Goal: Task Accomplishment & Management: Manage account settings

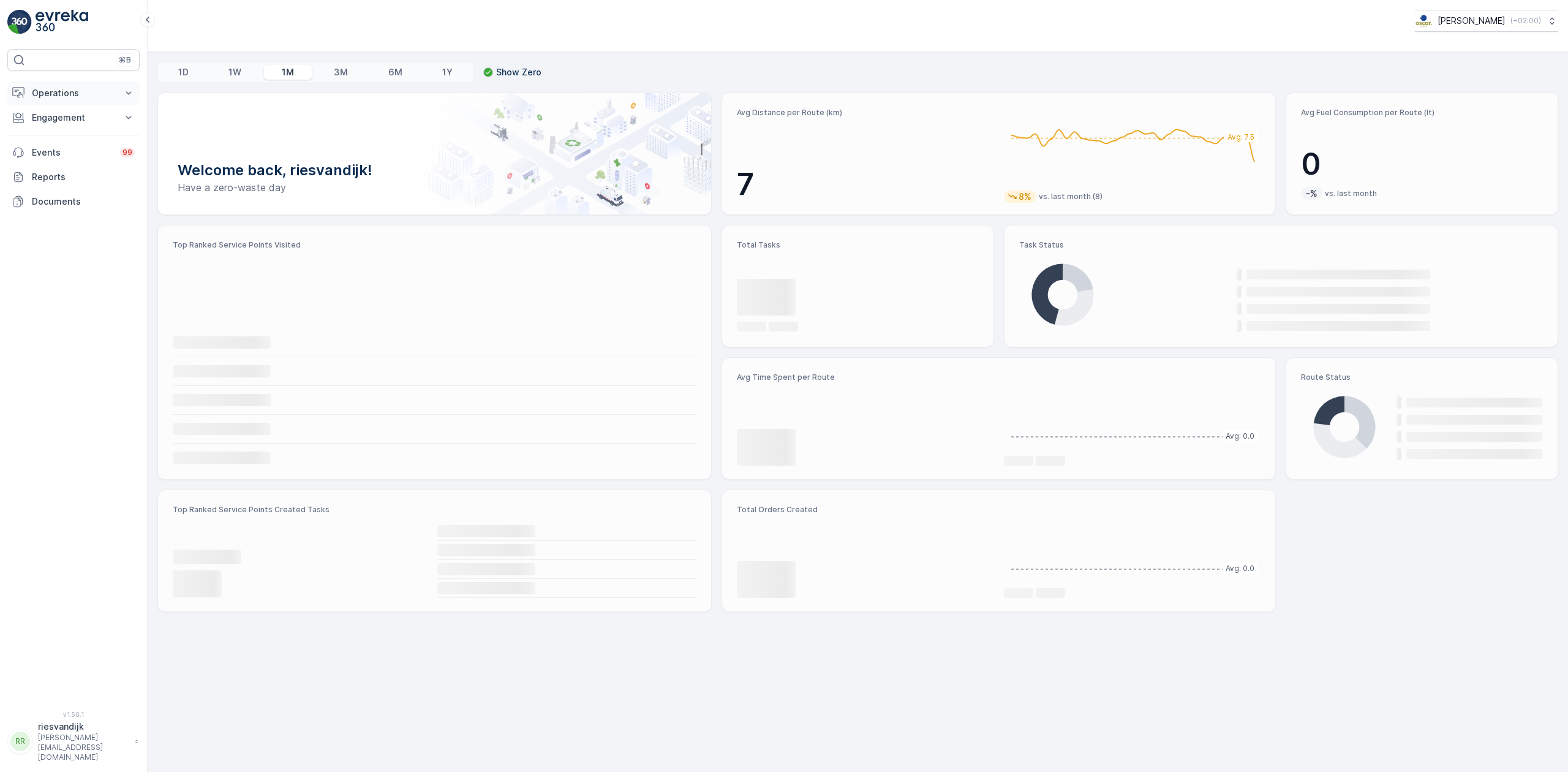
click at [93, 89] on p "Operations" at bounding box center [74, 93] width 83 height 13
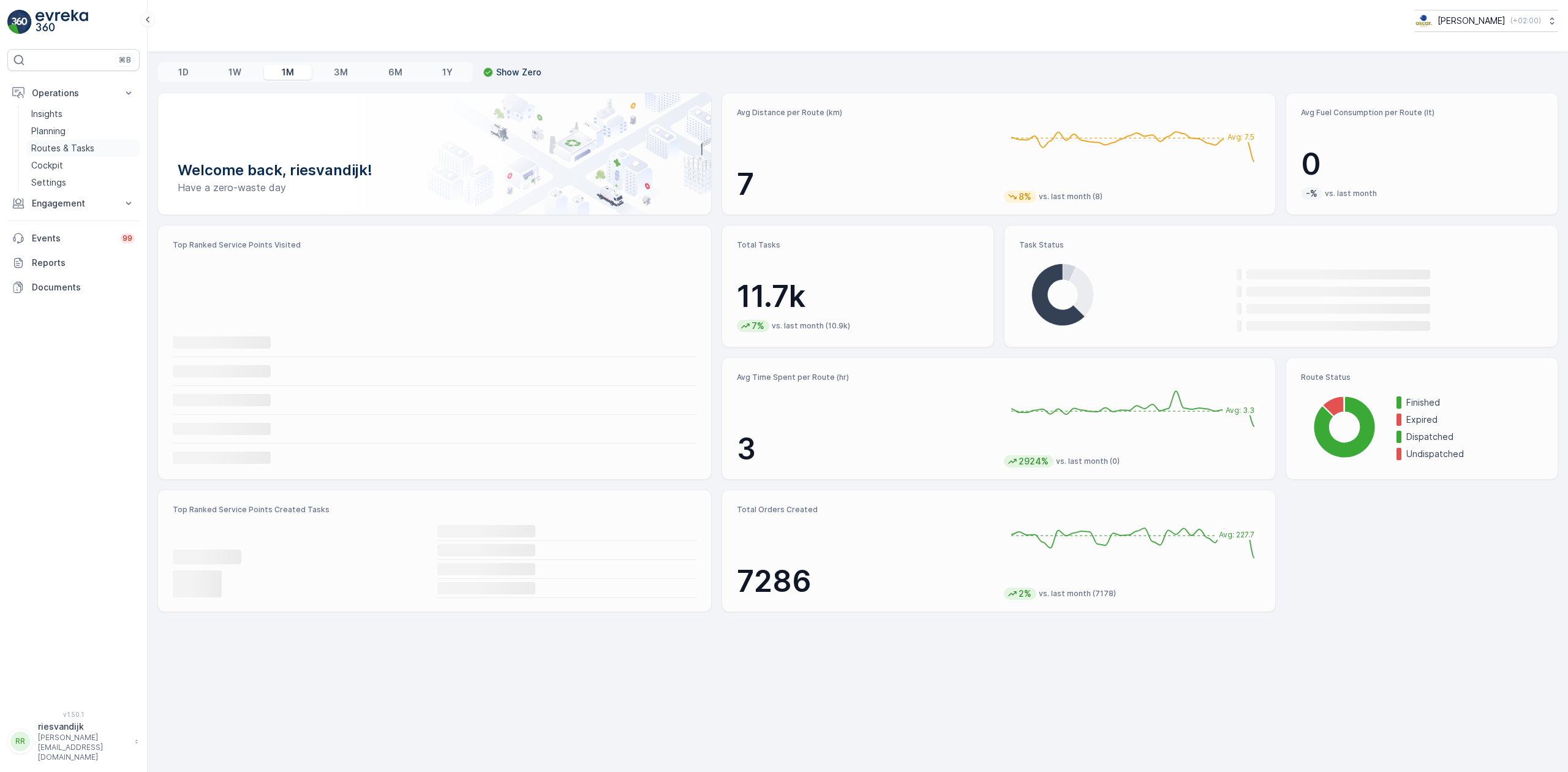
click at [85, 151] on p "Routes & Tasks" at bounding box center [63, 148] width 63 height 13
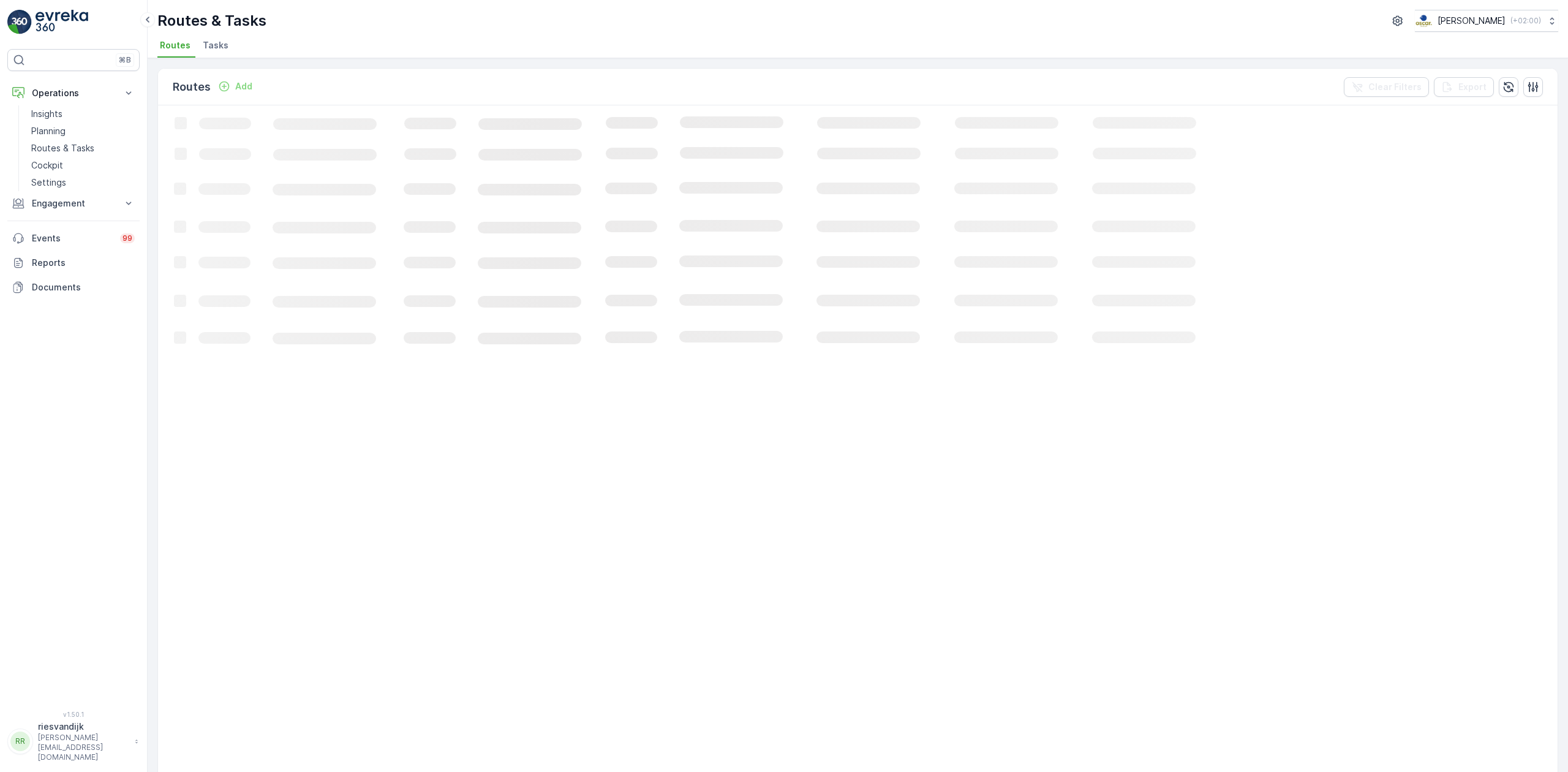
click at [216, 49] on span "Tasks" at bounding box center [215, 46] width 26 height 13
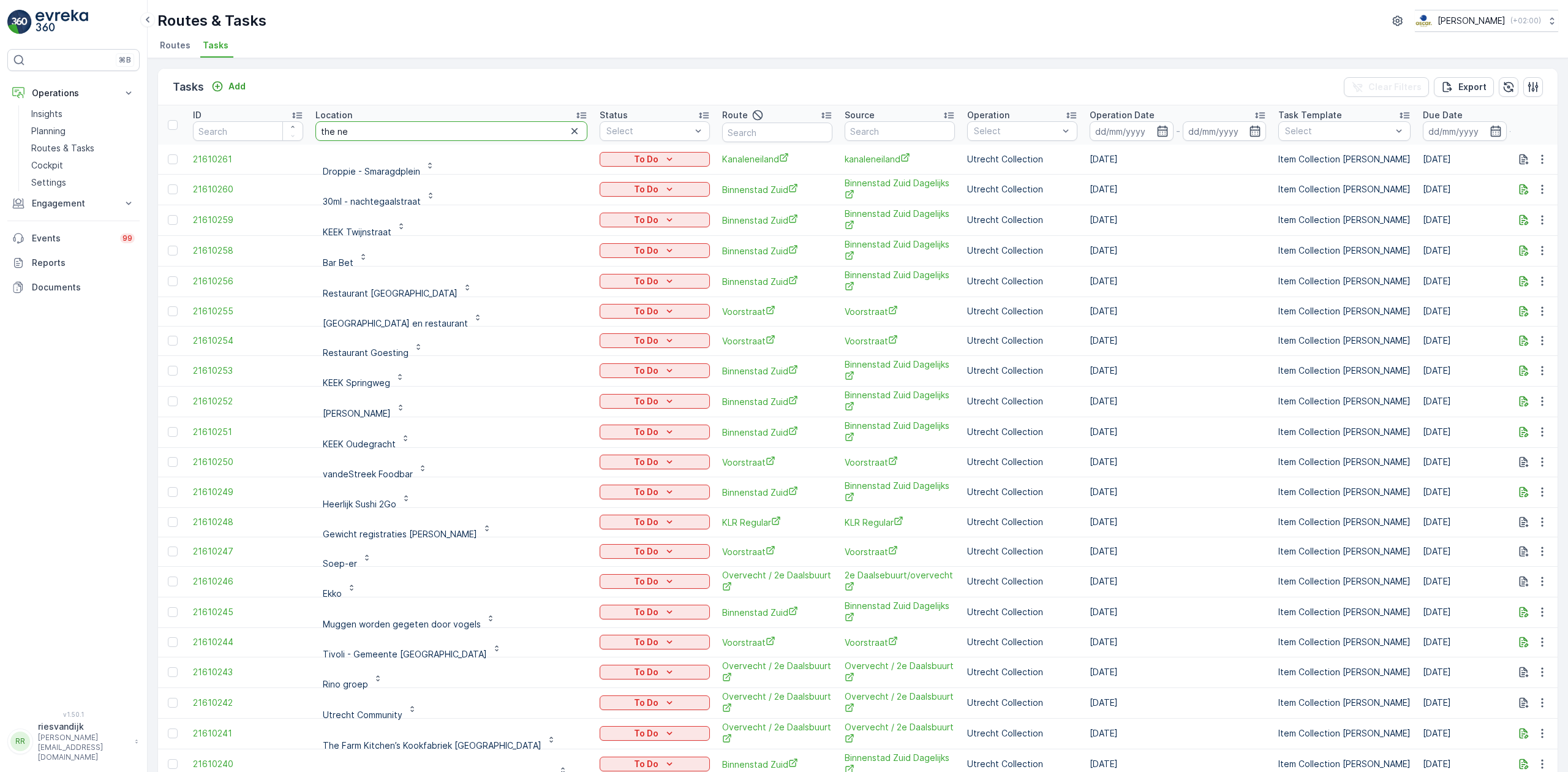
type input "the new"
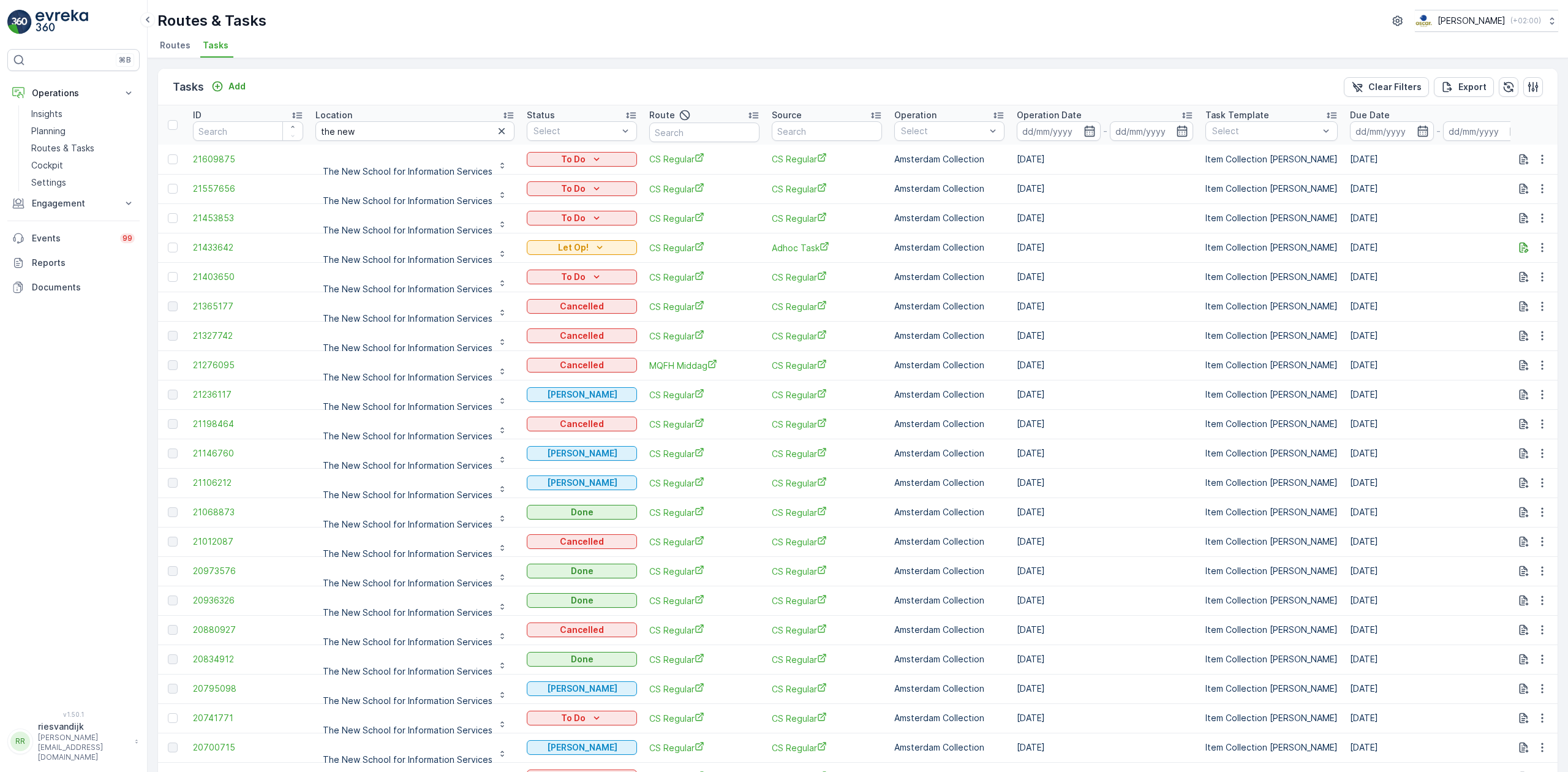
click at [1094, 111] on div "Operation Date" at bounding box center [1104, 115] width 176 height 13
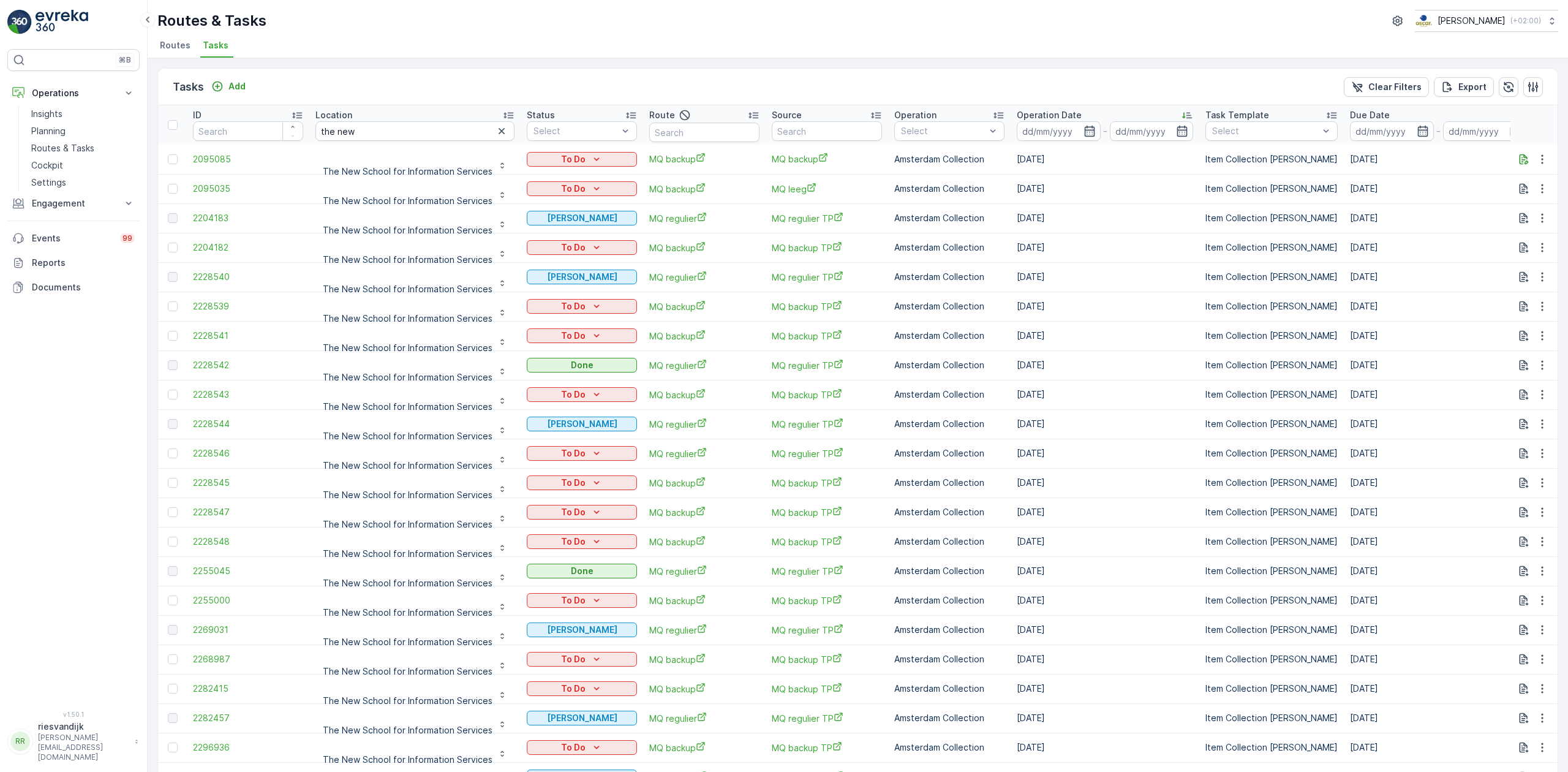
click at [1096, 111] on div "Operation Date" at bounding box center [1104, 115] width 176 height 13
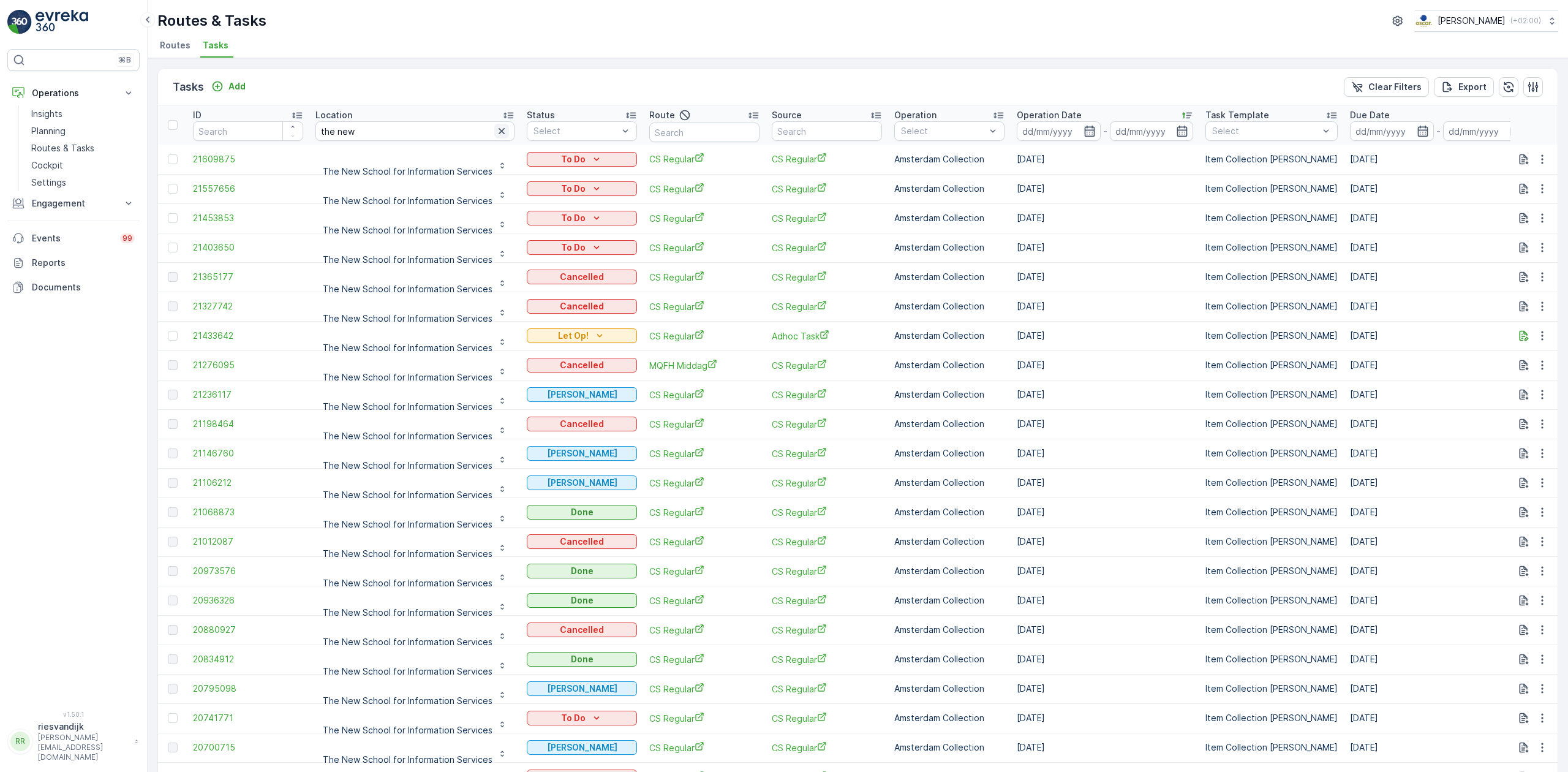
click at [499, 133] on icon "button" at bounding box center [502, 131] width 6 height 6
type input "gys"
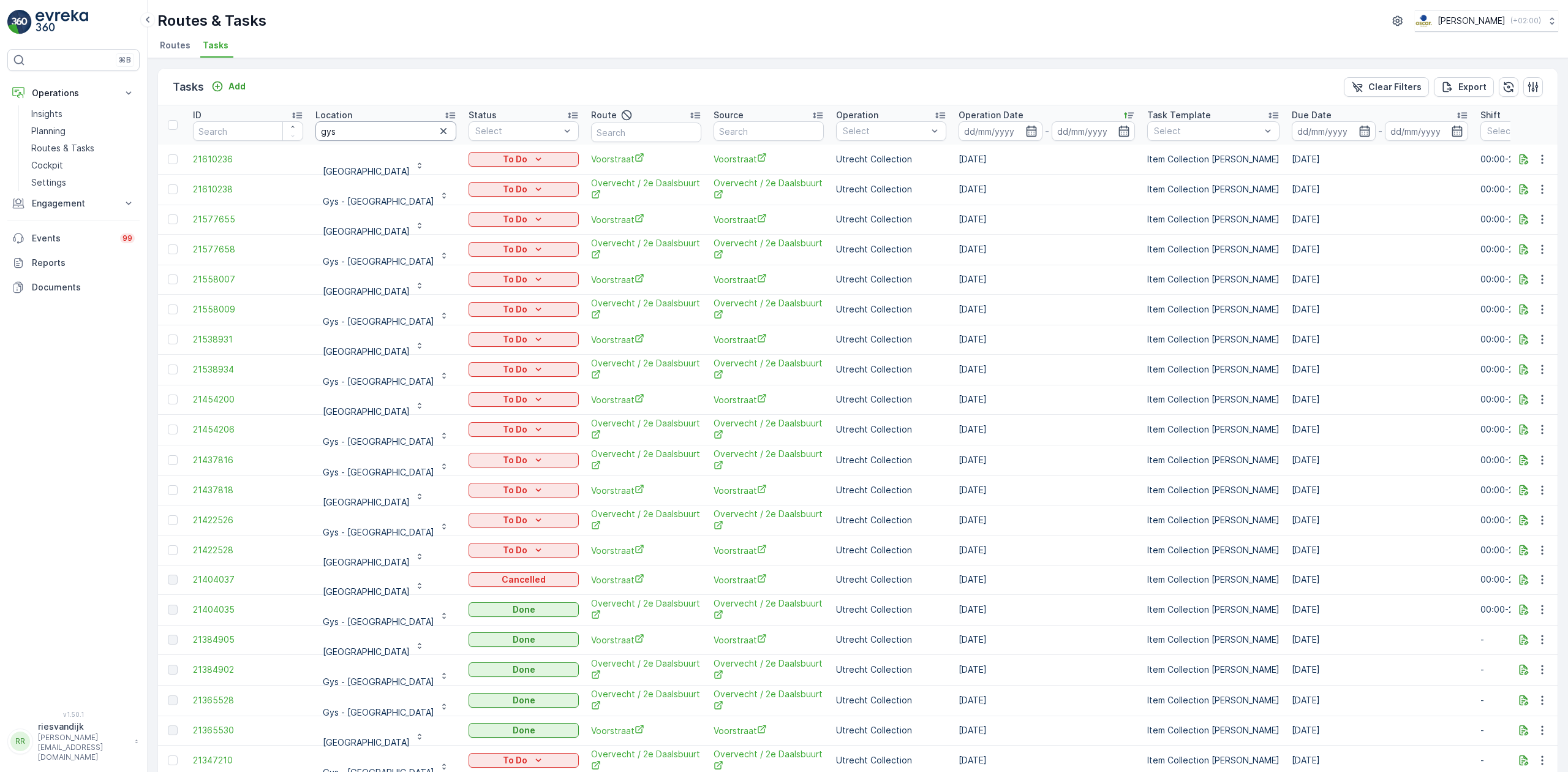
click at [401, 129] on input "gys" at bounding box center [386, 131] width 141 height 20
type input "gys"
click at [384, 135] on input "gys" at bounding box center [386, 131] width 141 height 20
type input "gys -"
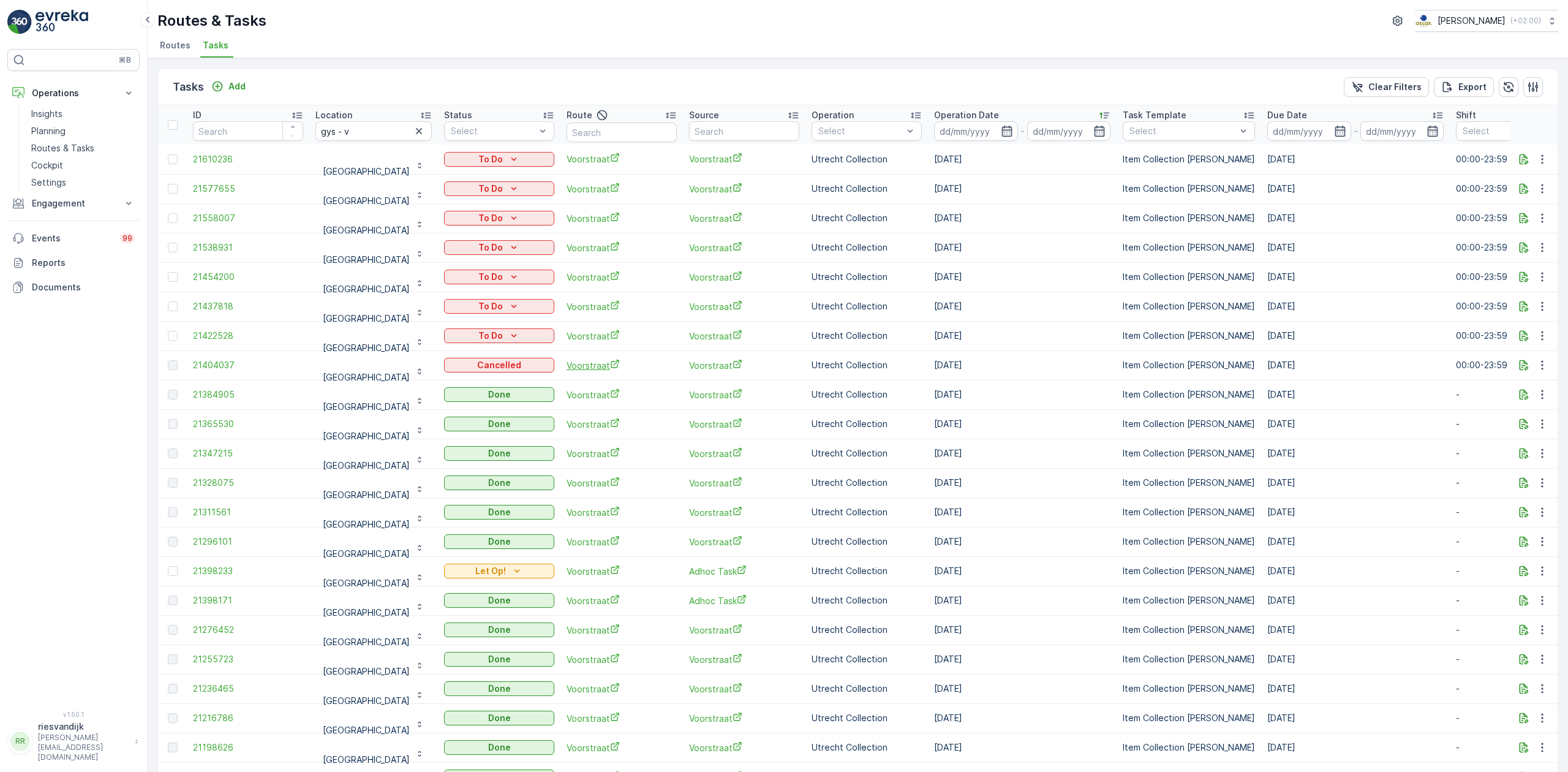
drag, startPoint x: 975, startPoint y: 369, endPoint x: 572, endPoint y: 370, distance: 403.0
click at [572, 370] on tr "21404037 GYS - Voorstraat Cancelled Voorstraat Voorstraat Utrecht Collection 11…" at bounding box center [1105, 365] width 1896 height 29
drag, startPoint x: 355, startPoint y: 339, endPoint x: 415, endPoint y: 338, distance: 60.0
click at [415, 338] on div "[GEOGRAPHIC_DATA]" at bounding box center [373, 335] width 116 height 20
click at [566, 336] on span "Voorstraat" at bounding box center [621, 336] width 111 height 13
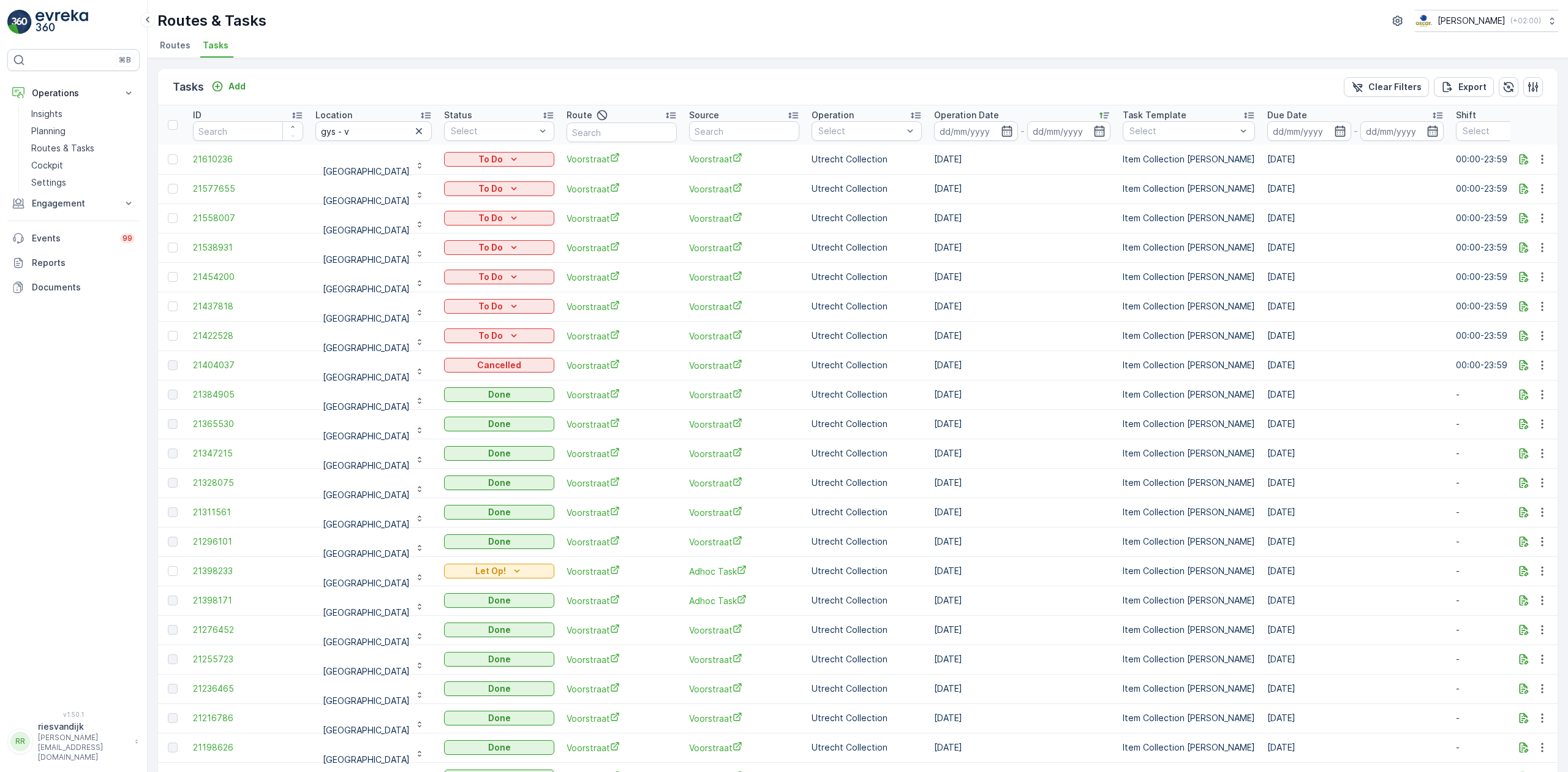
drag, startPoint x: 407, startPoint y: 127, endPoint x: 412, endPoint y: 123, distance: 6.4
click at [413, 127] on icon "button" at bounding box center [419, 131] width 13 height 13
click at [364, 128] on input "text" at bounding box center [373, 131] width 116 height 20
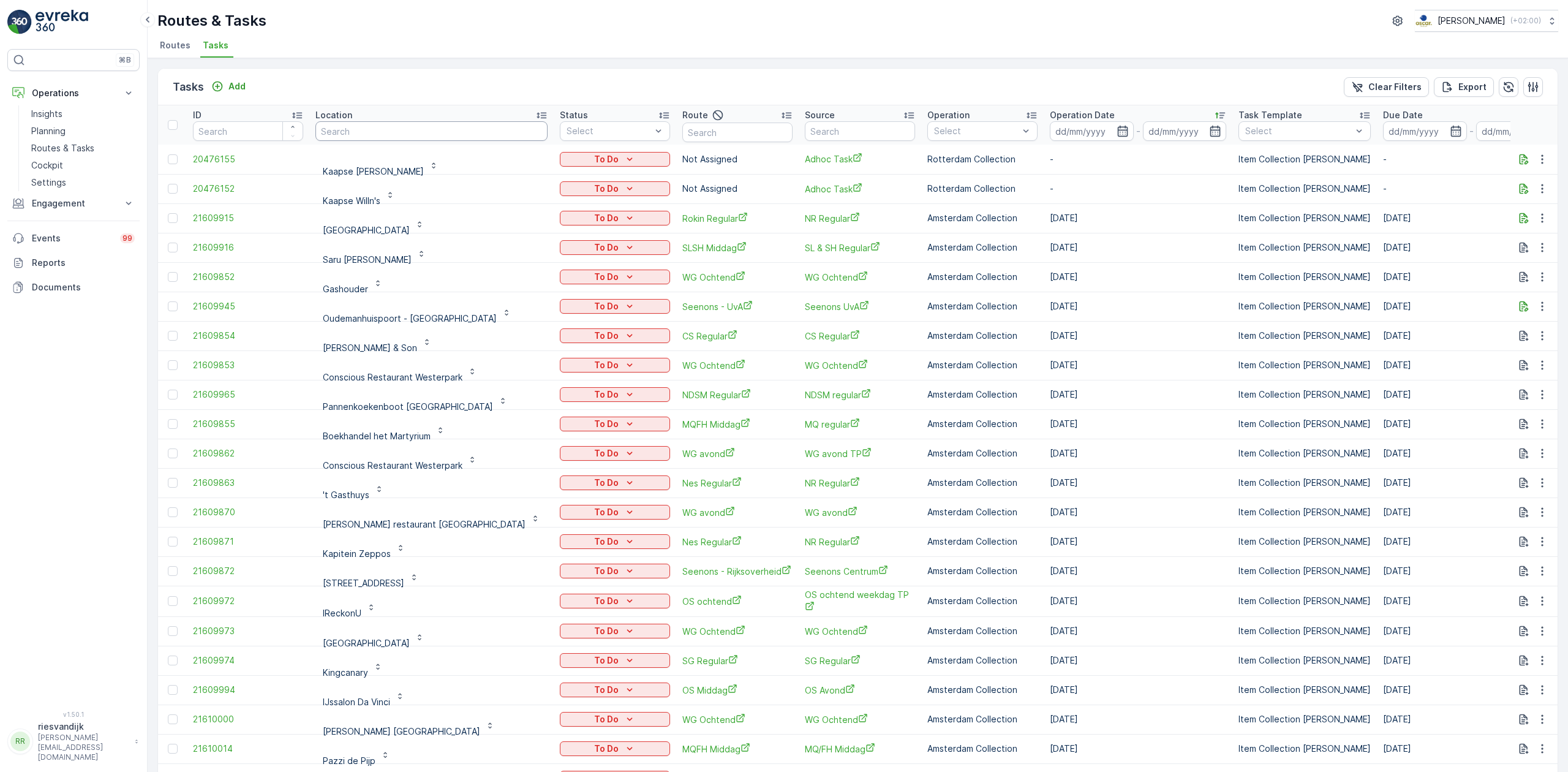
click at [390, 136] on input "text" at bounding box center [431, 131] width 232 height 20
type input "villa"
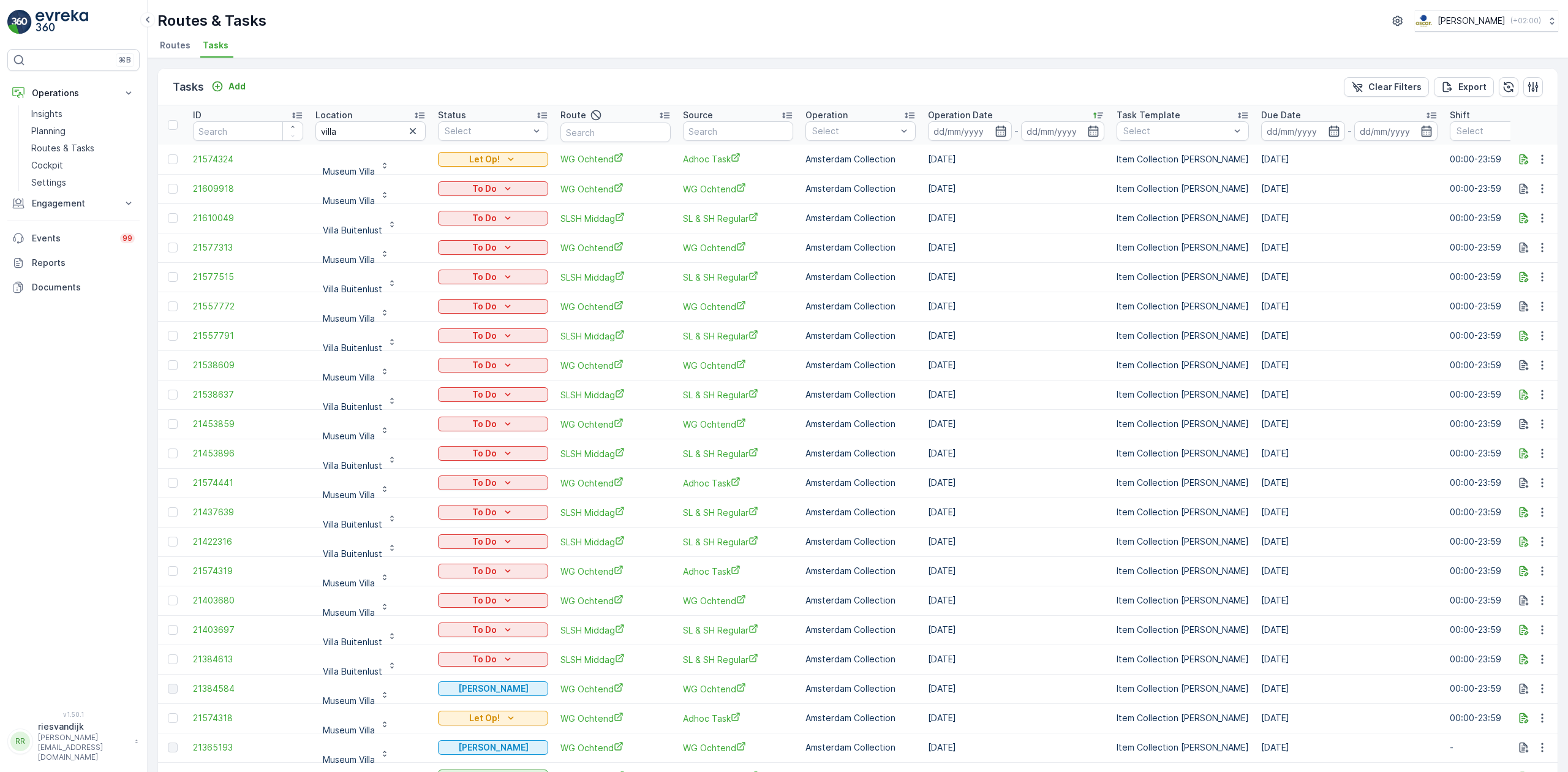
click at [983, 142] on th "Operation Date -" at bounding box center [1016, 125] width 188 height 39
click at [971, 136] on input at bounding box center [970, 131] width 84 height 20
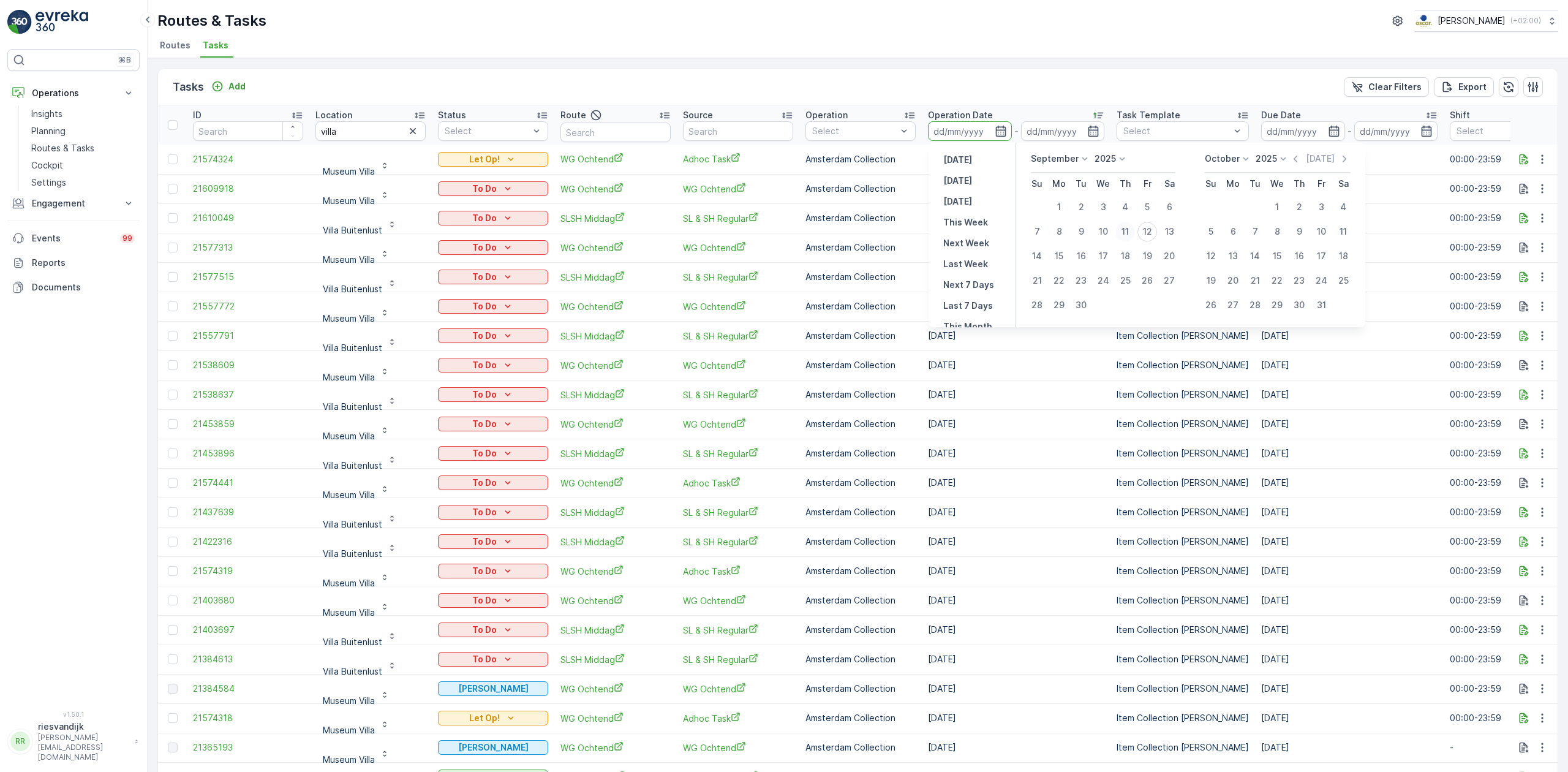
click at [1128, 234] on div "11" at bounding box center [1125, 231] width 20 height 20
type input "11.09.2025"
click at [1128, 234] on div "11" at bounding box center [1125, 231] width 20 height 20
type input "11.09.2025"
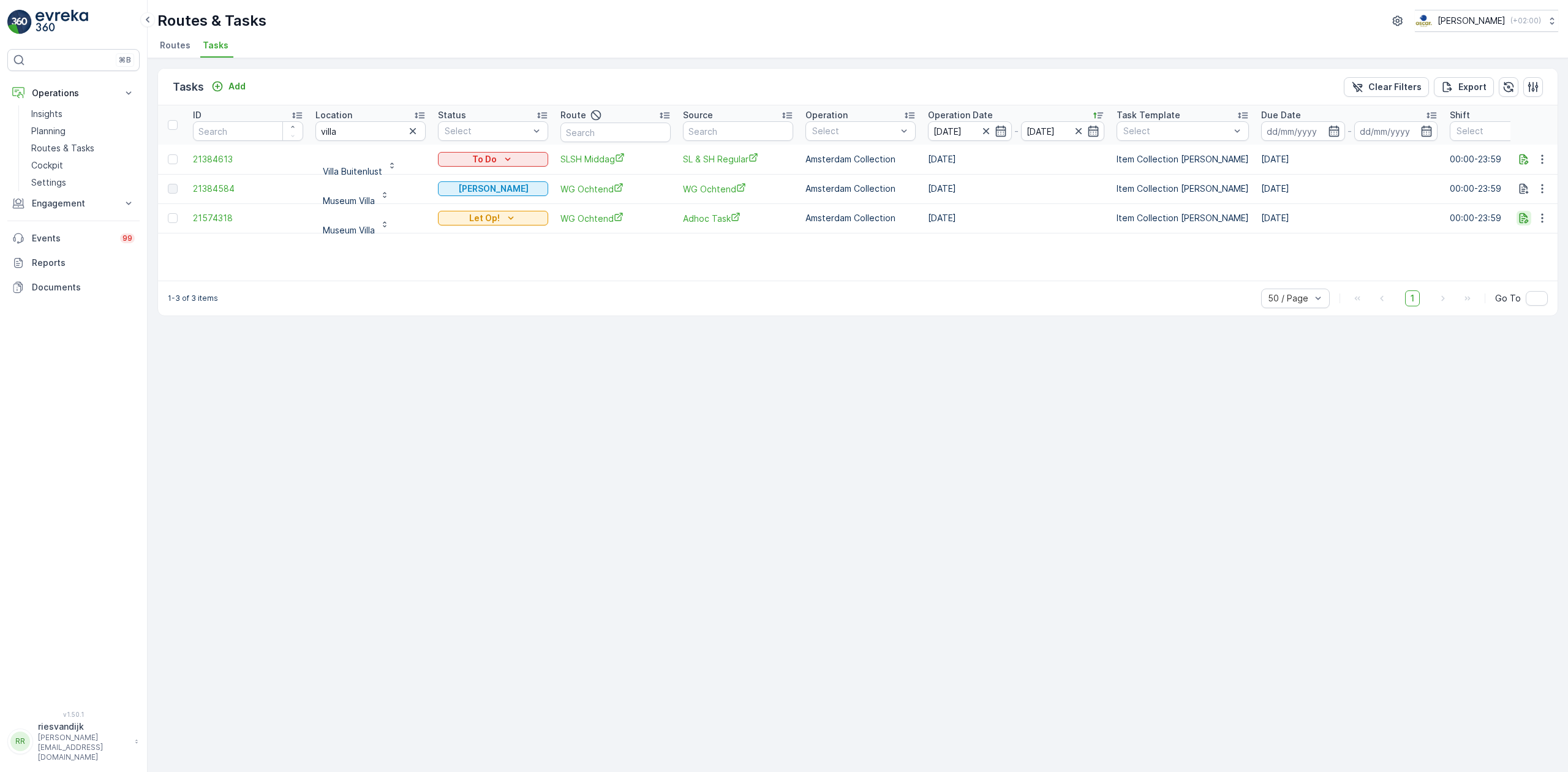
click at [1523, 223] on icon "button" at bounding box center [1524, 218] width 9 height 10
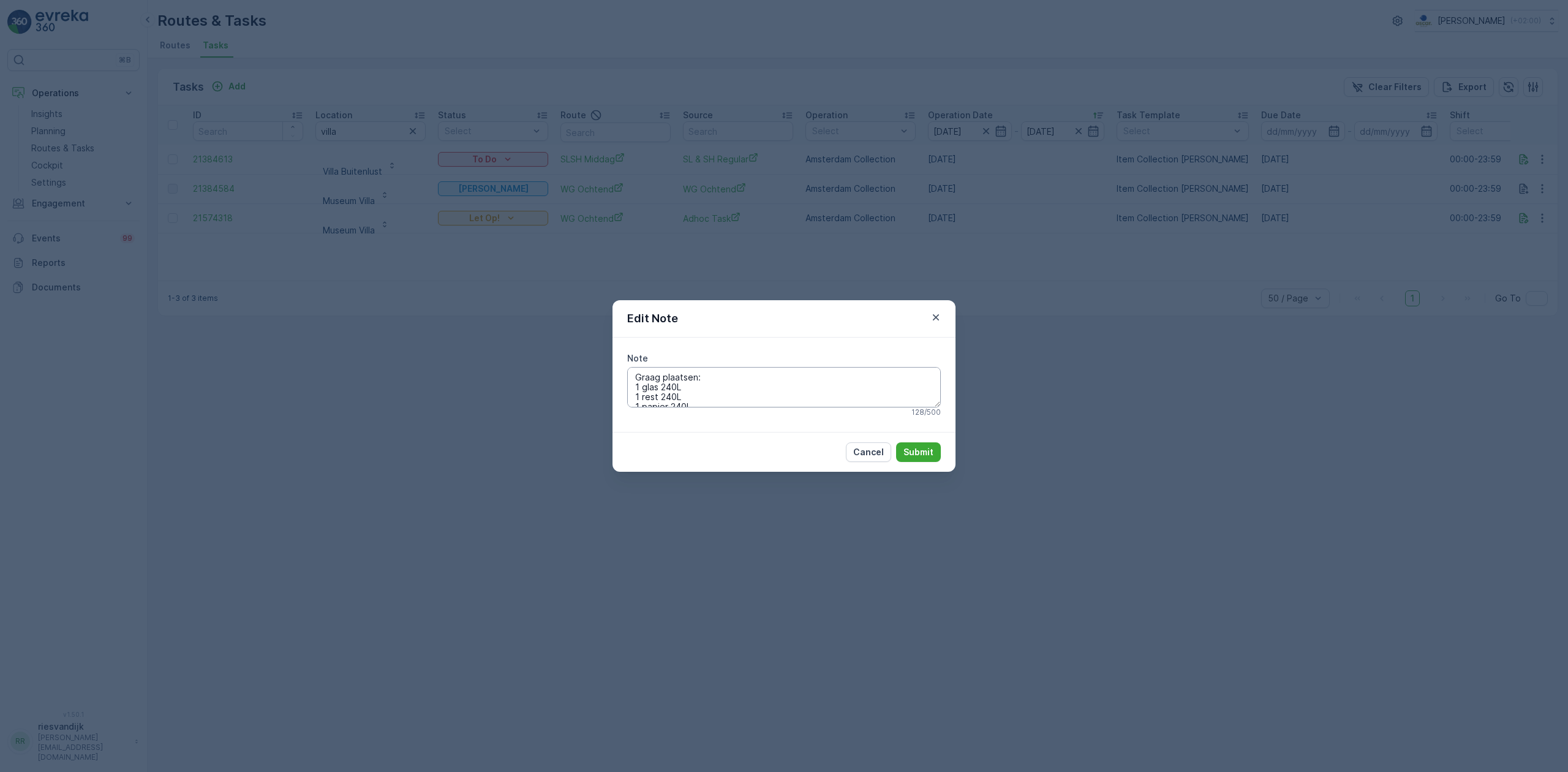
click at [767, 399] on textarea "Graag plaatsen: 1 glas 240L 1 rest 240L 1 papier 240L 1 rol PD 240L en 1 rol Re…" at bounding box center [784, 388] width 314 height 41
click at [935, 451] on button "Submit" at bounding box center [918, 452] width 45 height 20
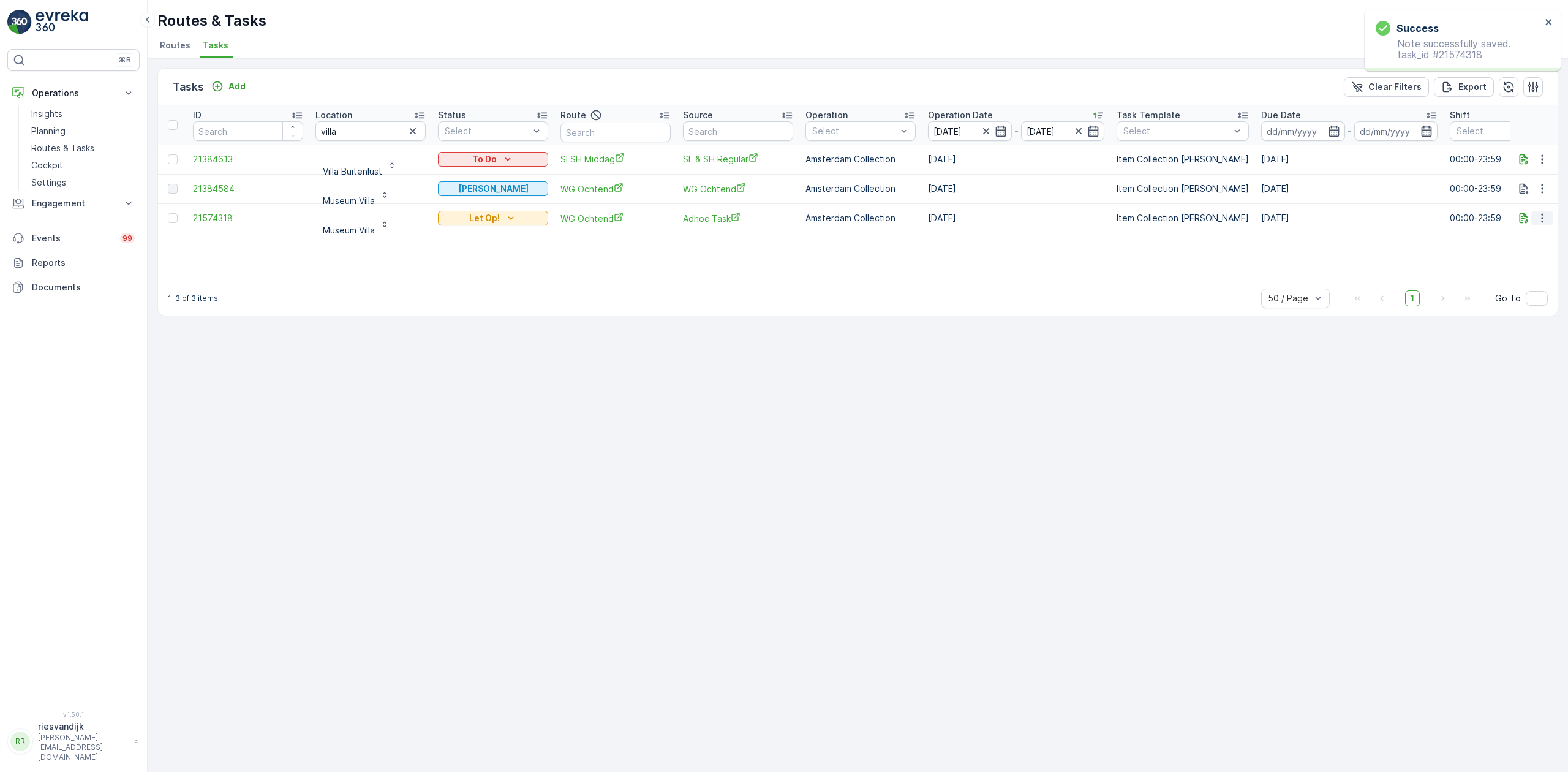
click at [1546, 218] on icon "button" at bounding box center [1542, 218] width 13 height 13
click at [1524, 272] on span "Change Route" at bounding box center [1511, 271] width 60 height 13
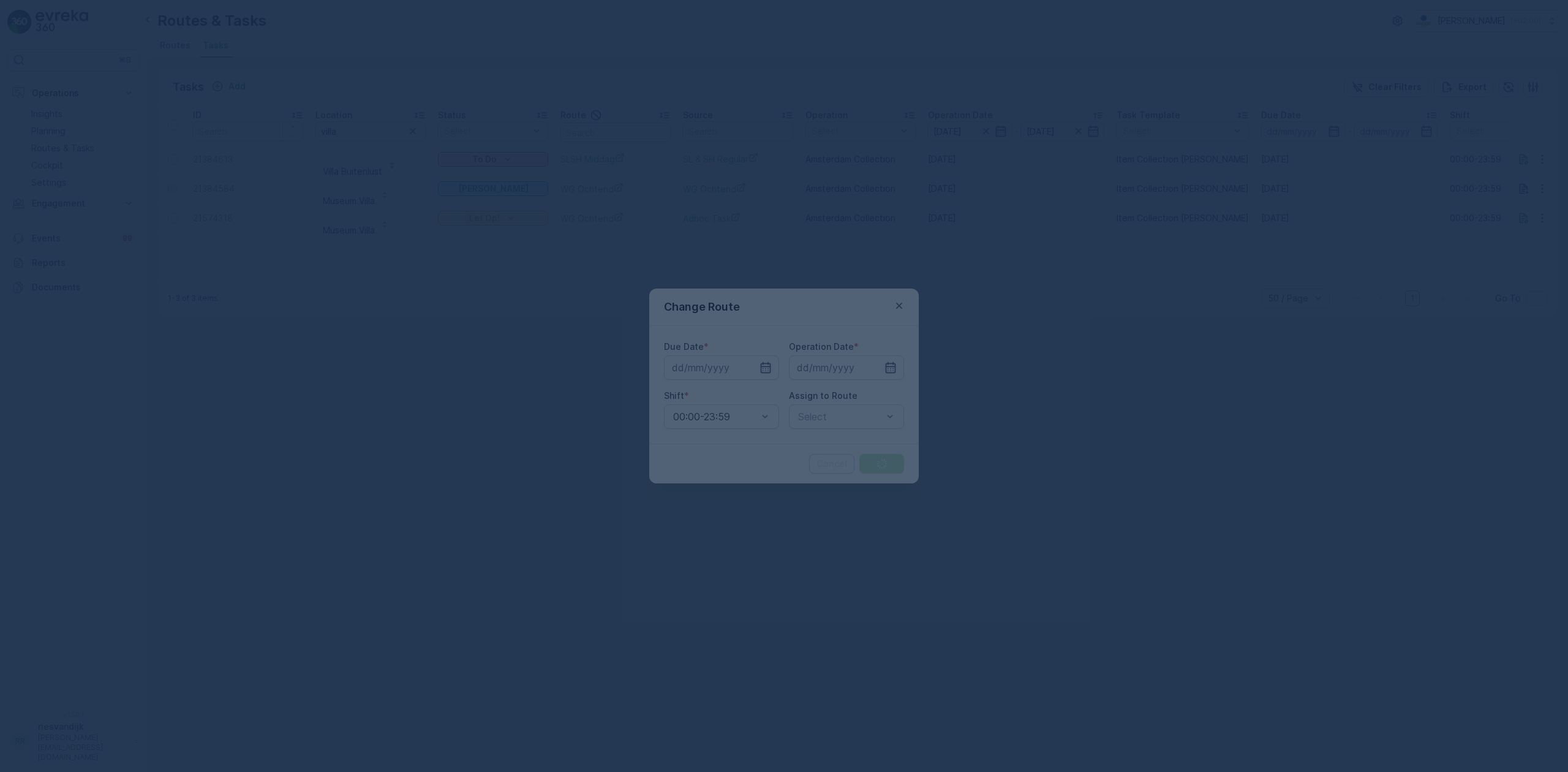
type input "11.09.2025"
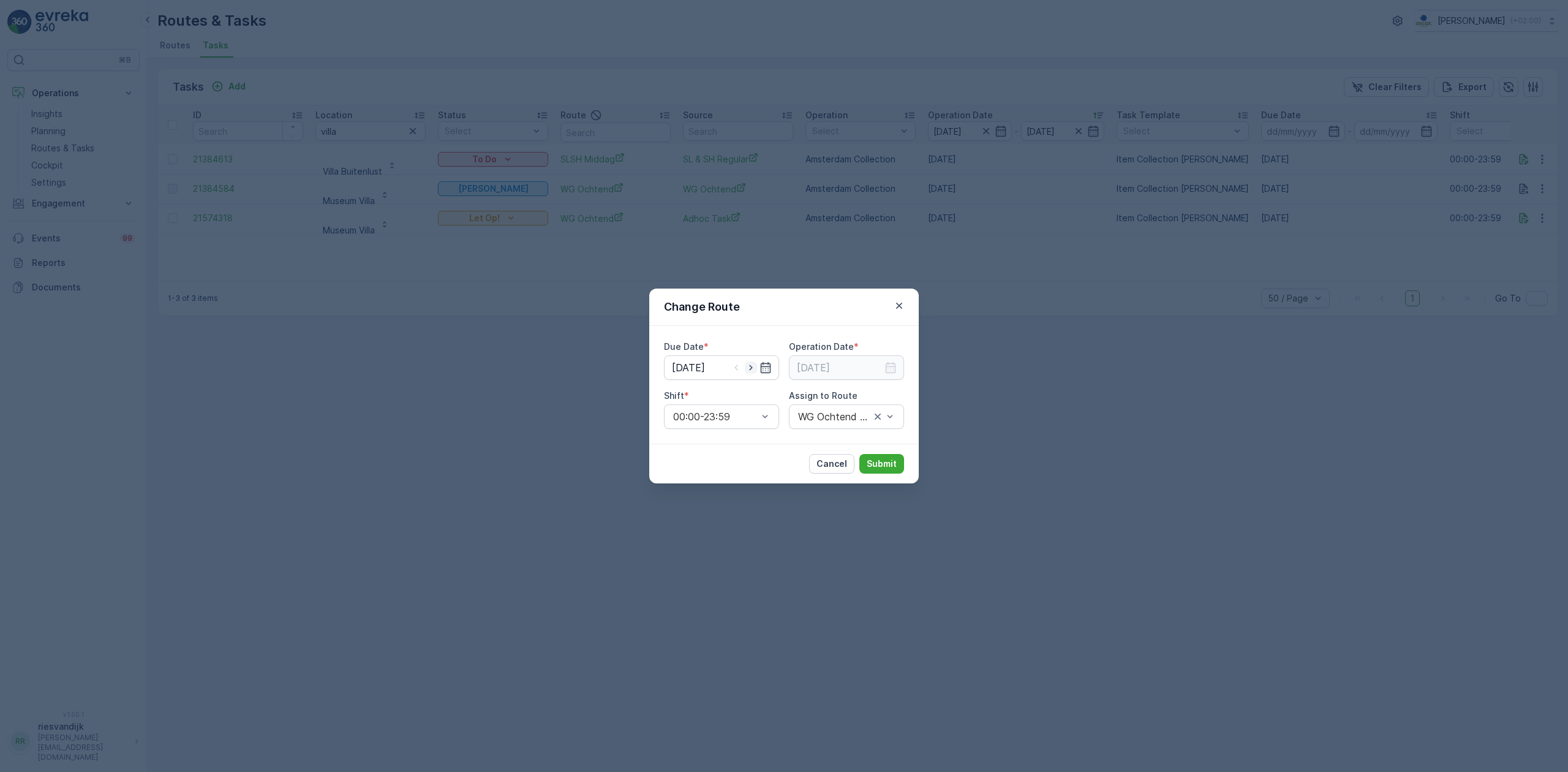
click at [751, 370] on icon "button" at bounding box center [751, 368] width 13 height 13
type input "[DATE]"
click at [861, 366] on input at bounding box center [846, 367] width 115 height 24
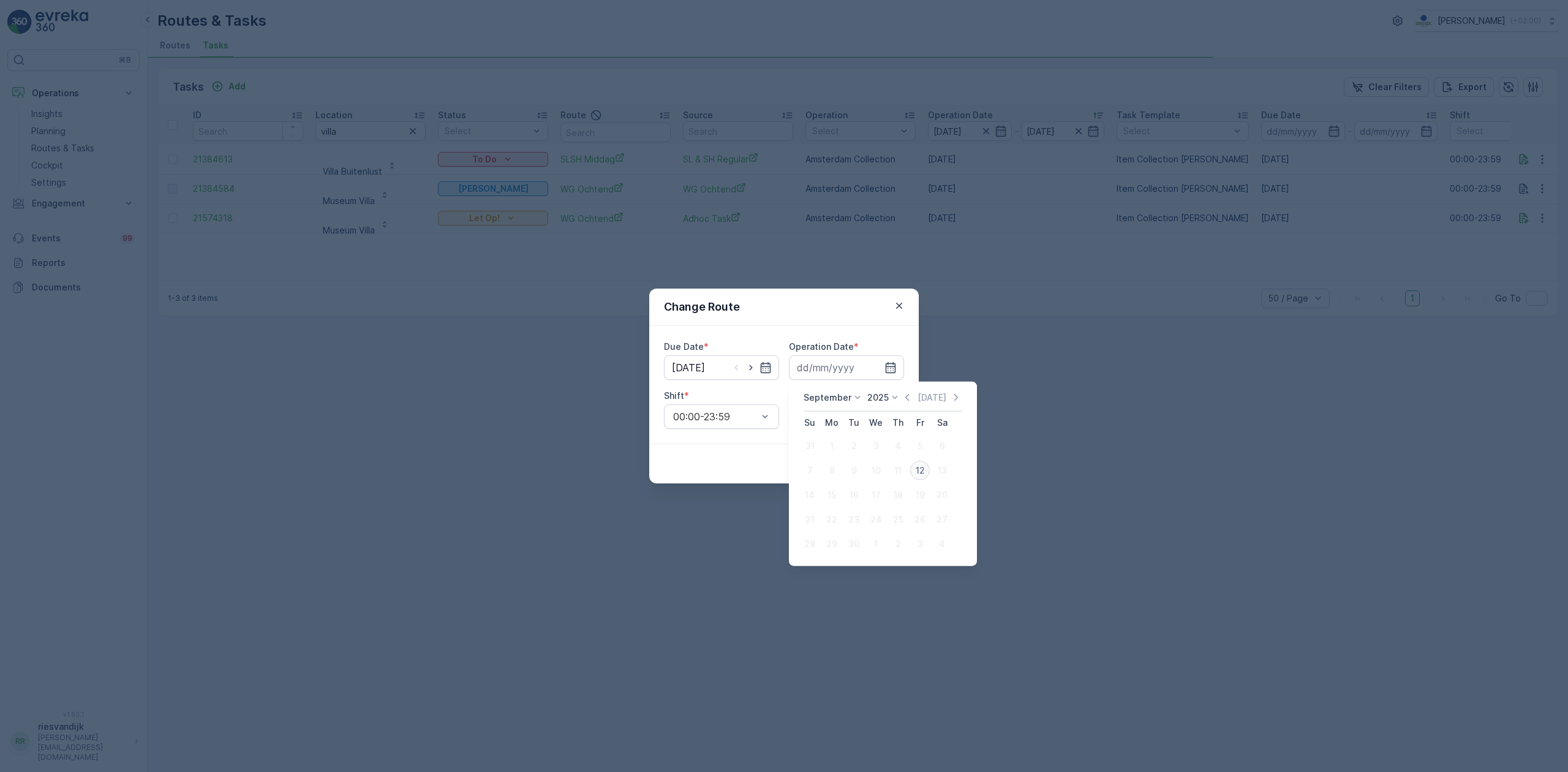
click at [915, 474] on div "12" at bounding box center [919, 470] width 20 height 20
type input "[DATE]"
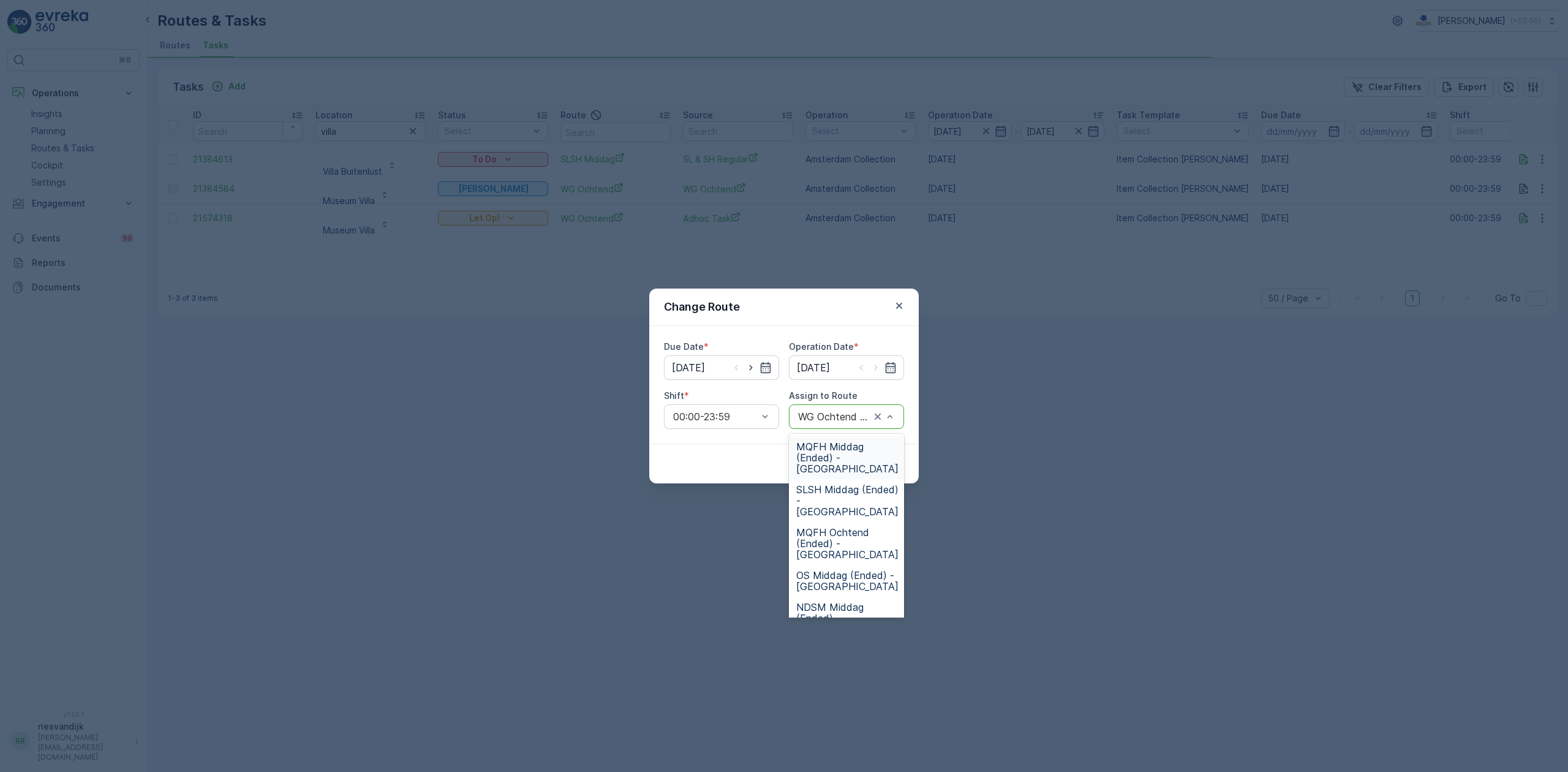
click at [838, 424] on div "WG Ochtend (Ended) - Amsterdam" at bounding box center [846, 416] width 115 height 24
click at [860, 501] on span "SLSH Ochtend (Ended) - Amsterdam" at bounding box center [847, 517] width 102 height 33
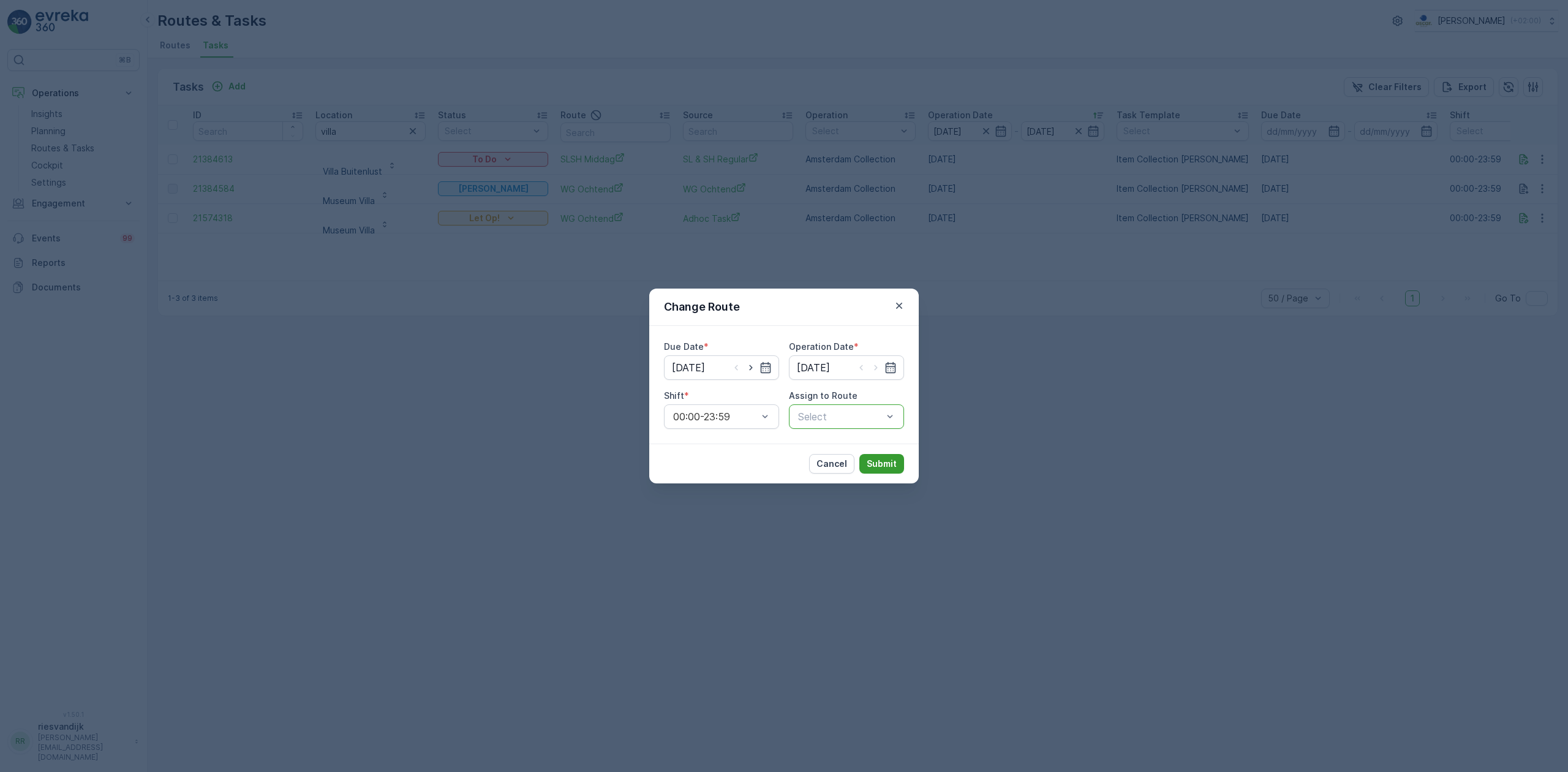
click at [885, 462] on p "Submit" at bounding box center [882, 464] width 30 height 13
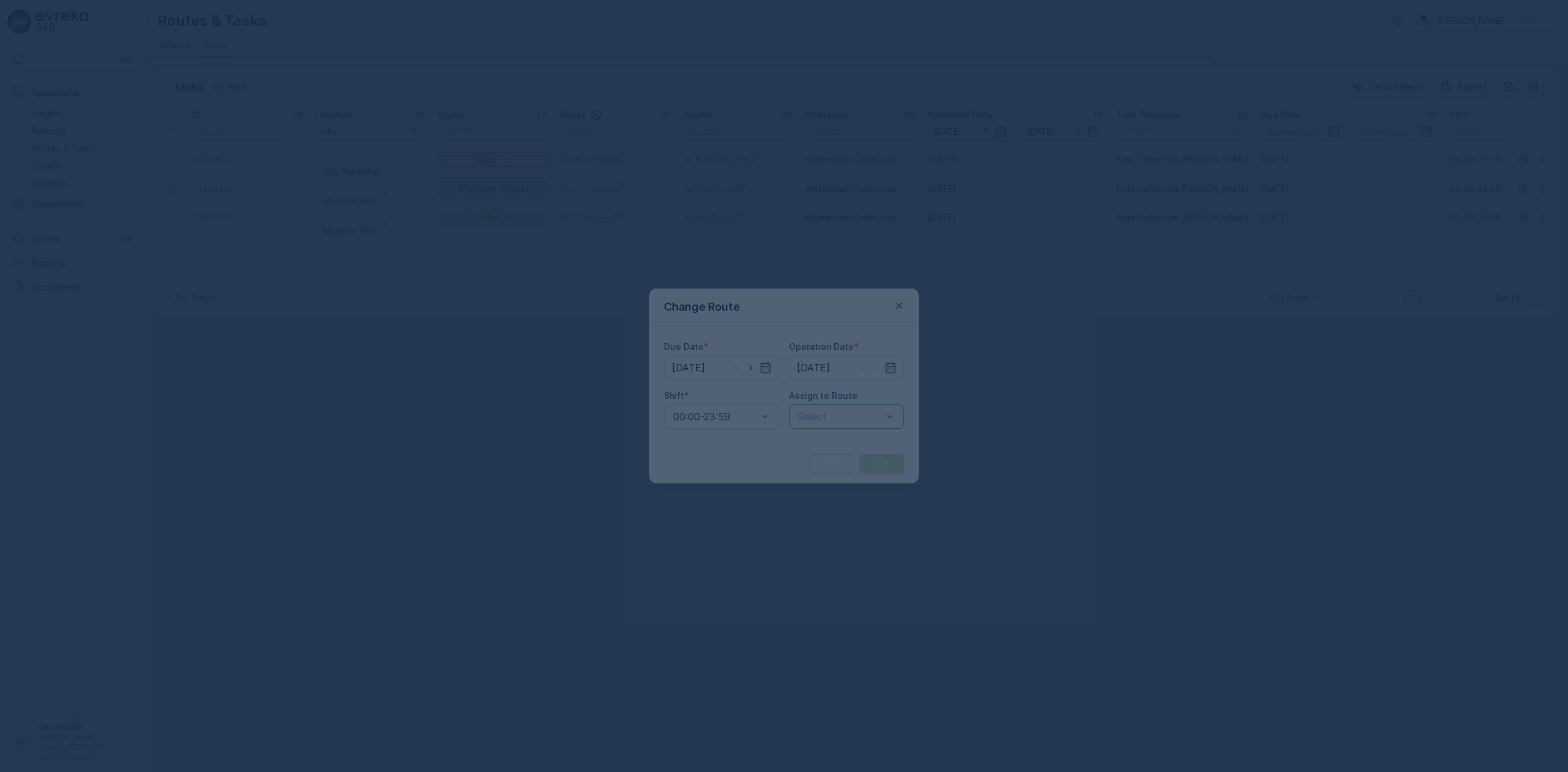
click at [868, 410] on div at bounding box center [784, 386] width 1568 height 772
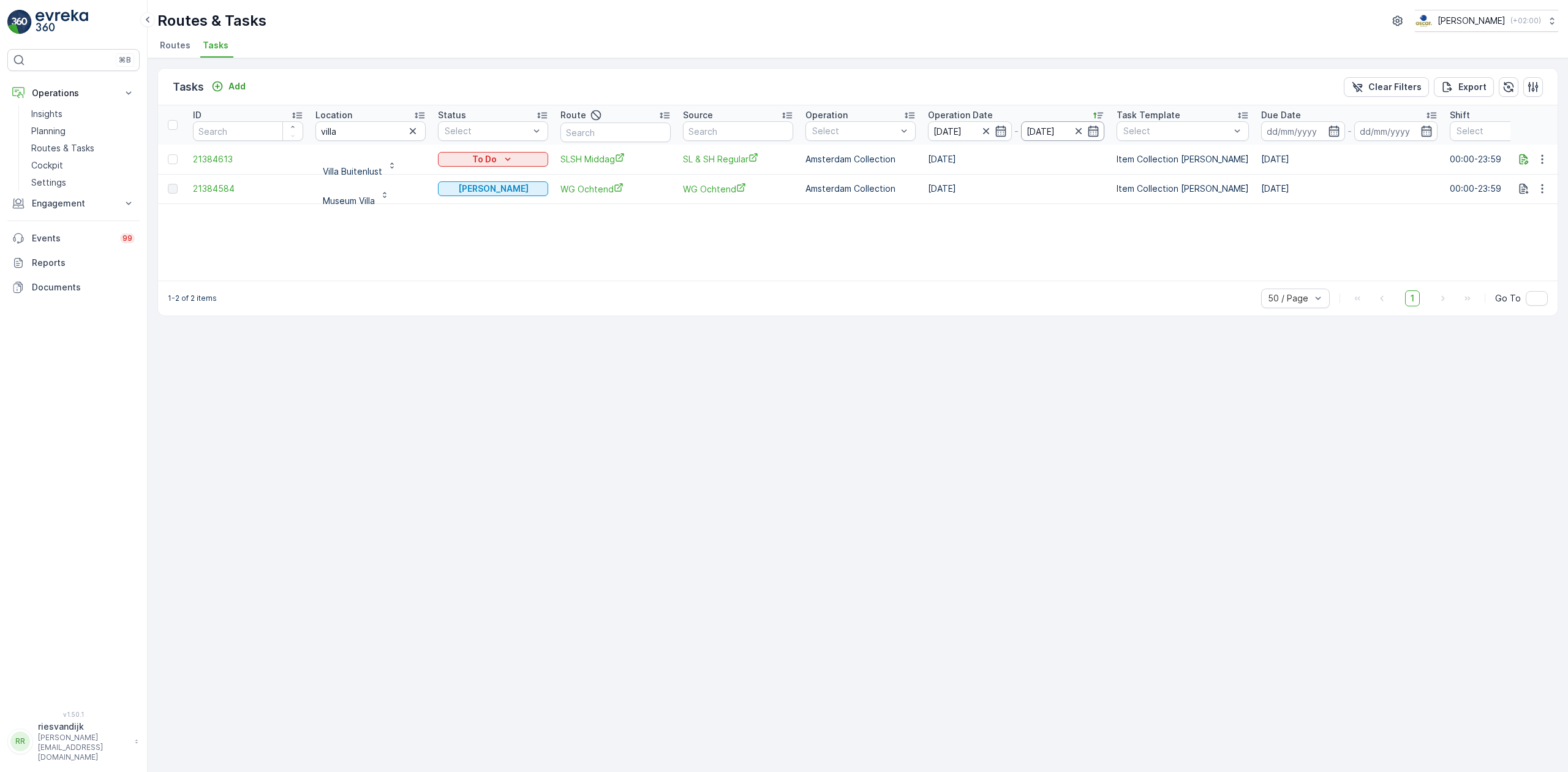
click at [1035, 124] on input "11.09.2025" at bounding box center [1063, 131] width 84 height 20
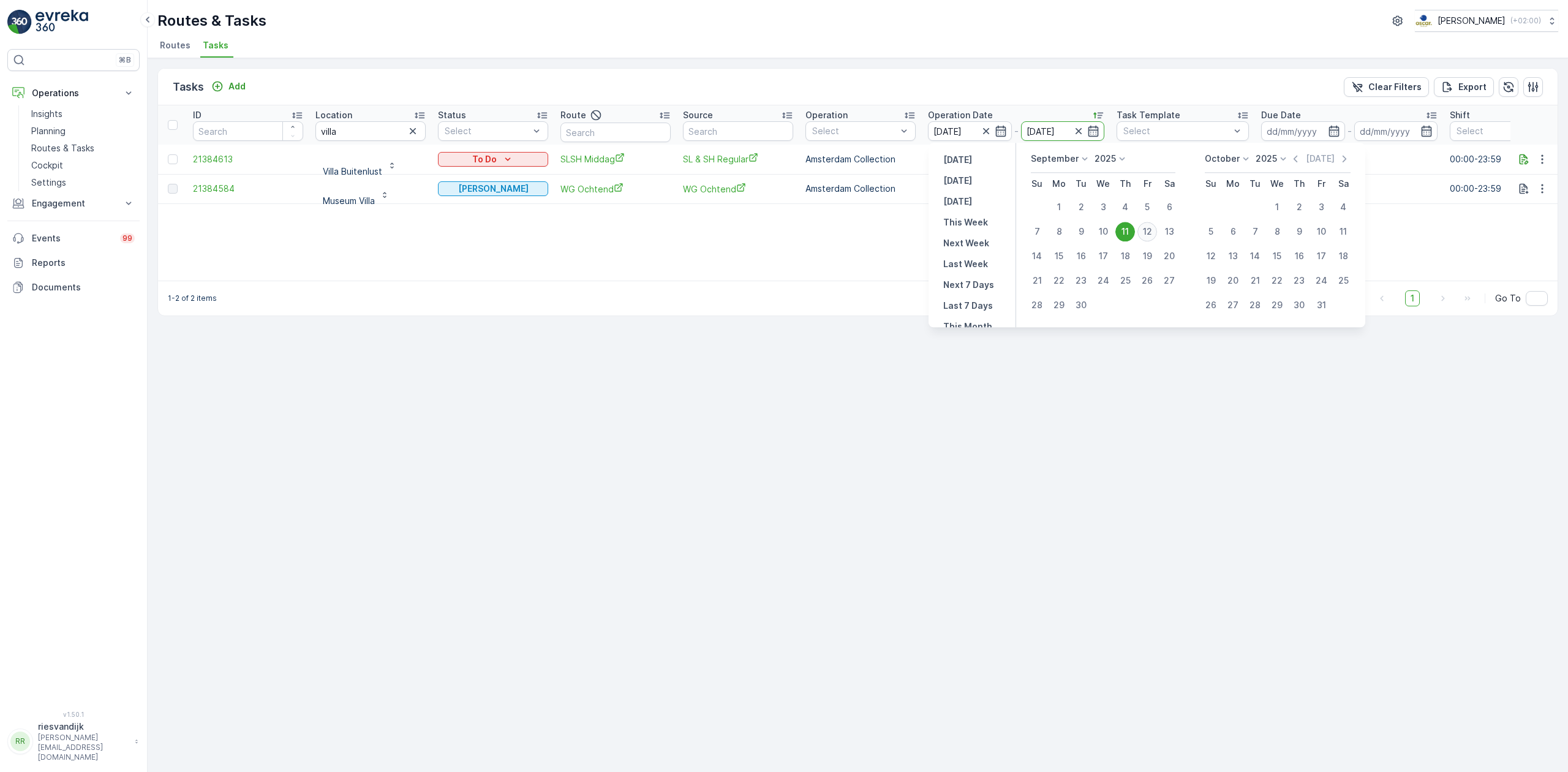
click at [1147, 231] on div "12" at bounding box center [1147, 231] width 20 height 20
type input "[DATE]"
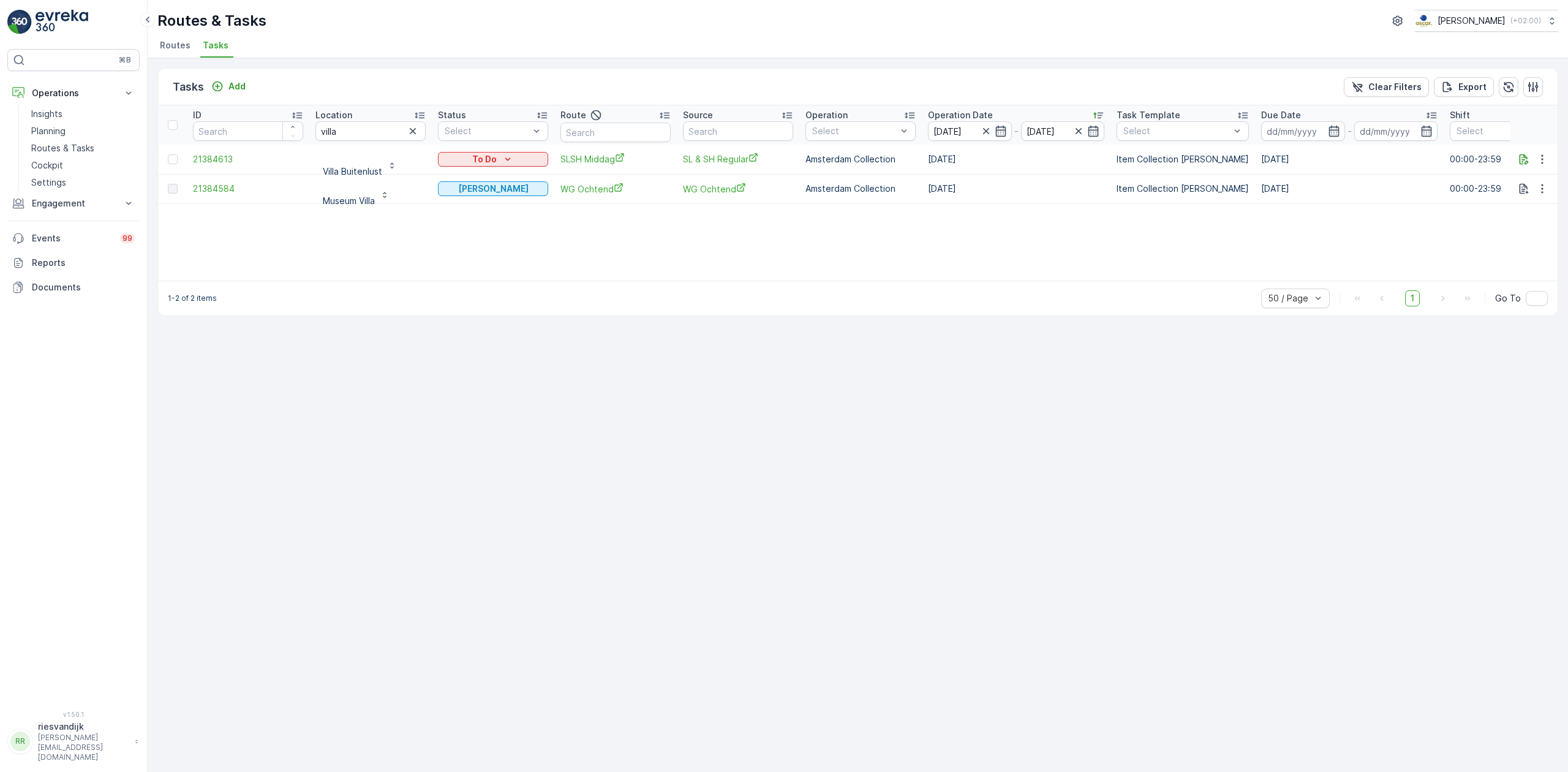
click at [1147, 231] on div "ID Location villa Status Select Route Source Operation Select Operation Date 11…" at bounding box center [857, 192] width 1399 height 175
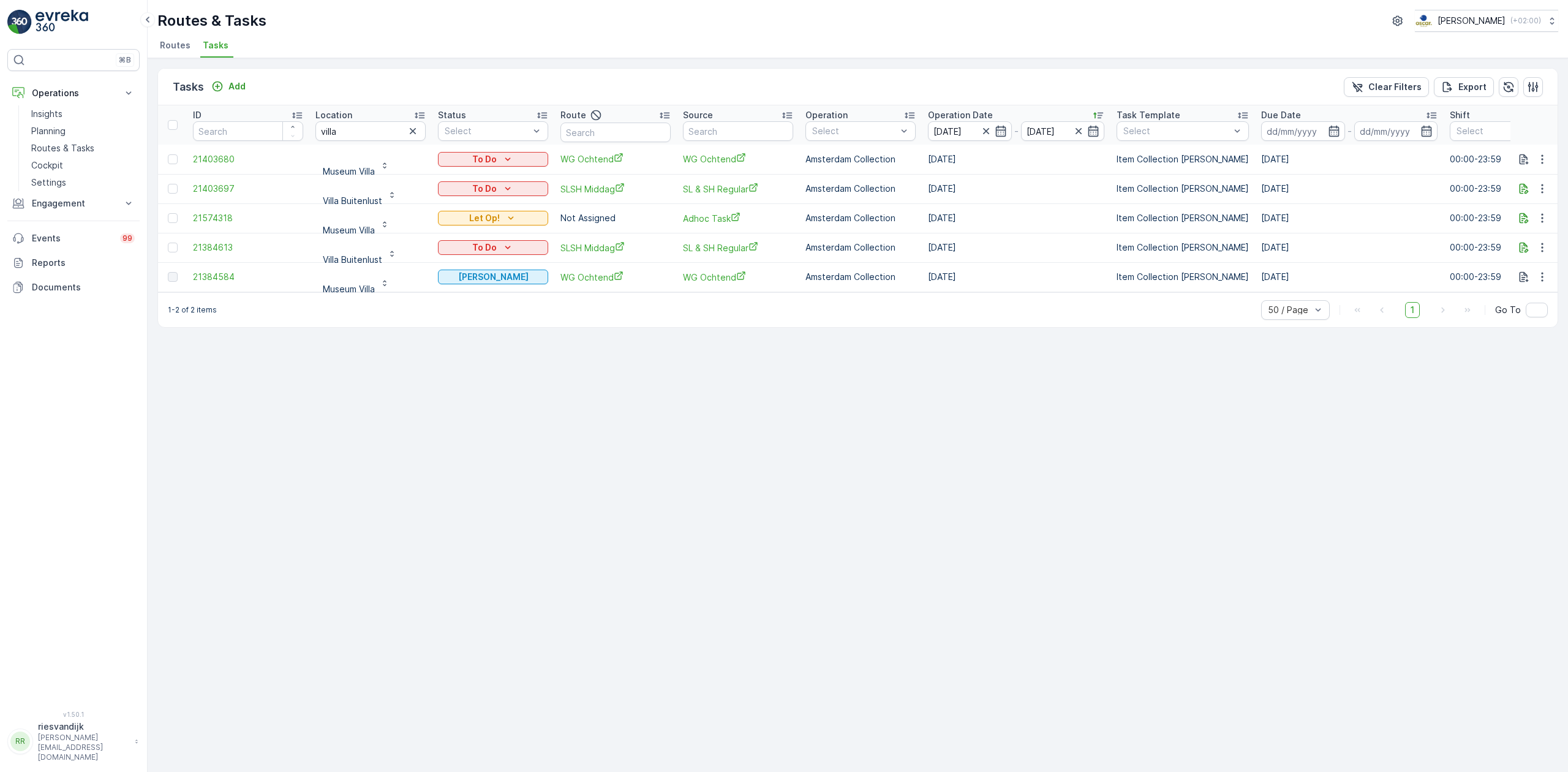
drag, startPoint x: 625, startPoint y: 369, endPoint x: 624, endPoint y: 359, distance: 10.0
click at [626, 368] on div "Tasks Add Clear Filters Export ID Location villa Status Select Route Source Ope…" at bounding box center [857, 415] width 1421 height 714
click at [1538, 212] on icon "button" at bounding box center [1542, 218] width 13 height 13
click at [1520, 268] on span "Change Route" at bounding box center [1511, 271] width 60 height 13
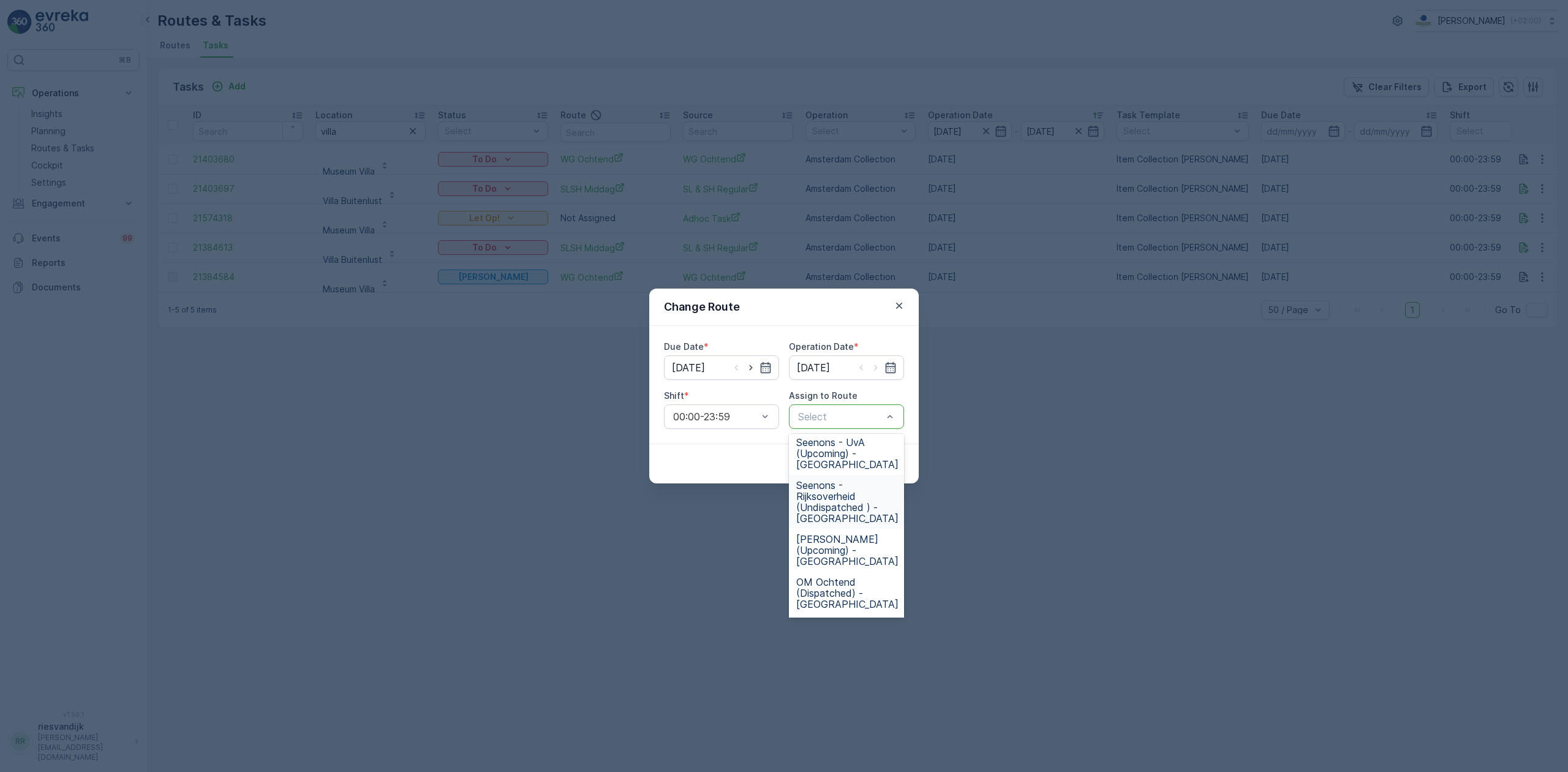
scroll to position [245, 0]
click at [857, 596] on span "SLSH Ochtend (Undispatched ) - Amsterdam" at bounding box center [847, 610] width 102 height 33
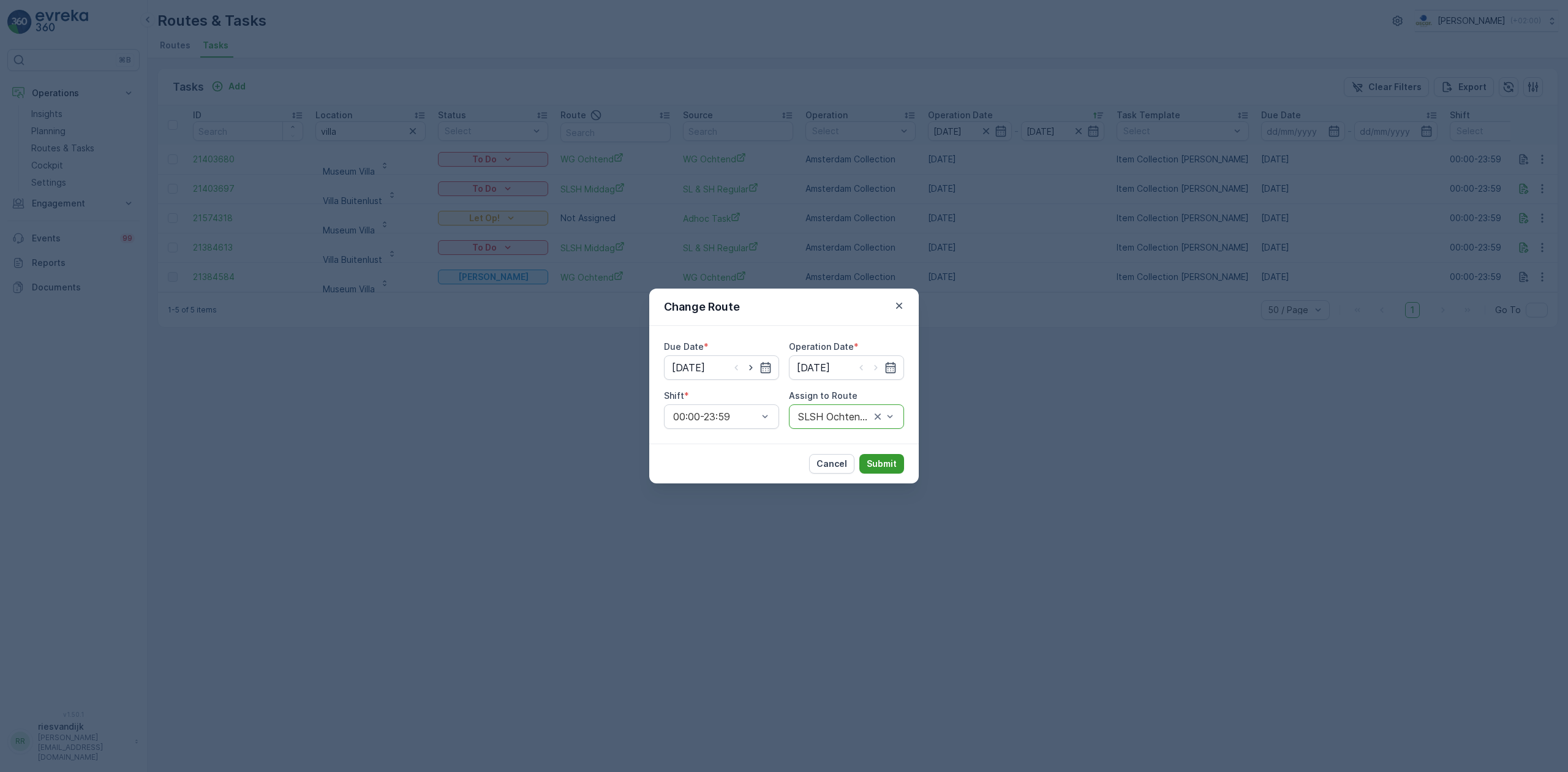
click at [879, 463] on p "Submit" at bounding box center [882, 464] width 30 height 13
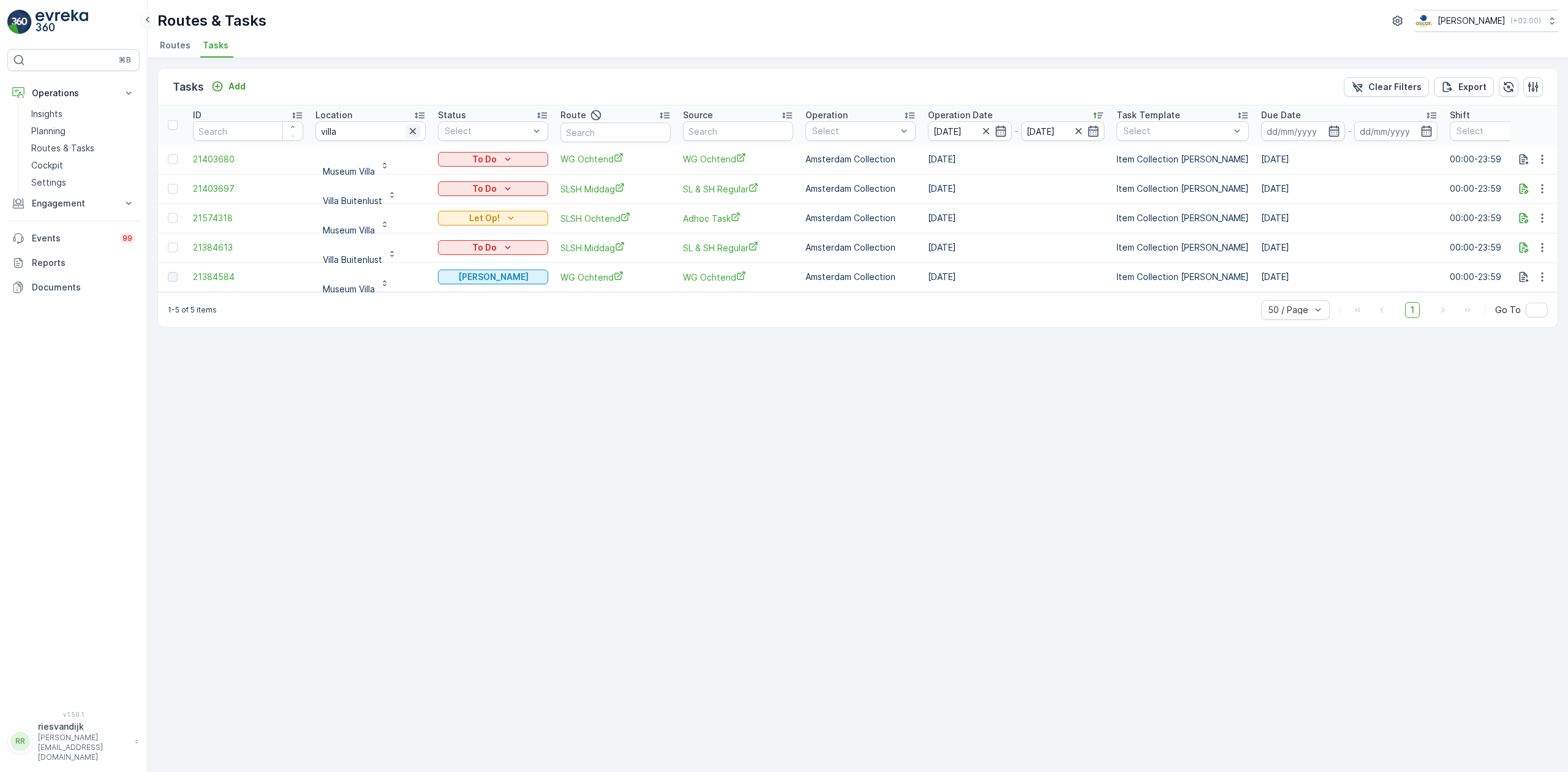
click at [415, 133] on icon "button" at bounding box center [413, 131] width 6 height 6
click at [414, 124] on input "text" at bounding box center [370, 131] width 111 height 20
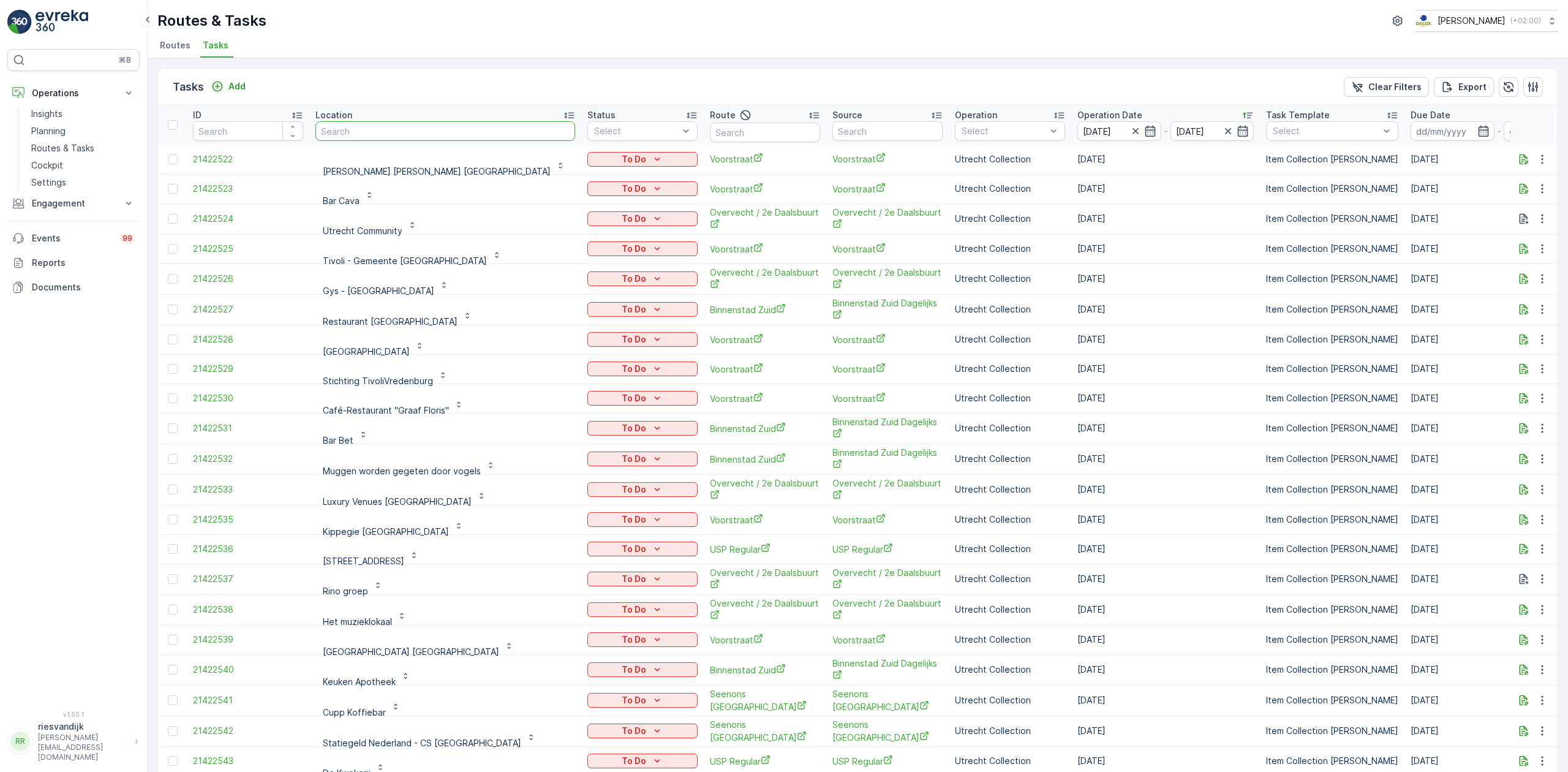
click at [366, 135] on input "text" at bounding box center [445, 131] width 260 height 20
type input "bakers"
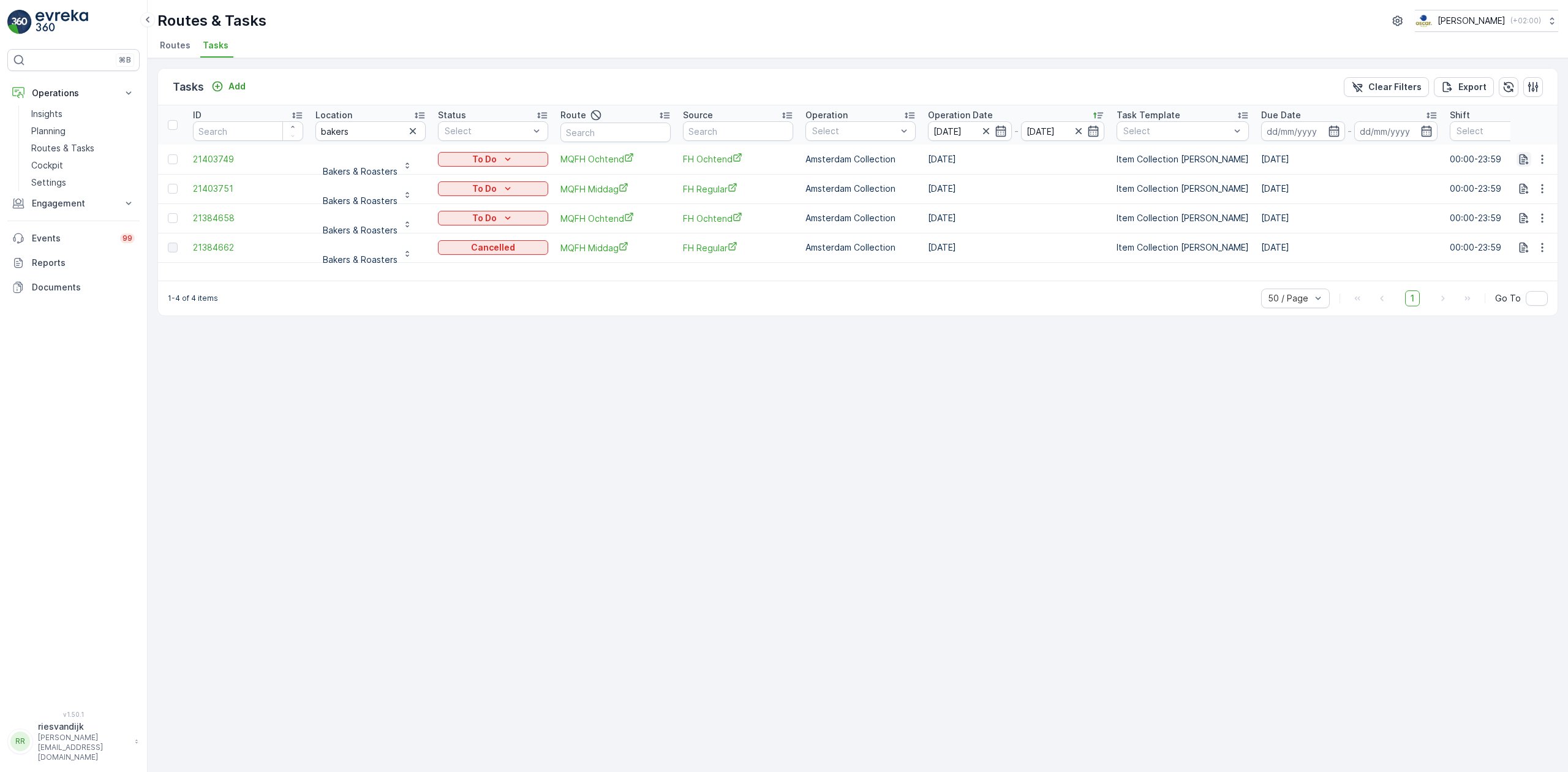
click at [1522, 158] on icon "button" at bounding box center [1524, 158] width 9 height 10
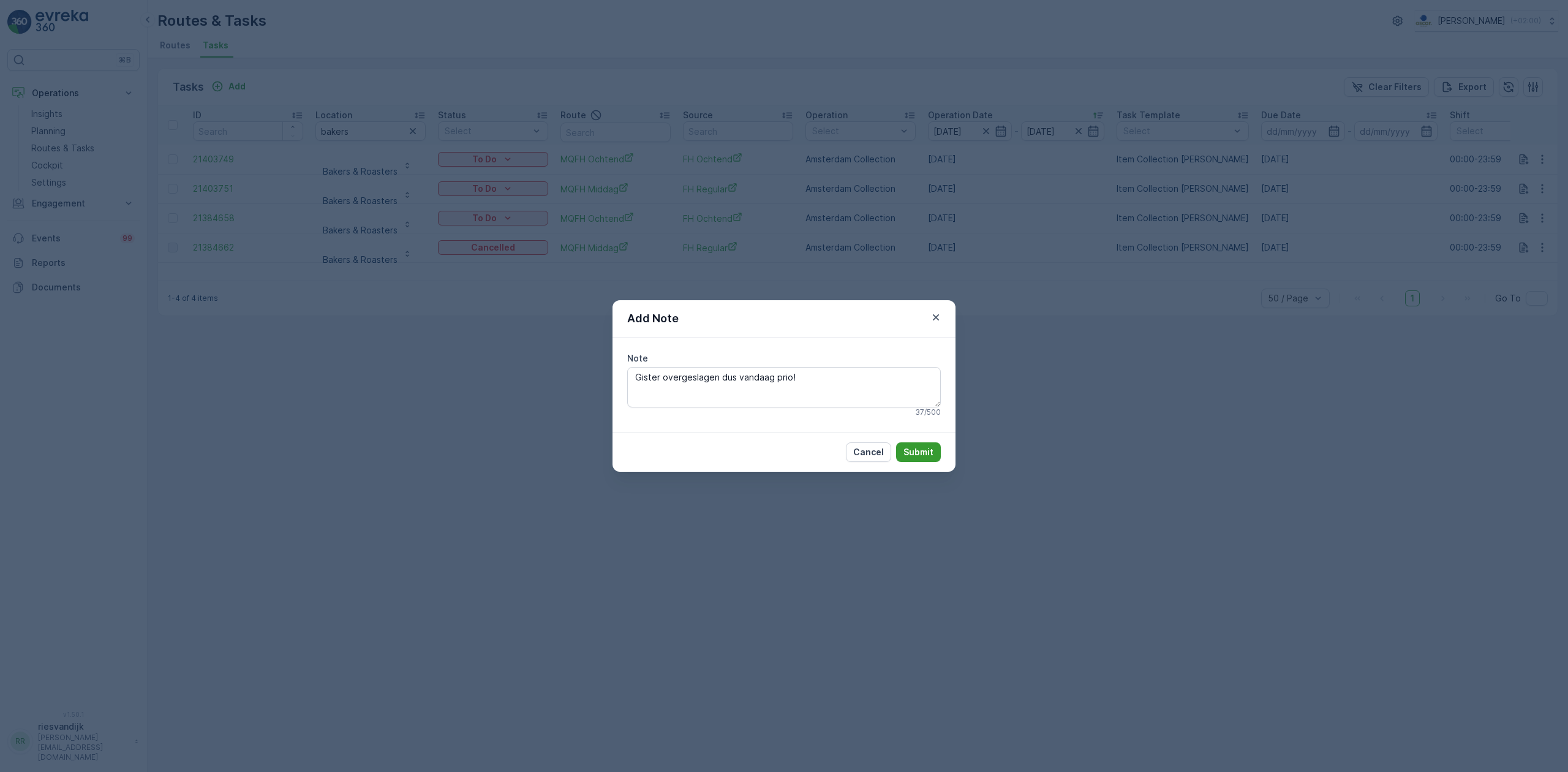
type textarea "Gister overgeslagen dus vandaag prio!"
click at [912, 449] on p "Submit" at bounding box center [919, 452] width 30 height 13
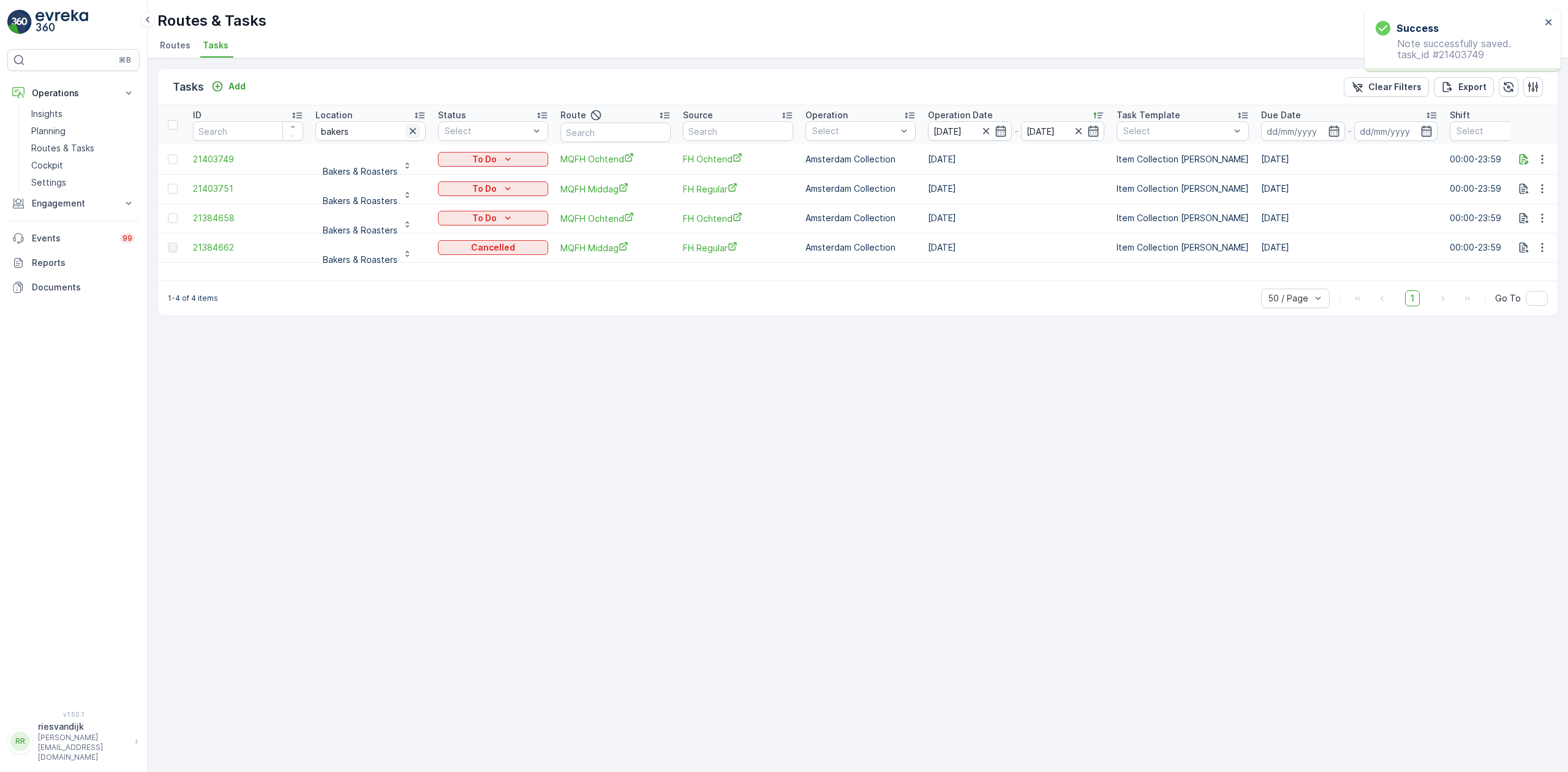
click at [415, 130] on icon "button" at bounding box center [413, 131] width 6 height 6
type input "uu"
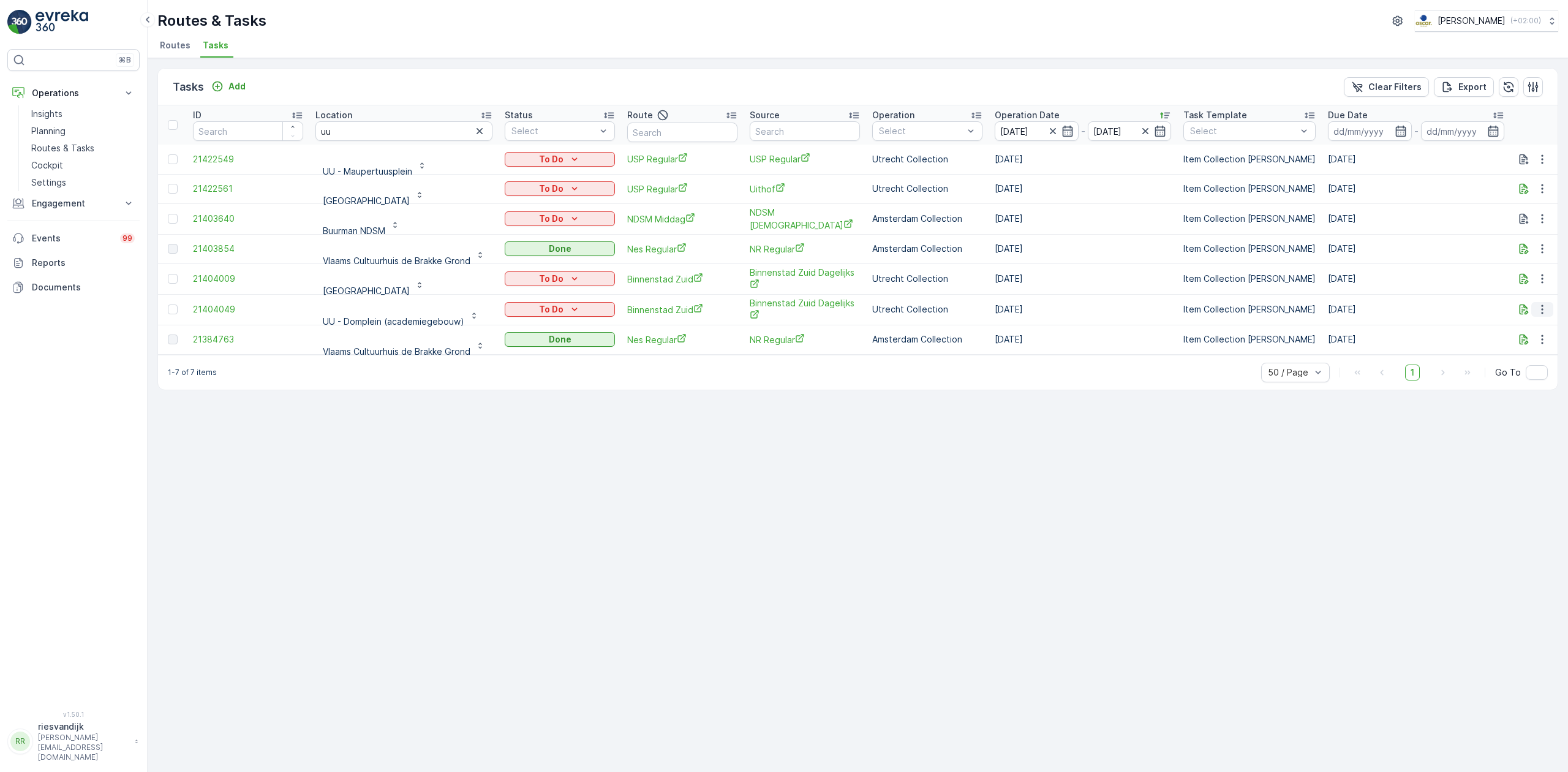
click at [1544, 305] on icon "button" at bounding box center [1542, 310] width 13 height 13
click at [1537, 358] on span "Change Route" at bounding box center [1511, 362] width 60 height 13
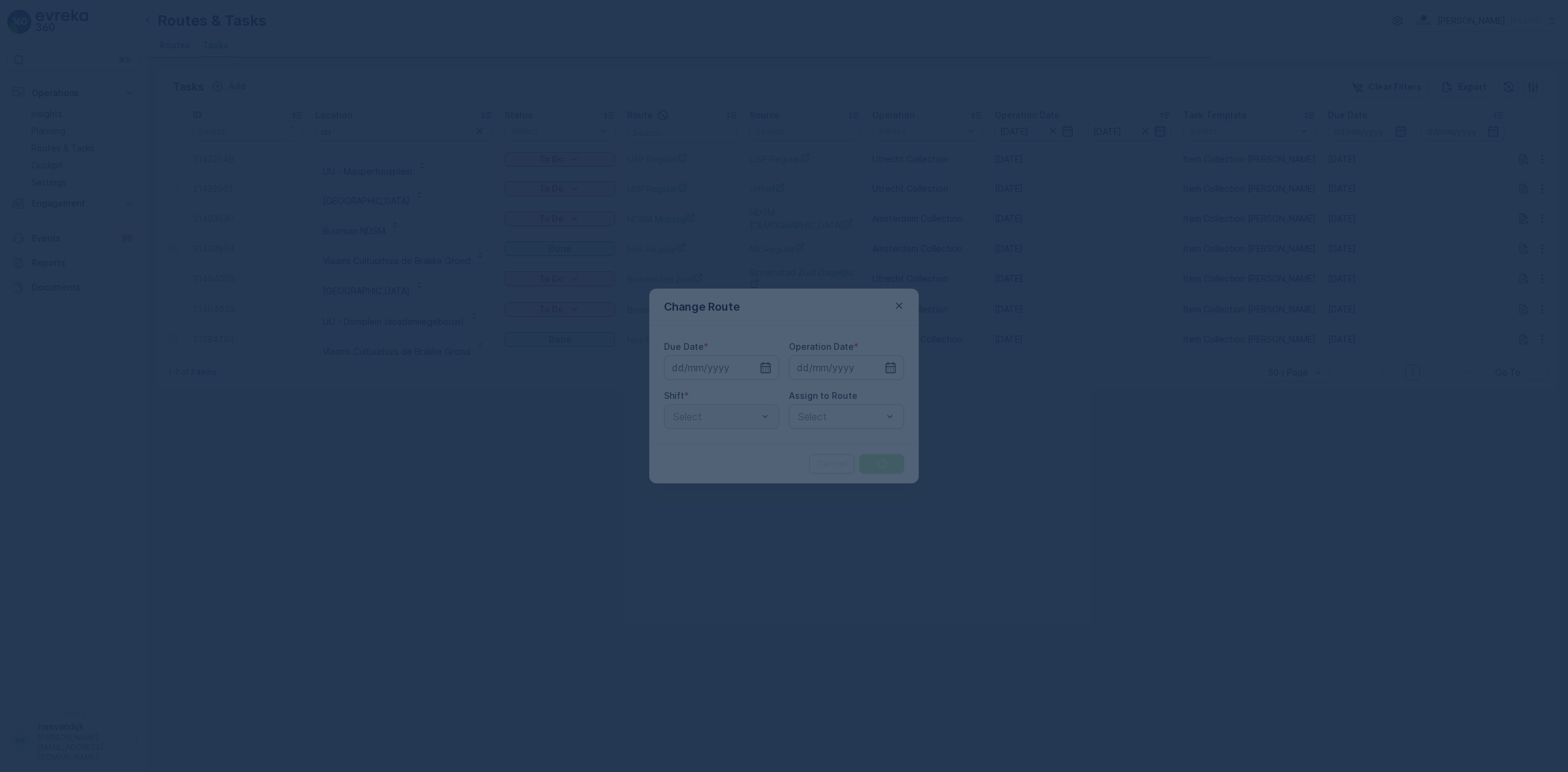
type input "11.09.2025"
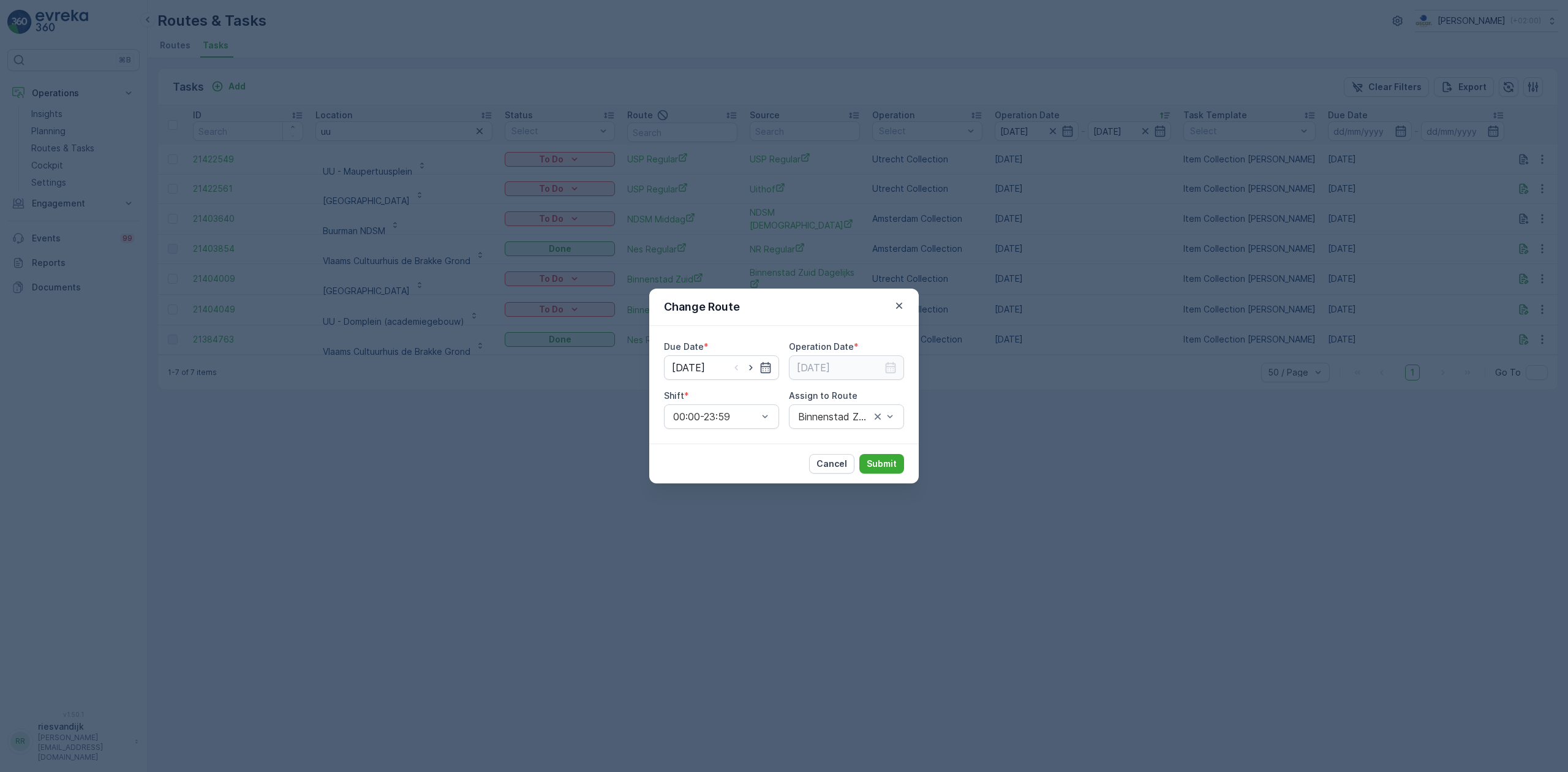
click at [759, 363] on div at bounding box center [751, 368] width 42 height 13
click at [756, 365] on icon "button" at bounding box center [751, 368] width 13 height 13
type input "[DATE]"
click at [863, 369] on input at bounding box center [846, 367] width 115 height 24
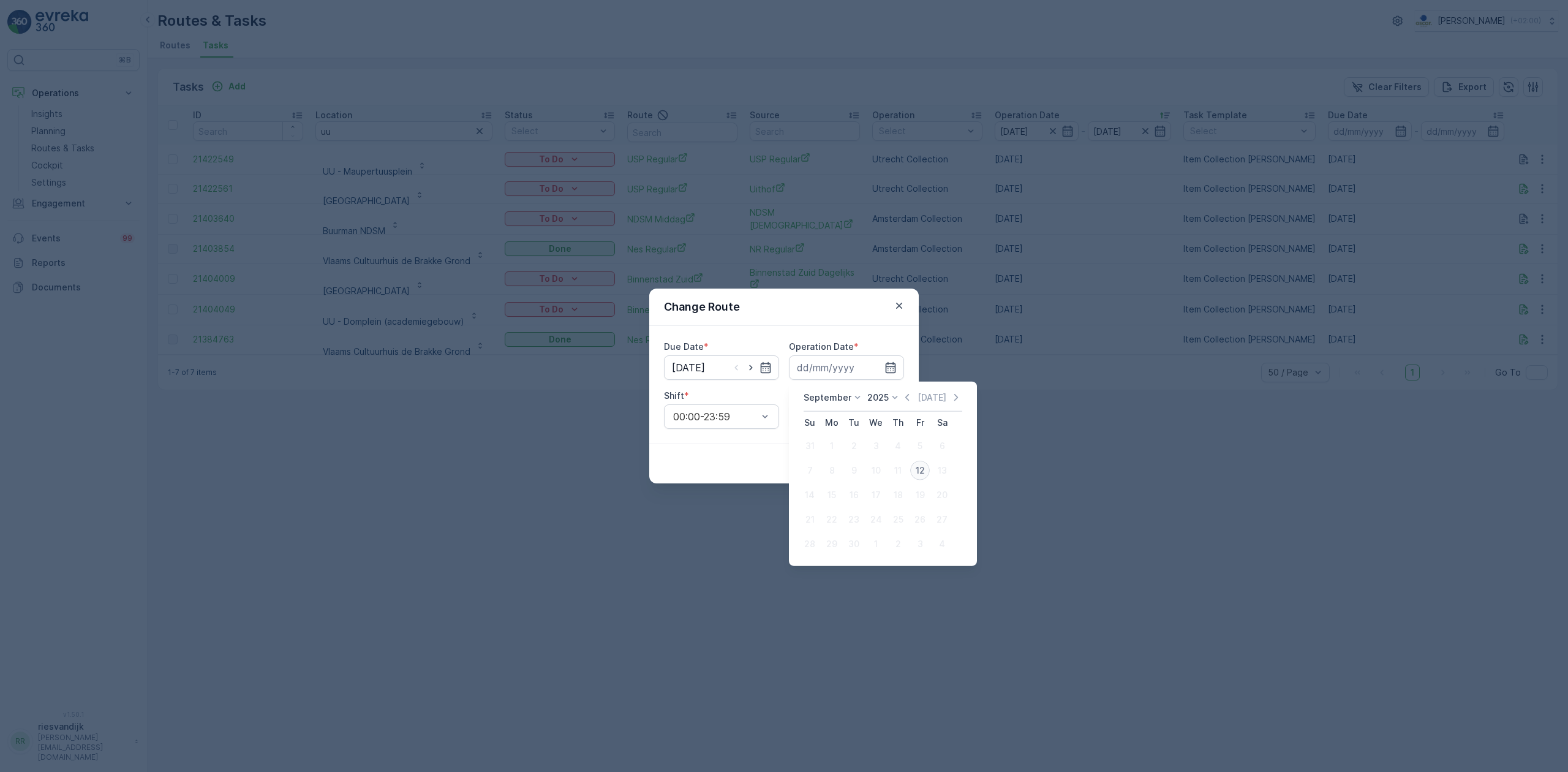
click at [916, 468] on div "12" at bounding box center [919, 470] width 20 height 20
type input "[DATE]"
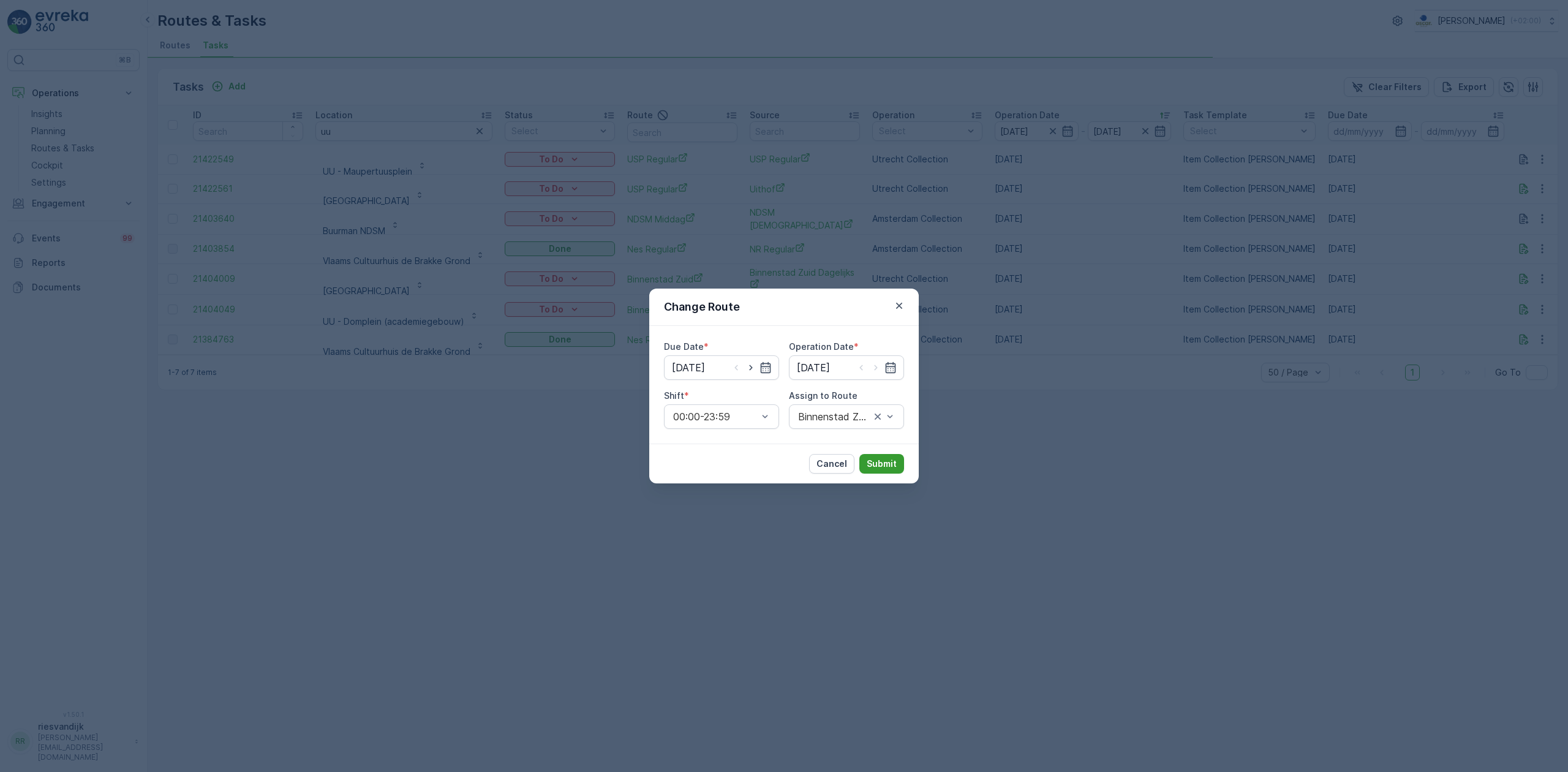
click at [883, 466] on p "Submit" at bounding box center [882, 464] width 30 height 13
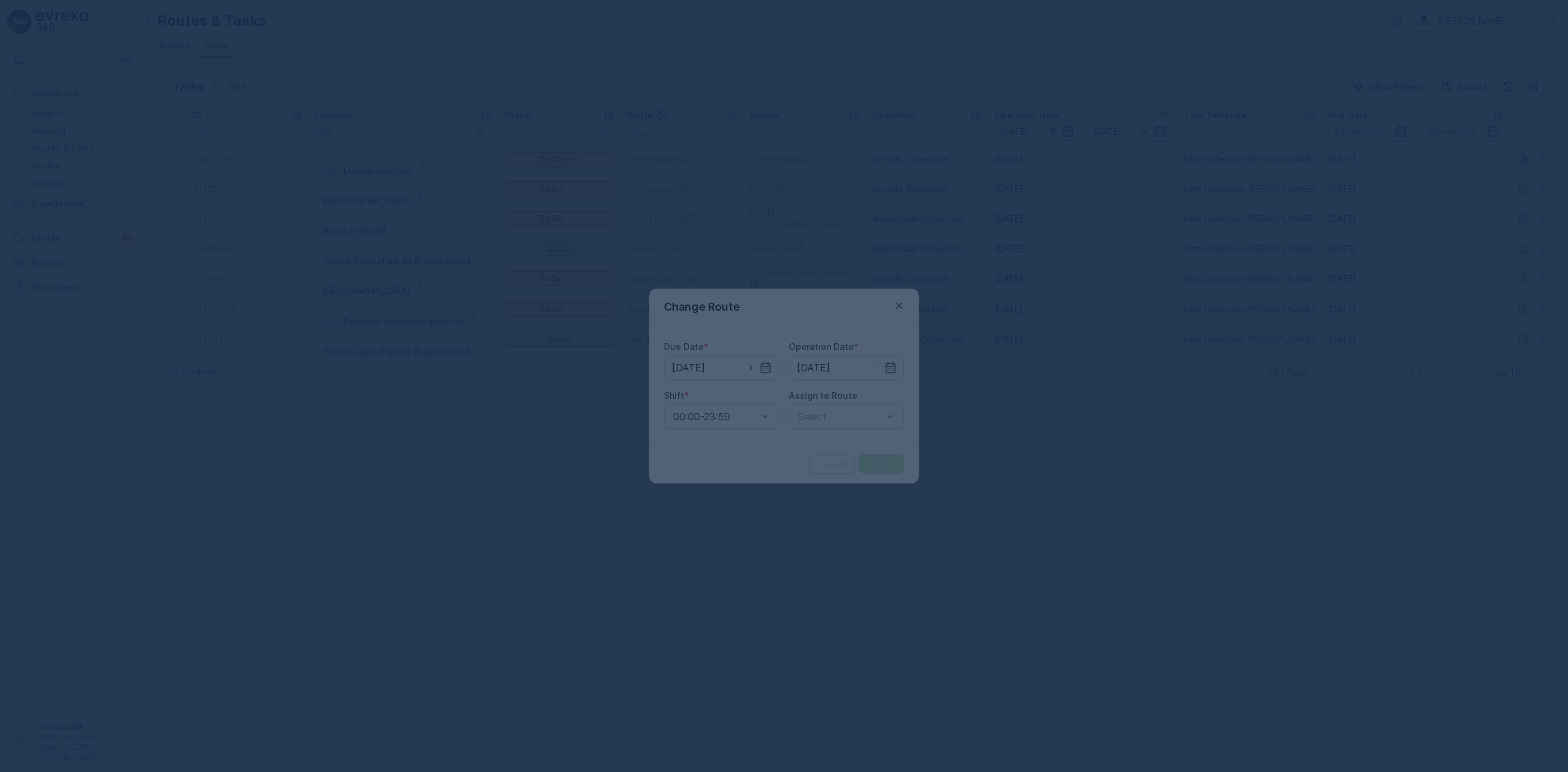
click at [853, 421] on div at bounding box center [784, 386] width 1568 height 772
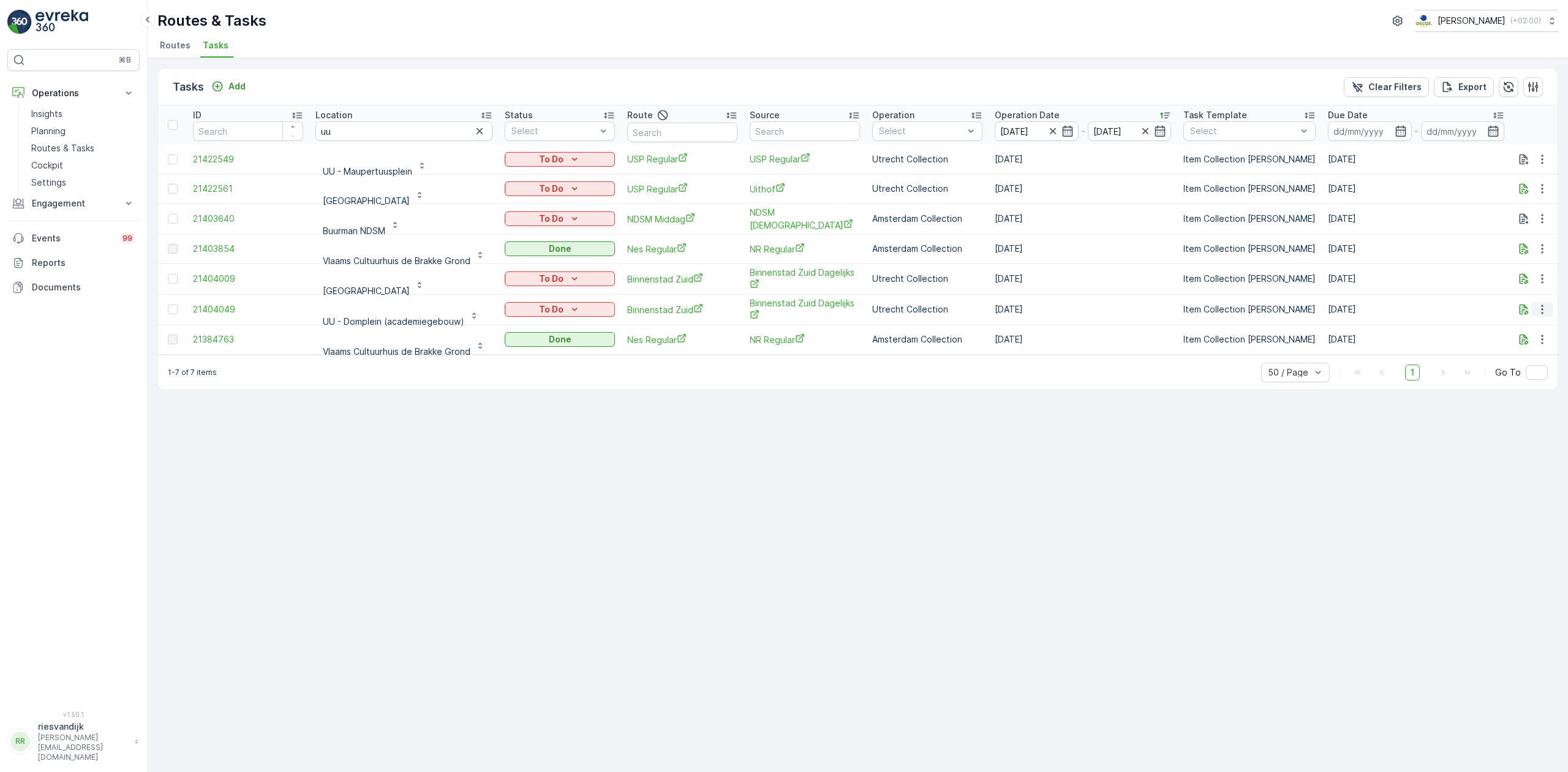
click at [1547, 304] on button "button" at bounding box center [1542, 309] width 22 height 15
click at [1533, 361] on span "Change Route" at bounding box center [1511, 362] width 60 height 13
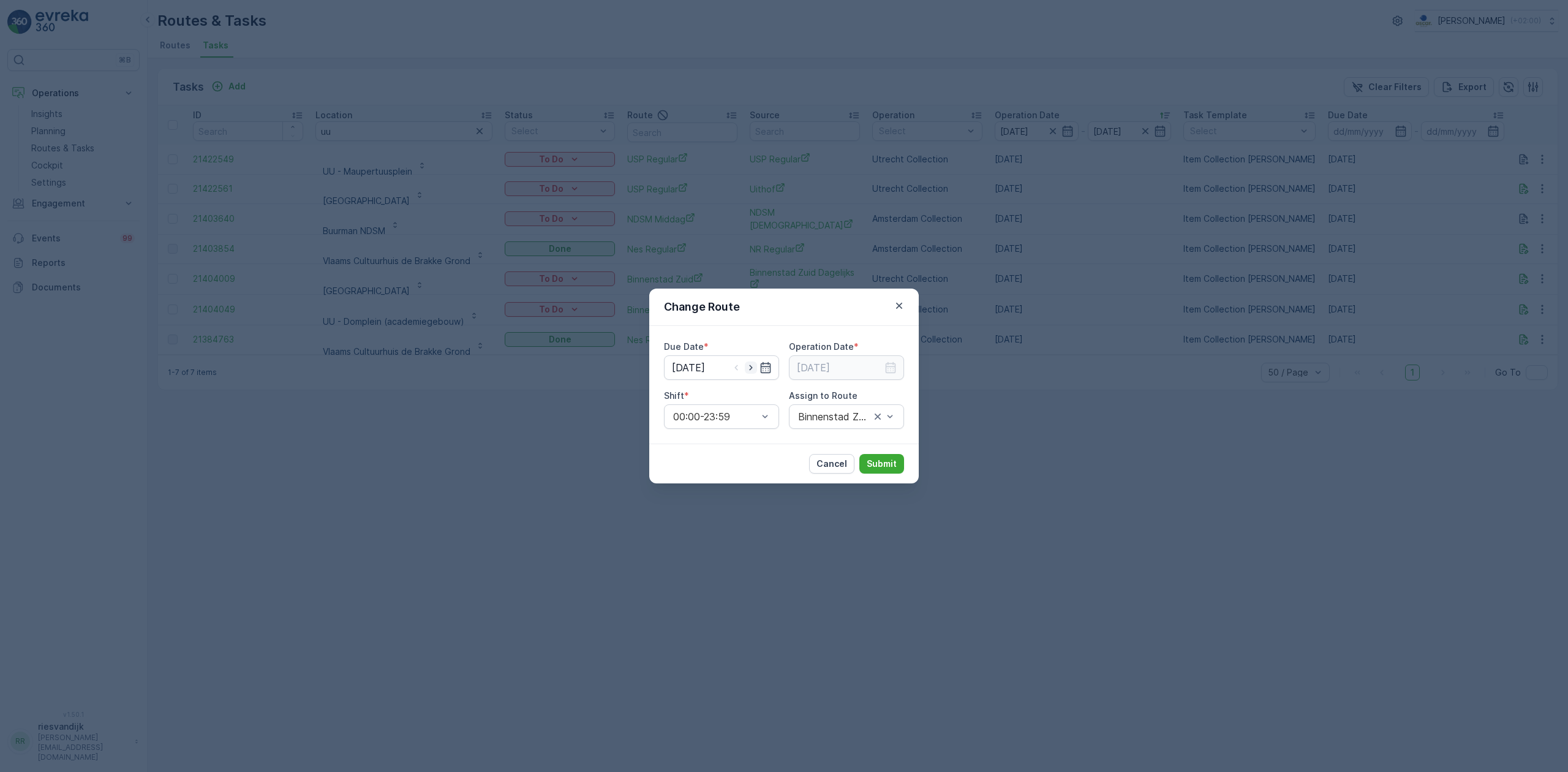
click at [751, 367] on icon "button" at bounding box center [751, 368] width 13 height 13
type input "[DATE]"
click at [877, 366] on input at bounding box center [846, 367] width 115 height 24
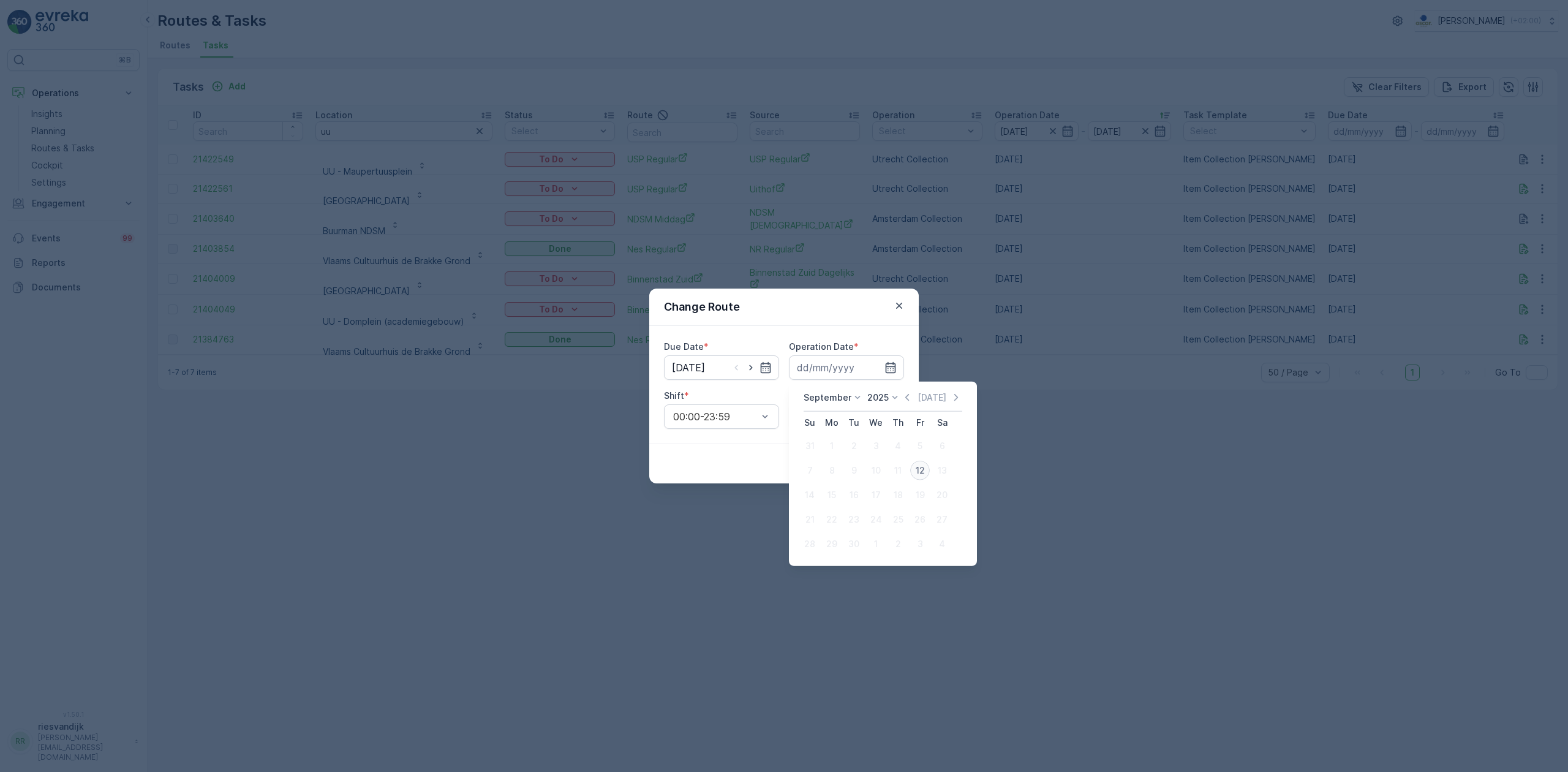
click at [920, 468] on div "12" at bounding box center [919, 470] width 20 height 20
type input "[DATE]"
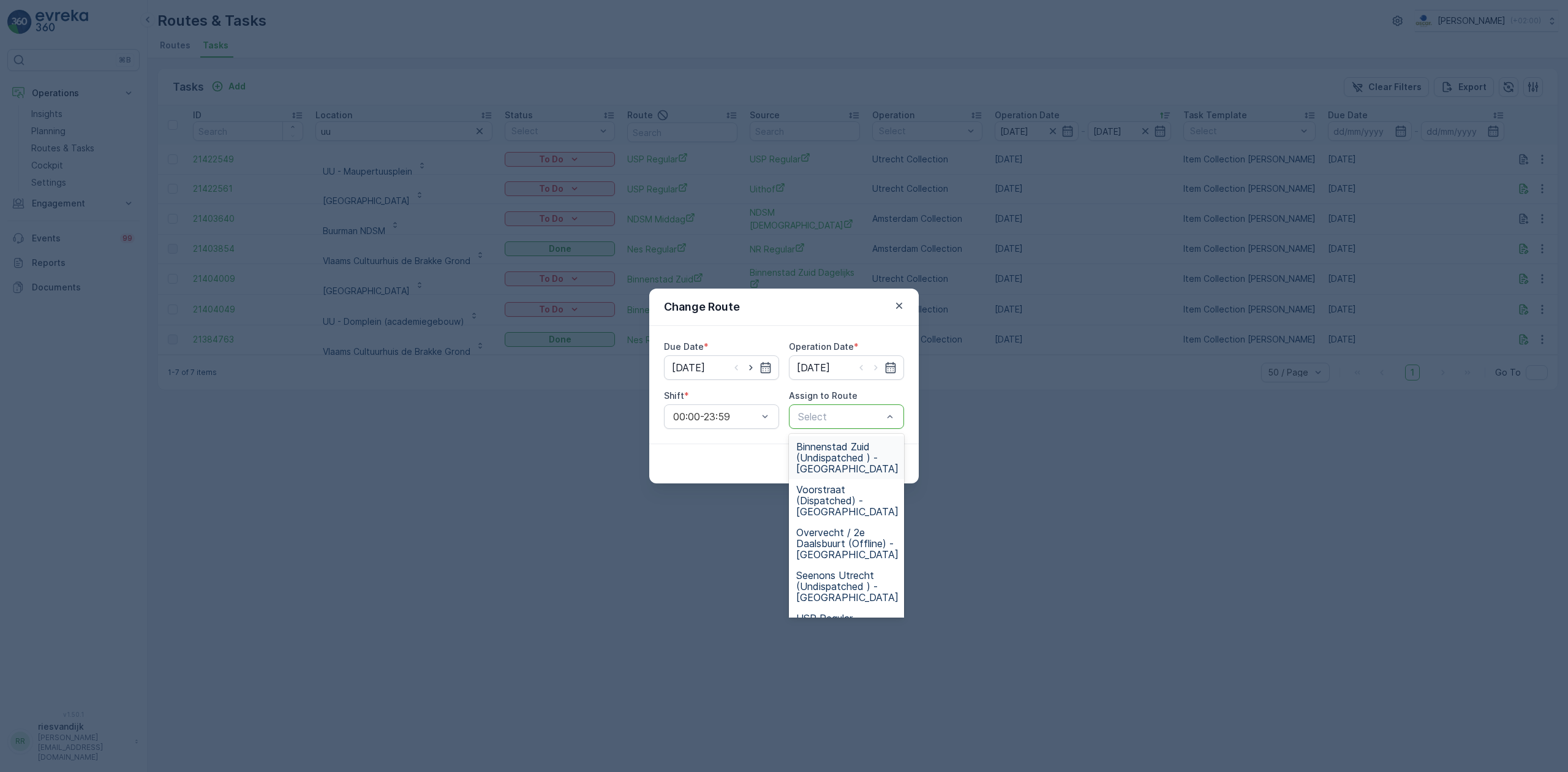
click at [856, 462] on span "Binnenstad Zuid (Undispatched ) - Utrecht" at bounding box center [847, 457] width 102 height 33
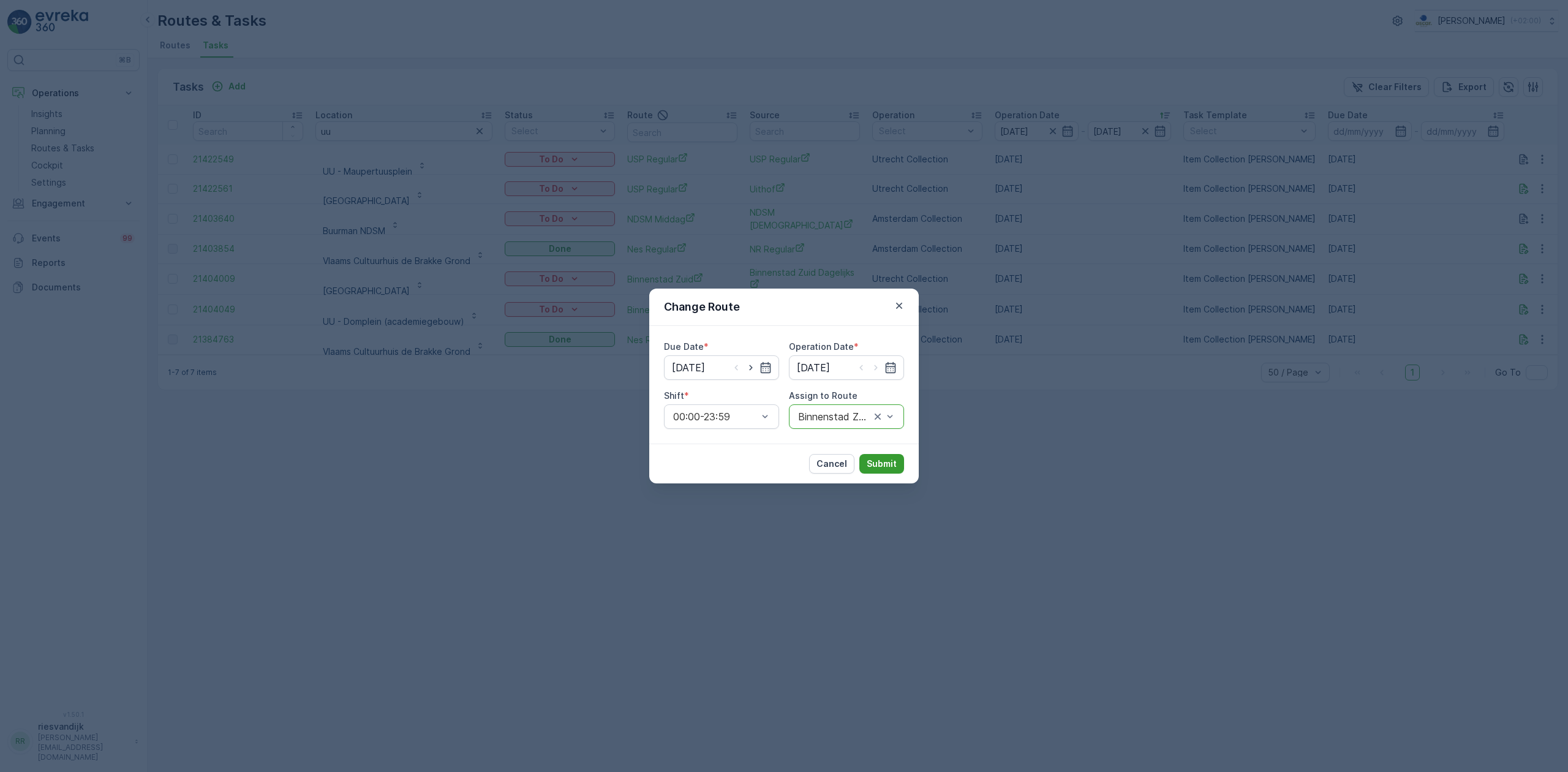
click at [870, 459] on p "Submit" at bounding box center [882, 464] width 30 height 13
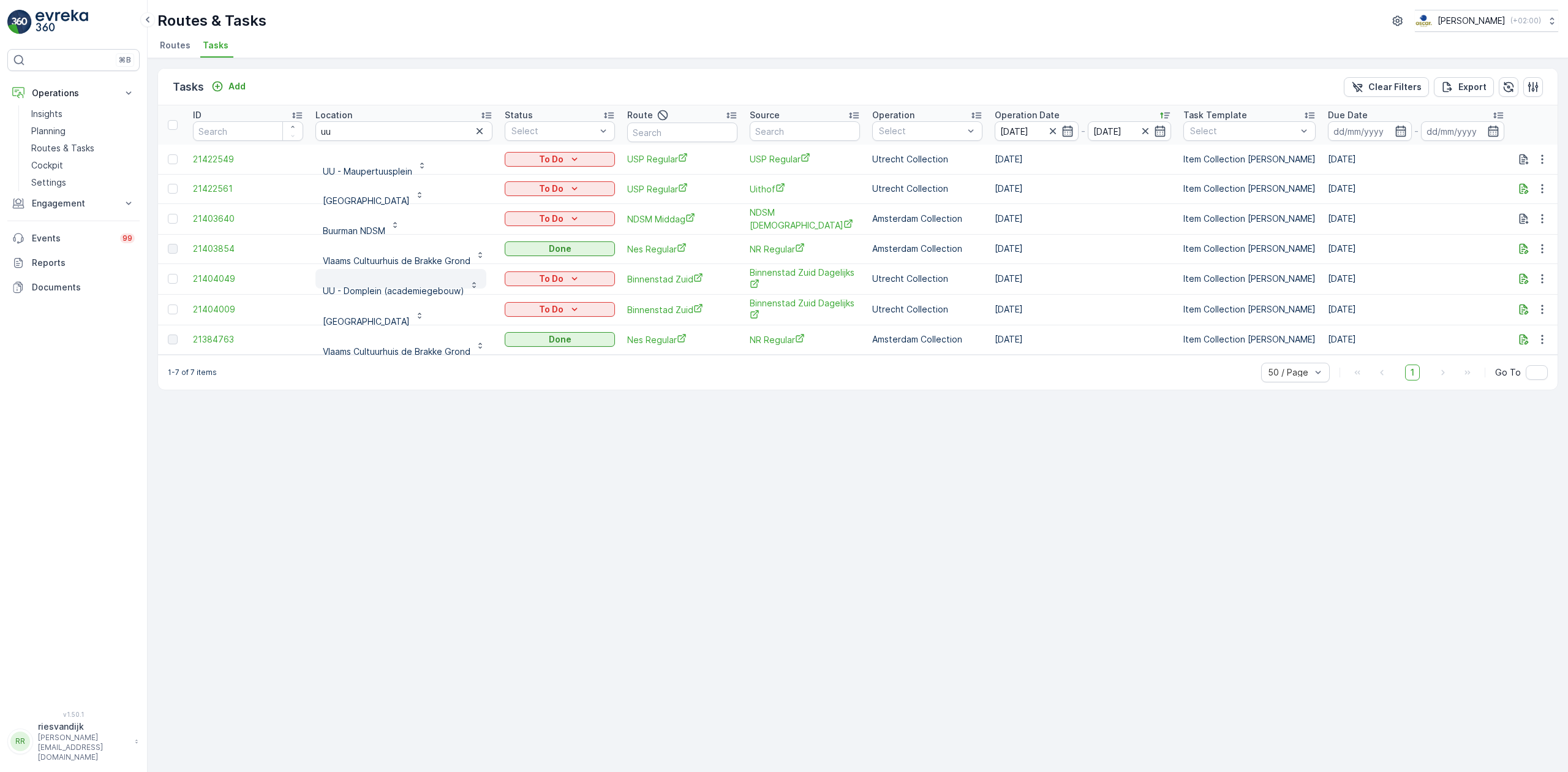
click at [319, 285] on button "UU - Domplein (academiegebouw)" at bounding box center [401, 279] width 171 height 20
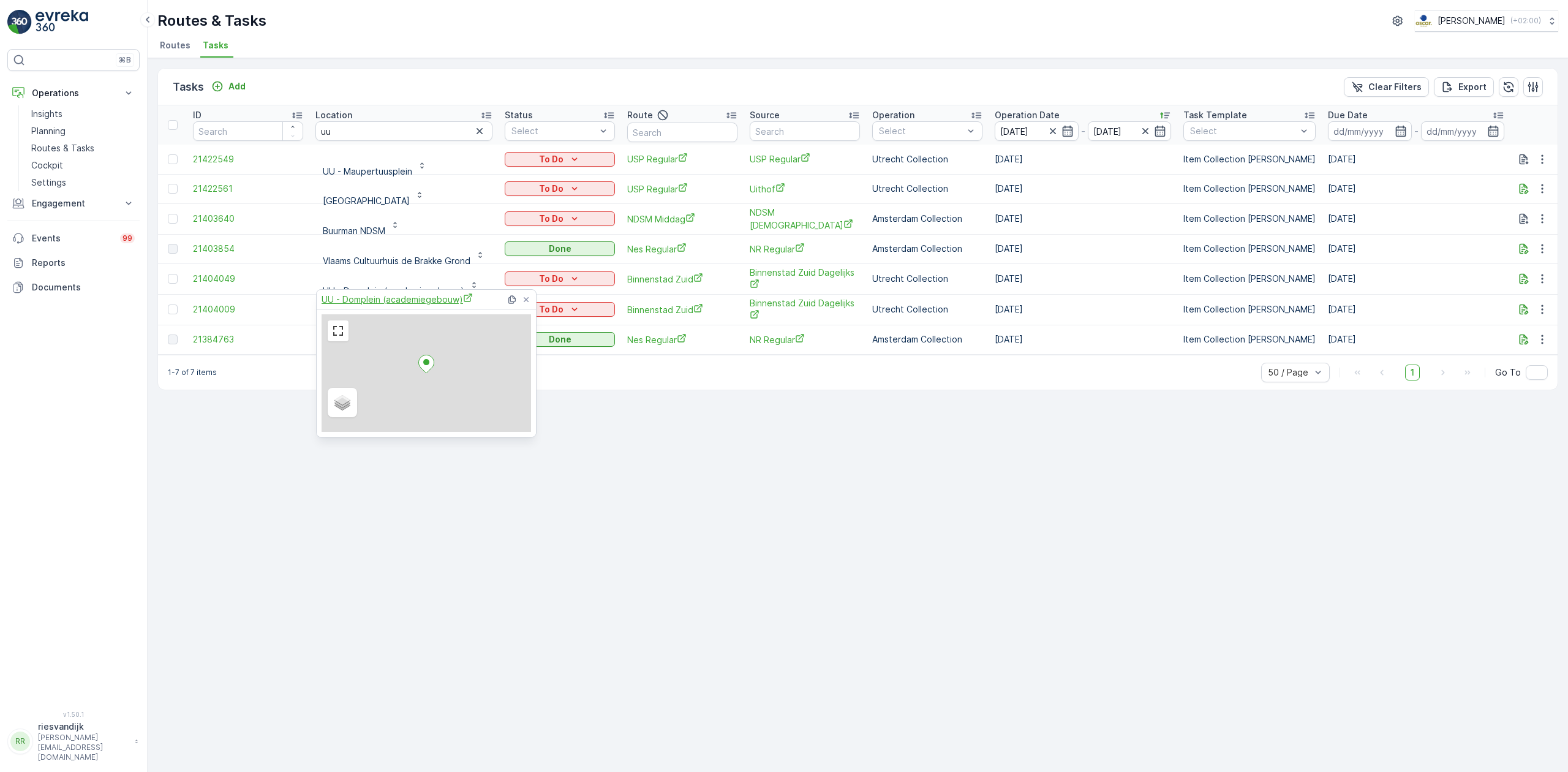
click at [362, 304] on span "UU - Domplein (academiegebouw)" at bounding box center [397, 299] width 151 height 13
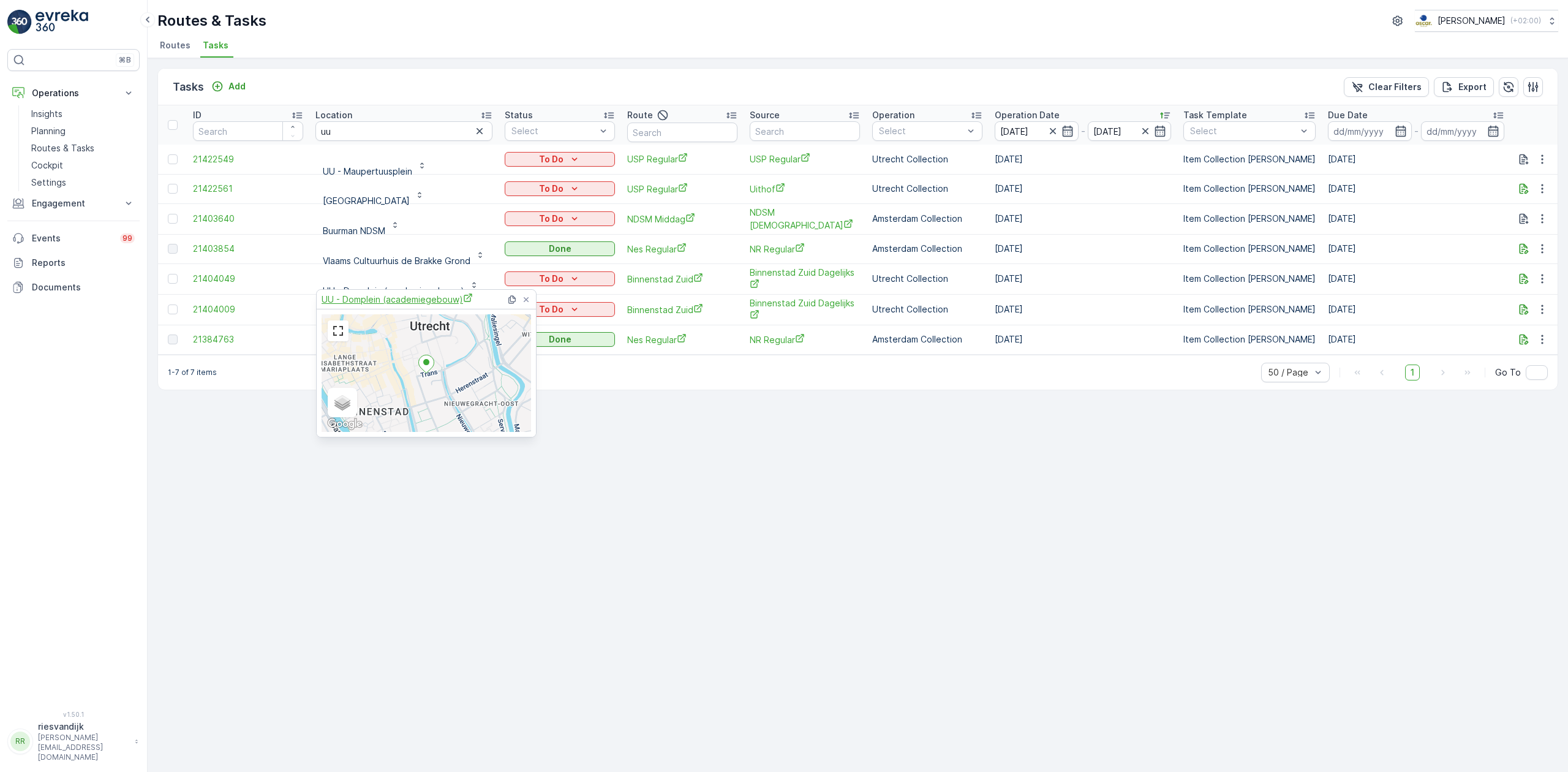
click at [376, 295] on span "UU - Domplein (academiegebouw)" at bounding box center [397, 299] width 151 height 13
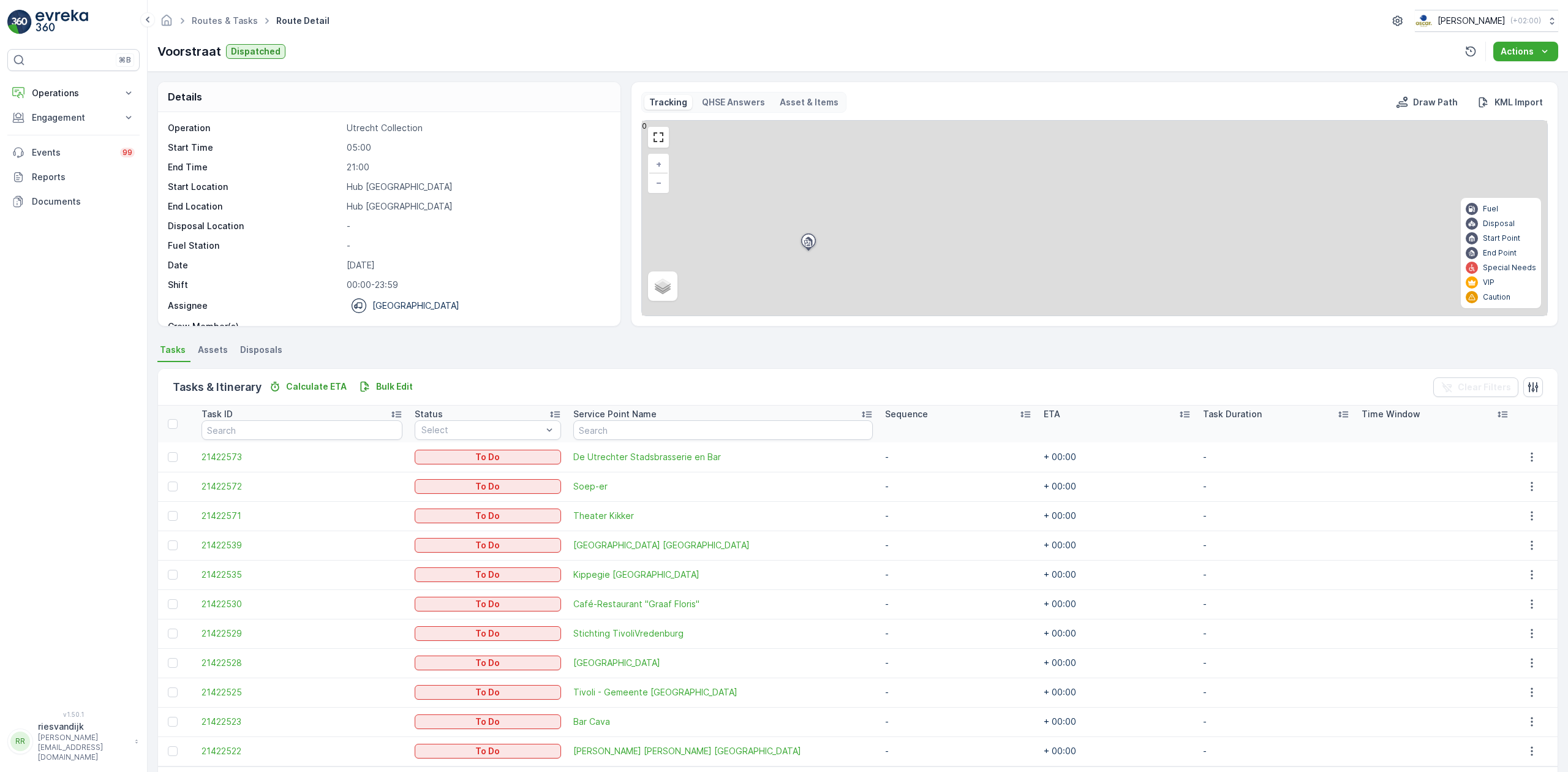
drag, startPoint x: 1010, startPoint y: 256, endPoint x: 1162, endPoint y: 218, distance: 156.7
click at [1162, 211] on div "11 + − Satellite Roadmap Terrain Hybrid Leaflet Fuel Disposal Start Point End P…" at bounding box center [1094, 218] width 905 height 195
drag, startPoint x: 1130, startPoint y: 228, endPoint x: 1176, endPoint y: 238, distance: 47.1
click at [1225, 190] on div "11 + − Satellite Roadmap Terrain Hybrid Leaflet Fuel Disposal Start Point End P…" at bounding box center [1094, 218] width 905 height 195
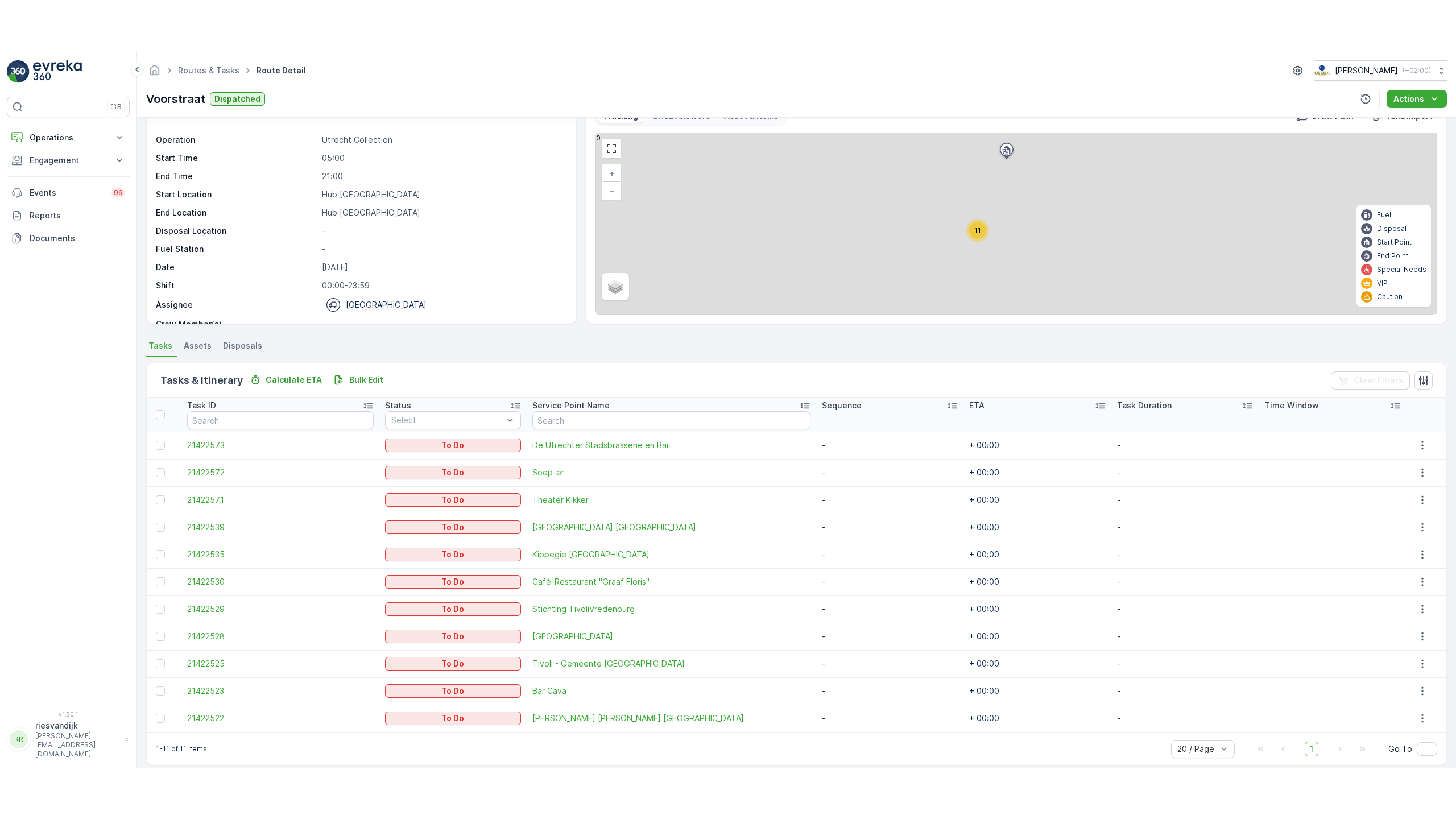
scroll to position [43, 0]
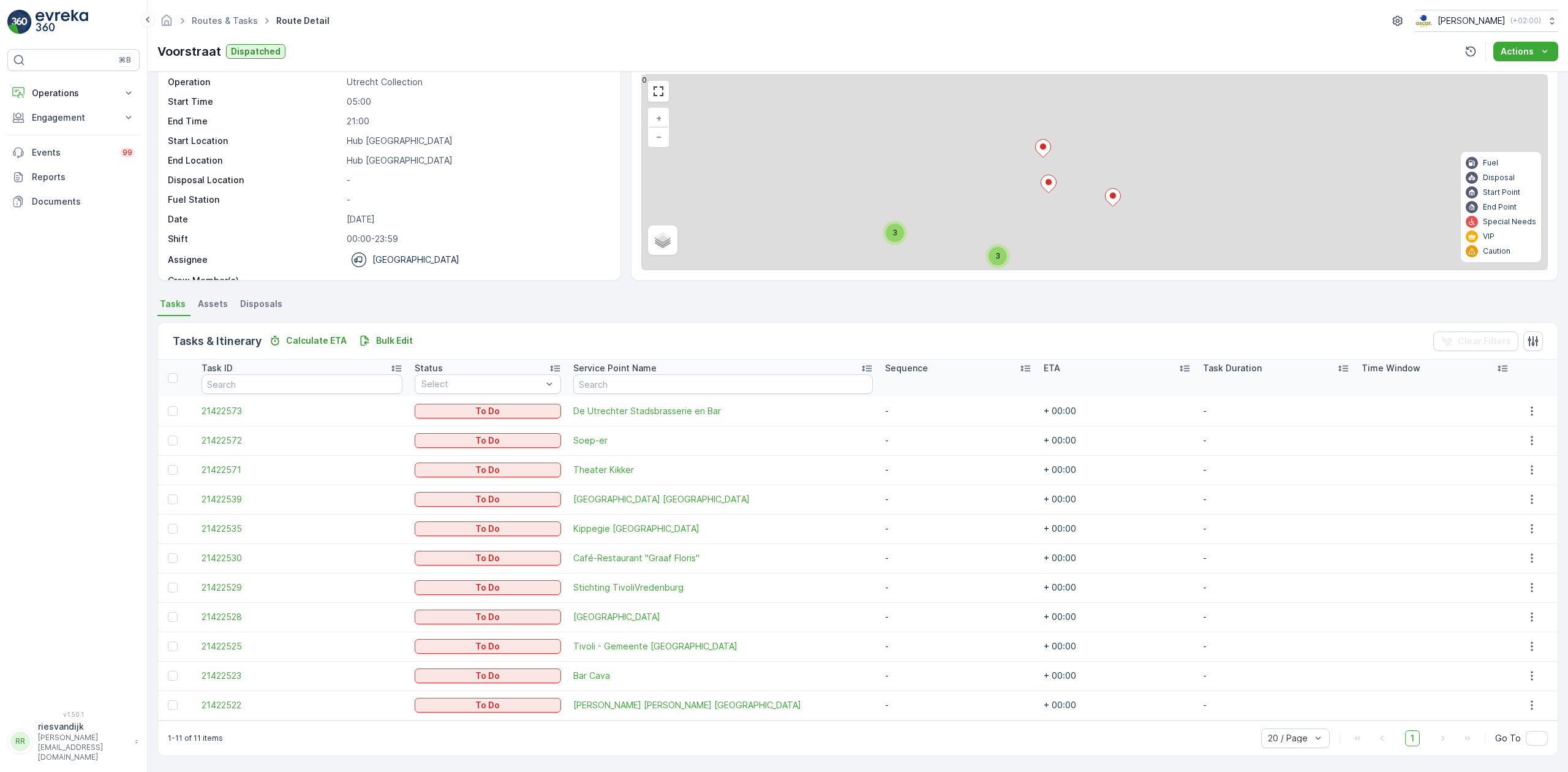
drag, startPoint x: 1017, startPoint y: 220, endPoint x: 1057, endPoint y: 211, distance: 41.0
click at [1057, 211] on div "3 2 3 + − Satellite Roadmap Terrain Hybrid Leaflet Fuel Disposal Start Point En…" at bounding box center [1094, 172] width 905 height 195
click at [664, 93] on link at bounding box center [658, 91] width 18 height 18
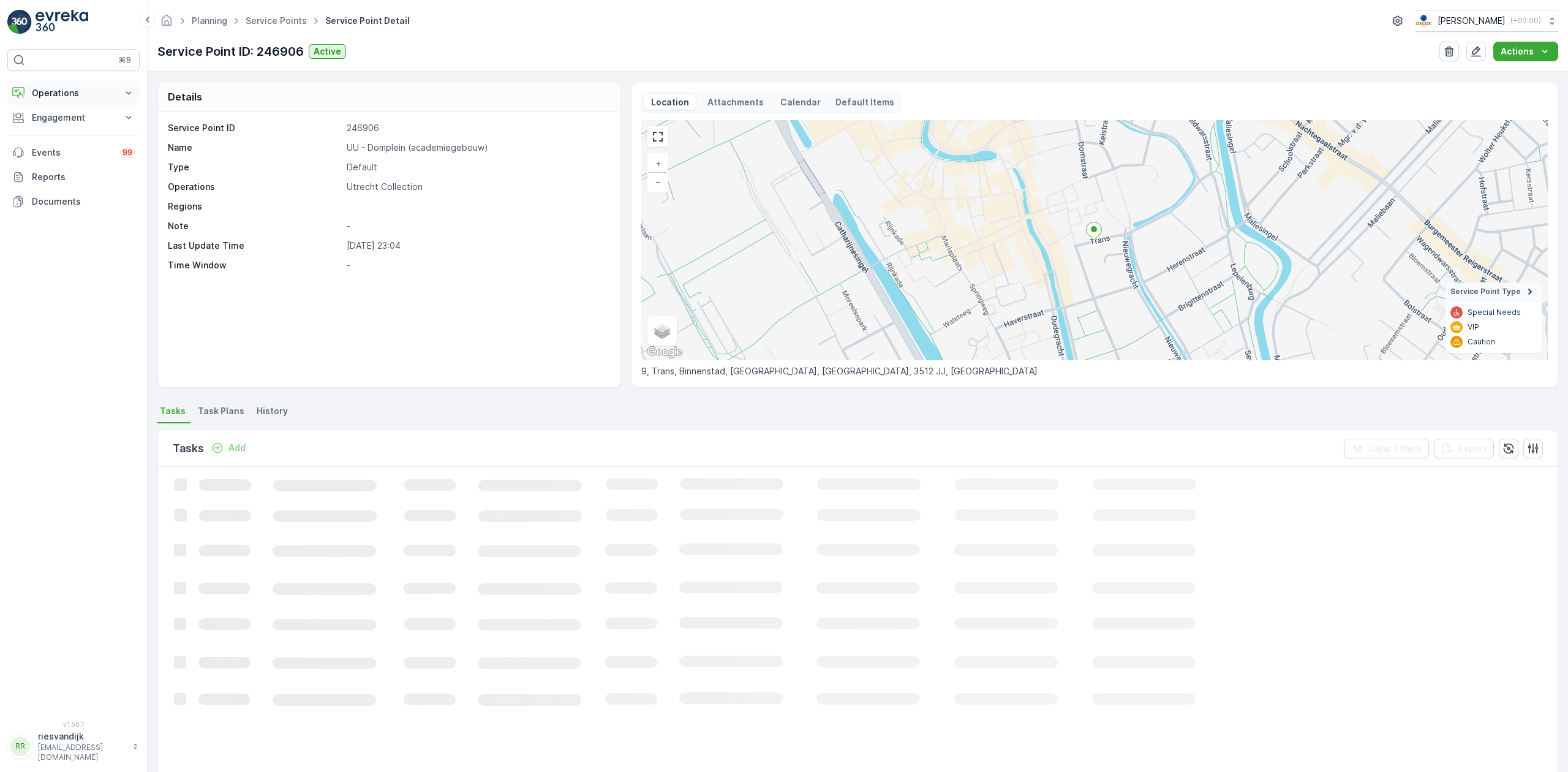
click at [102, 100] on button "Operations" at bounding box center [73, 93] width 133 height 24
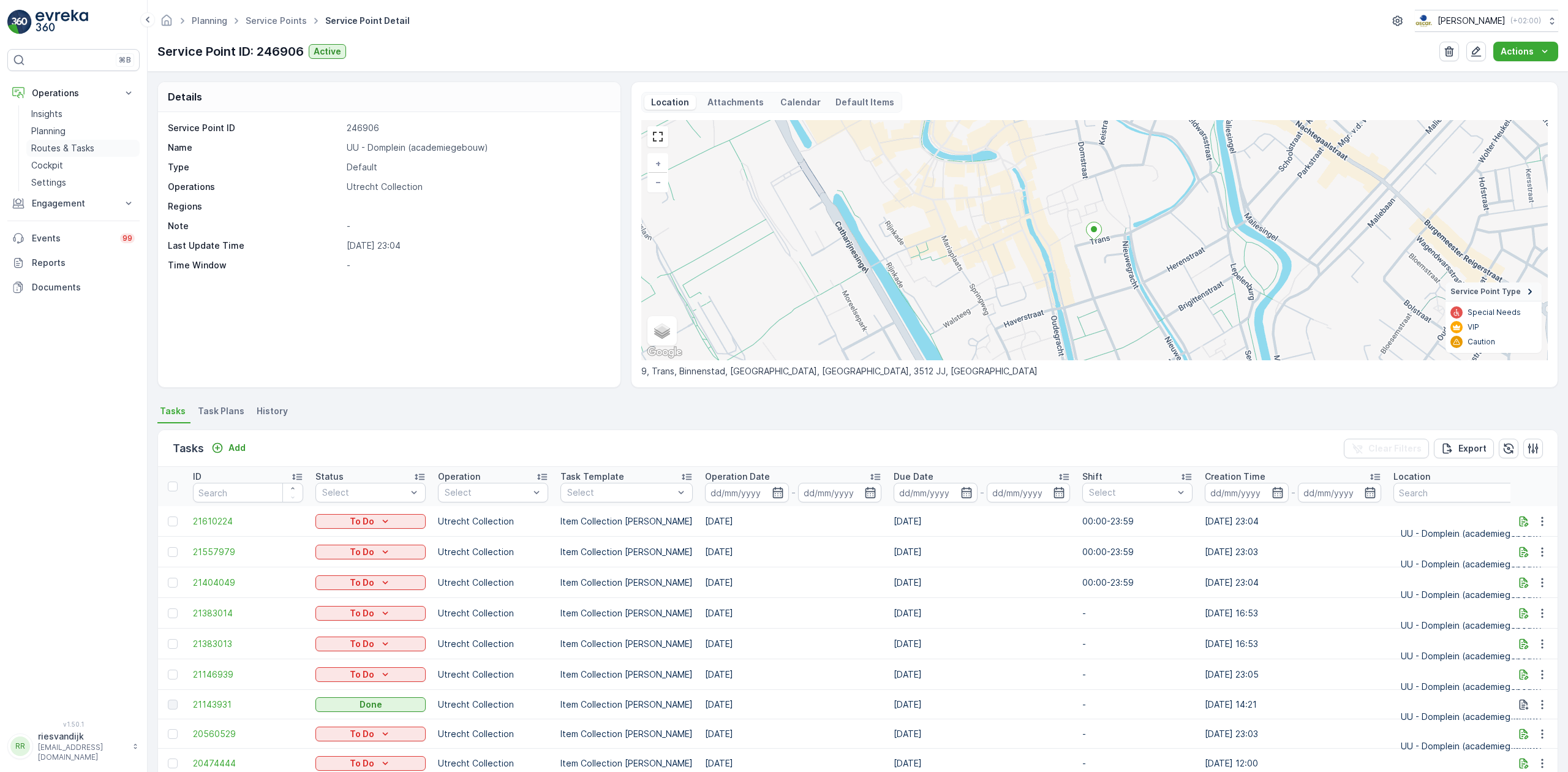
click at [99, 152] on link "Routes & Tasks" at bounding box center [83, 148] width 113 height 17
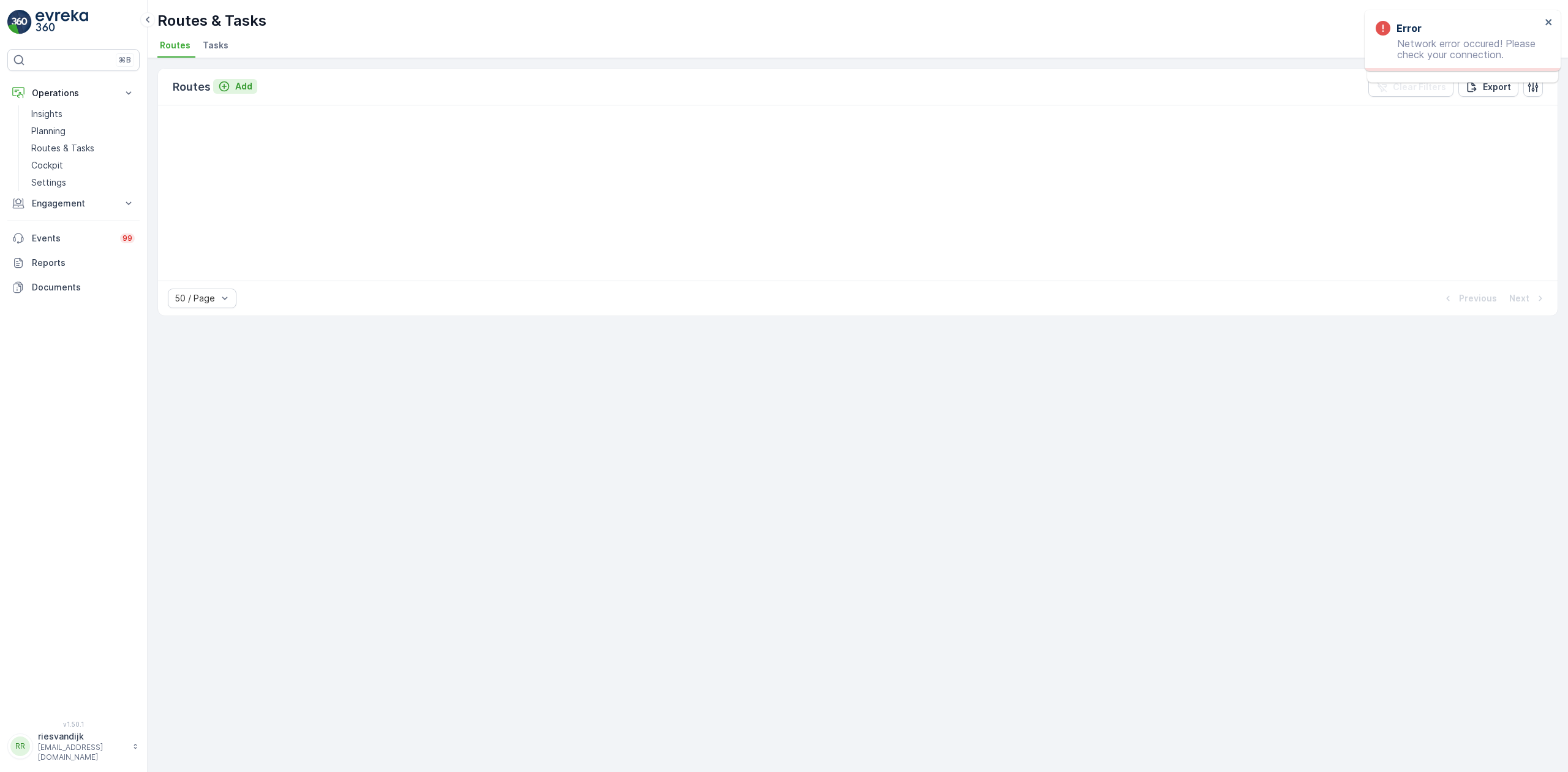
click at [243, 87] on p "Add" at bounding box center [244, 86] width 17 height 13
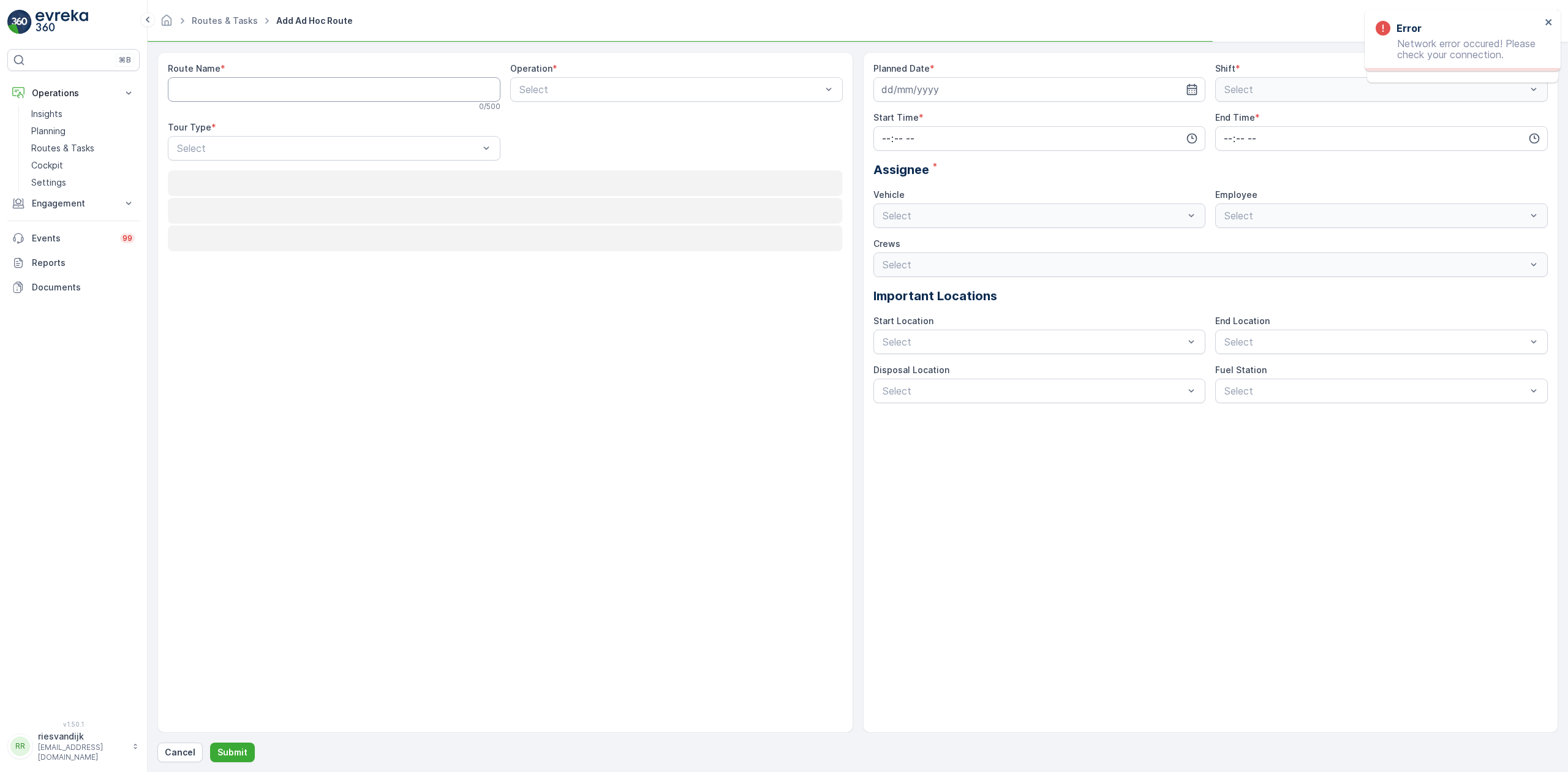
click at [278, 93] on Name "Route Name" at bounding box center [334, 89] width 333 height 24
click at [227, 13] on ul "Routes & Tasks" at bounding box center [231, 21] width 85 height 18
click at [227, 20] on link "Routes & Tasks" at bounding box center [224, 20] width 66 height 10
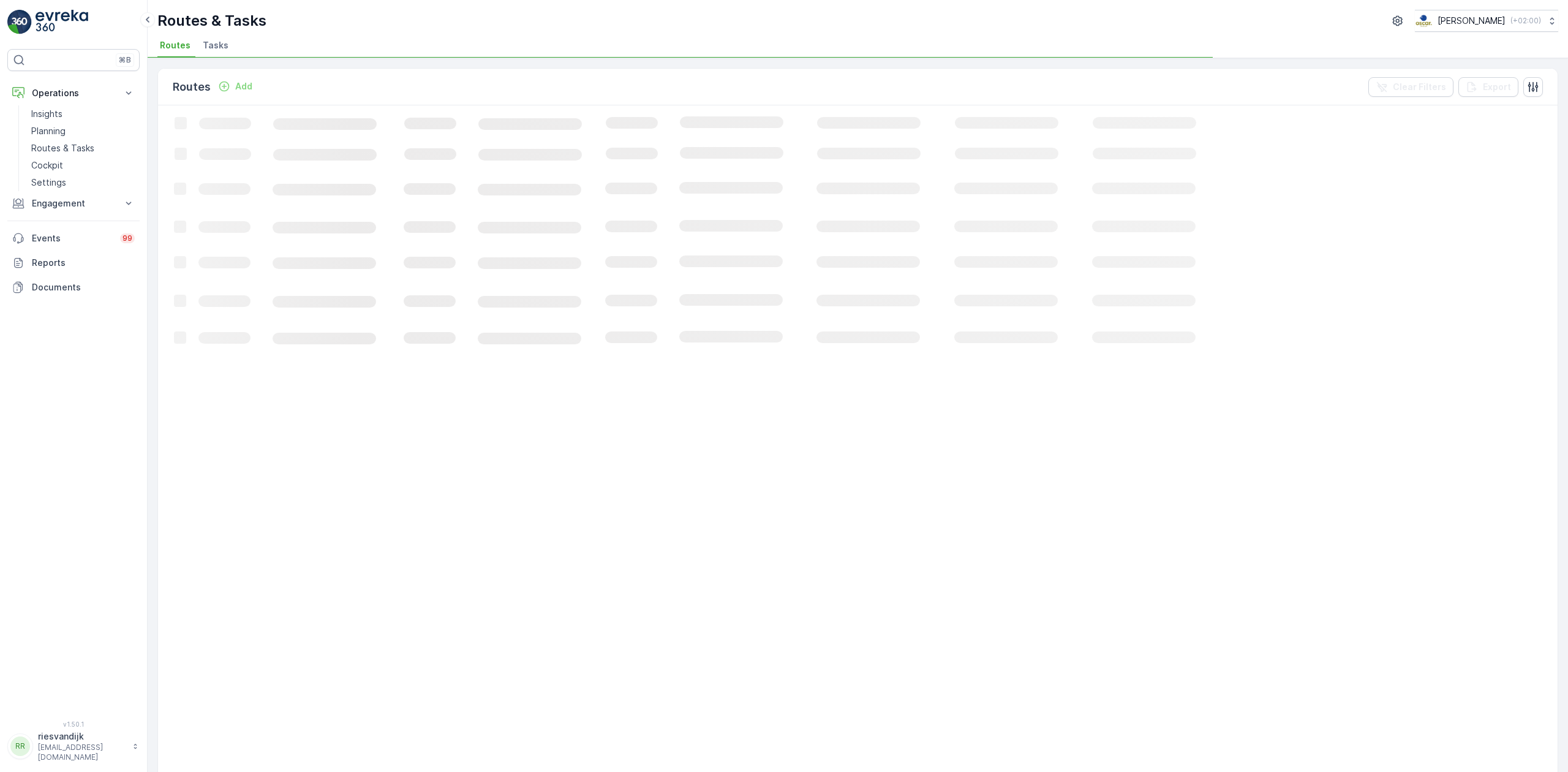
click at [220, 50] on span "Tasks" at bounding box center [215, 46] width 26 height 13
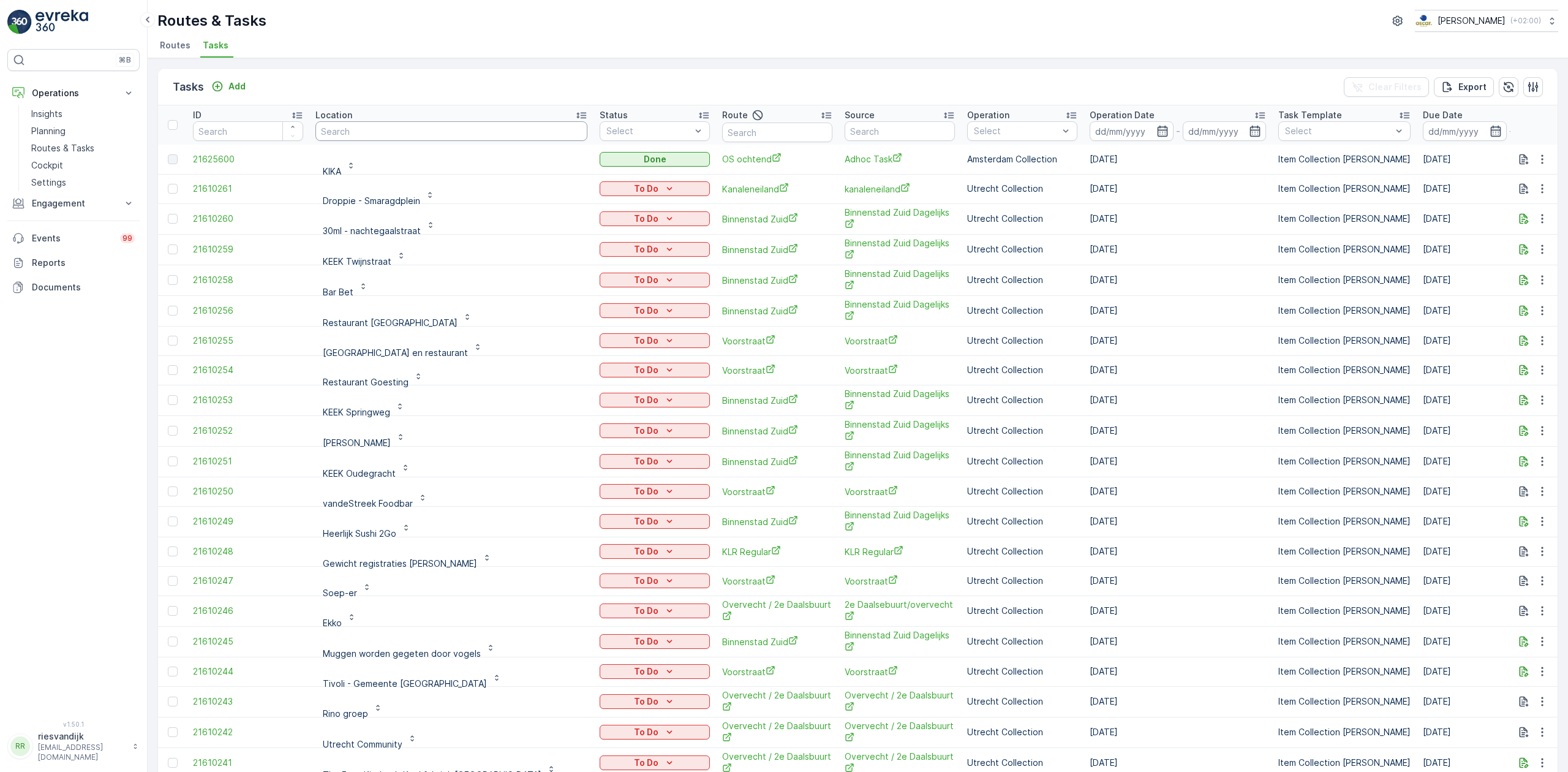
drag, startPoint x: 471, startPoint y: 133, endPoint x: 483, endPoint y: 131, distance: 12.2
click at [473, 130] on input "text" at bounding box center [451, 131] width 272 height 20
click at [238, 84] on p "Add" at bounding box center [237, 86] width 17 height 13
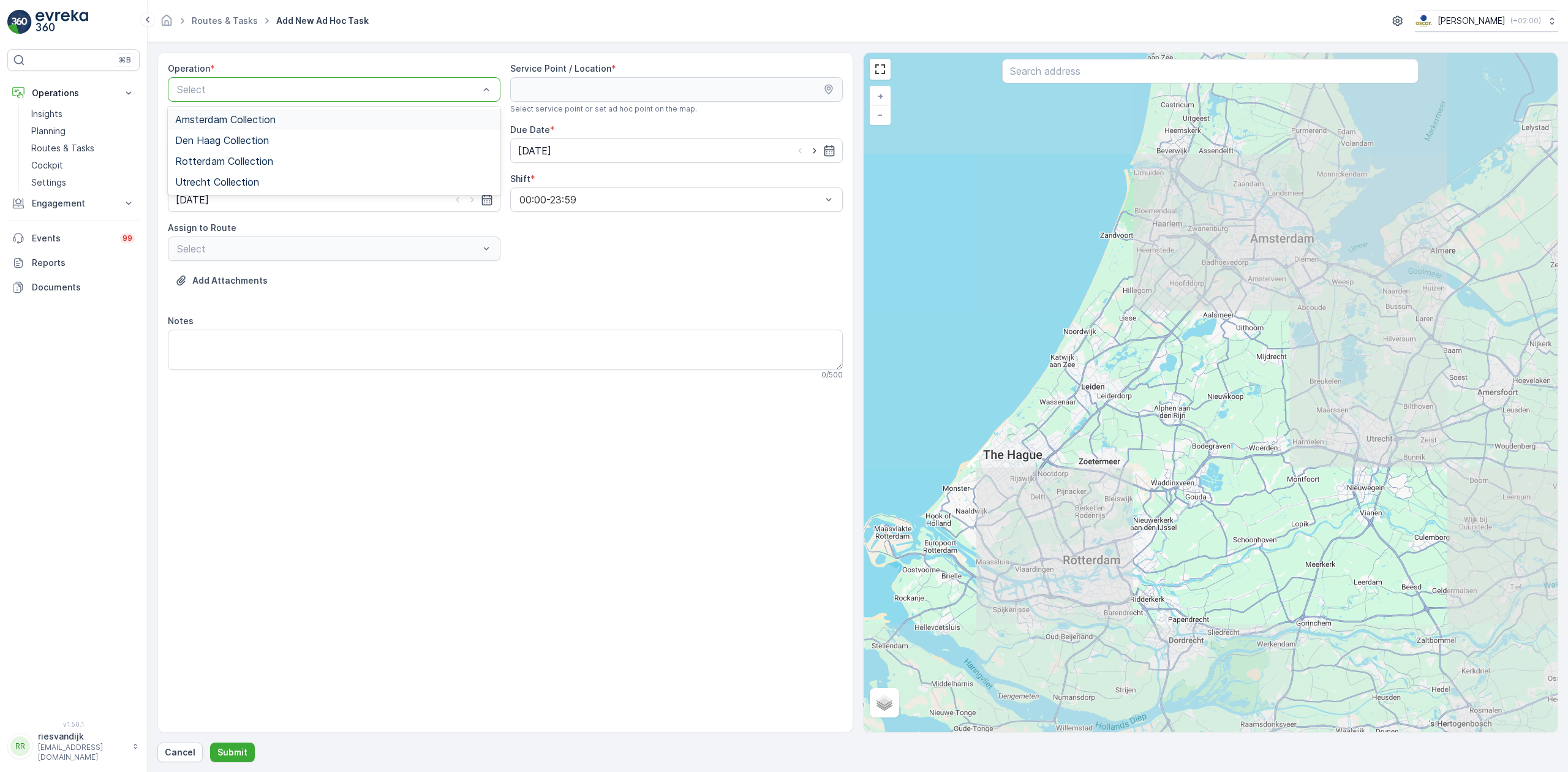
click at [282, 118] on div "Amsterdam Collection" at bounding box center [333, 119] width 318 height 11
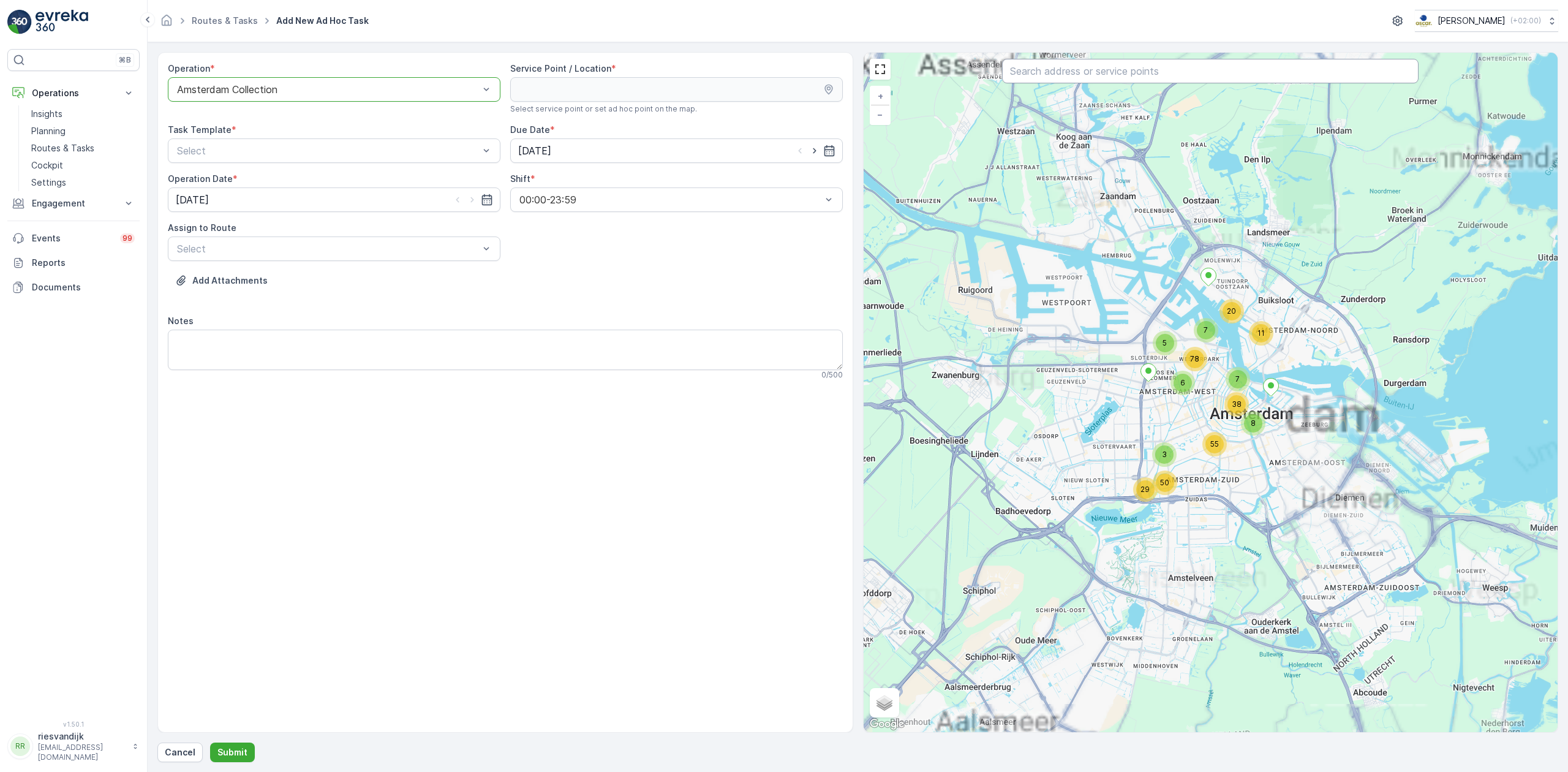
click at [1057, 84] on div at bounding box center [1210, 72] width 417 height 27
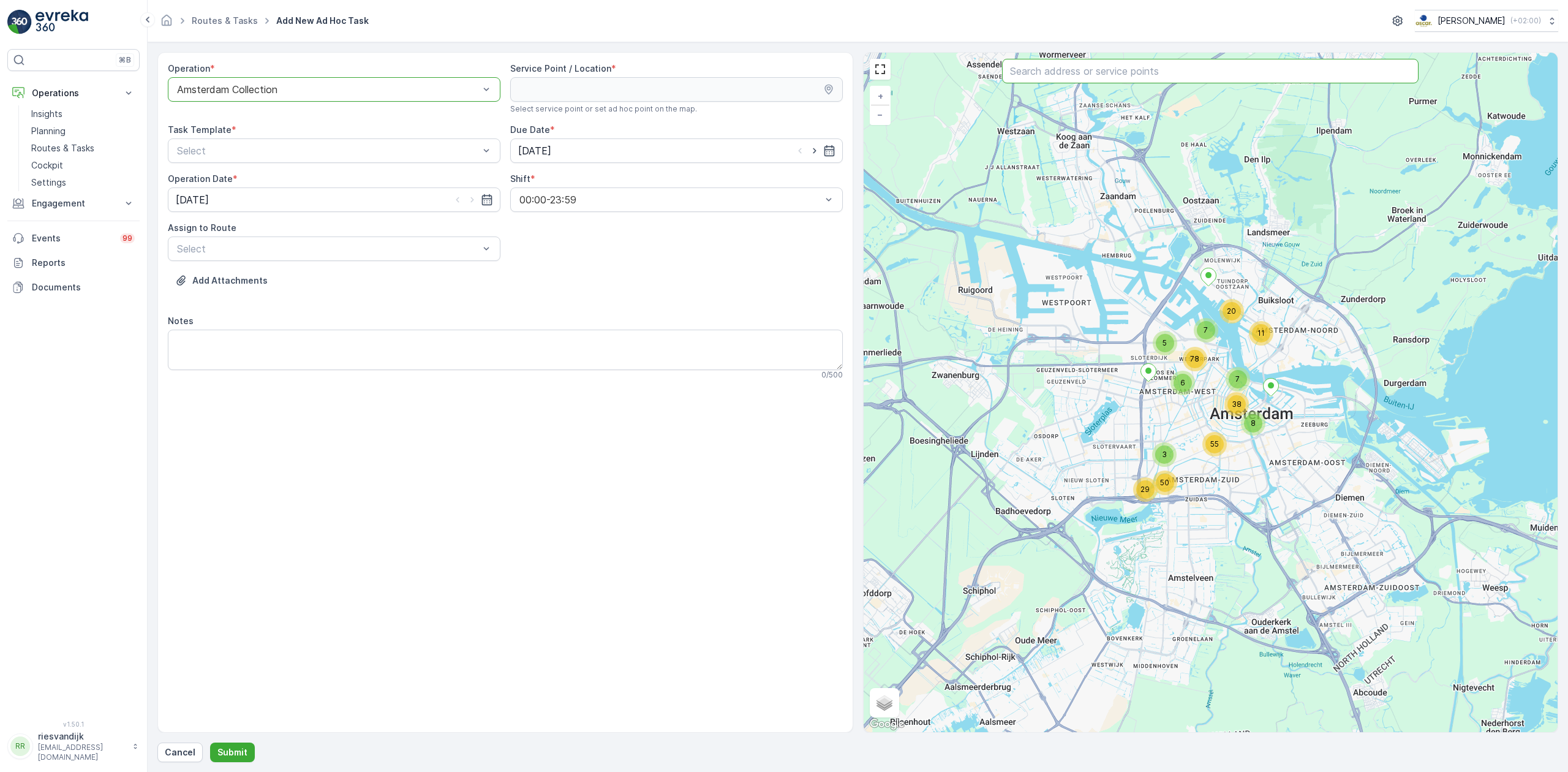
click at [1044, 72] on input "text" at bounding box center [1210, 71] width 417 height 24
type input "pilote"
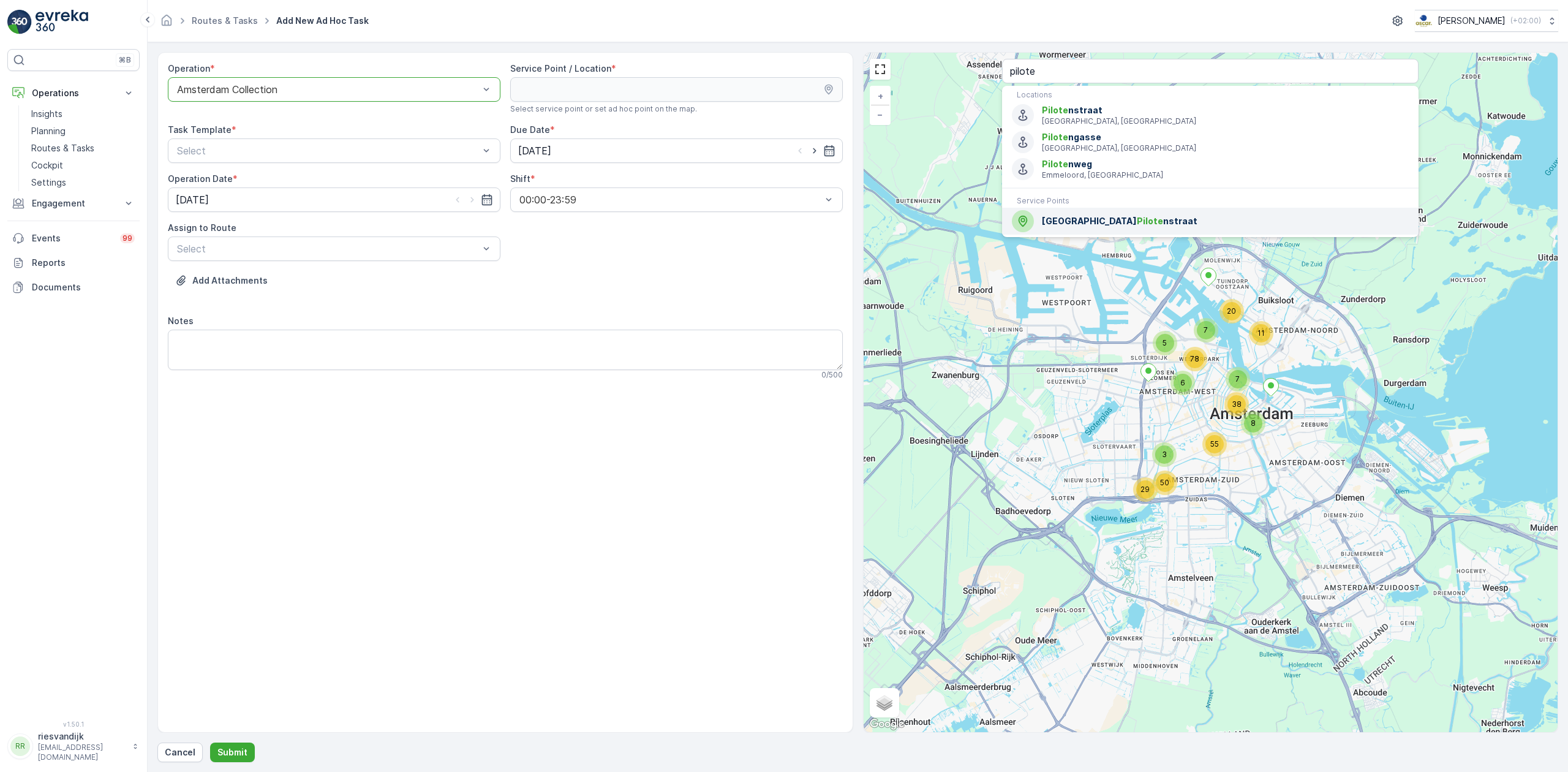
click at [1137, 224] on span "Pilote" at bounding box center [1150, 220] width 27 height 10
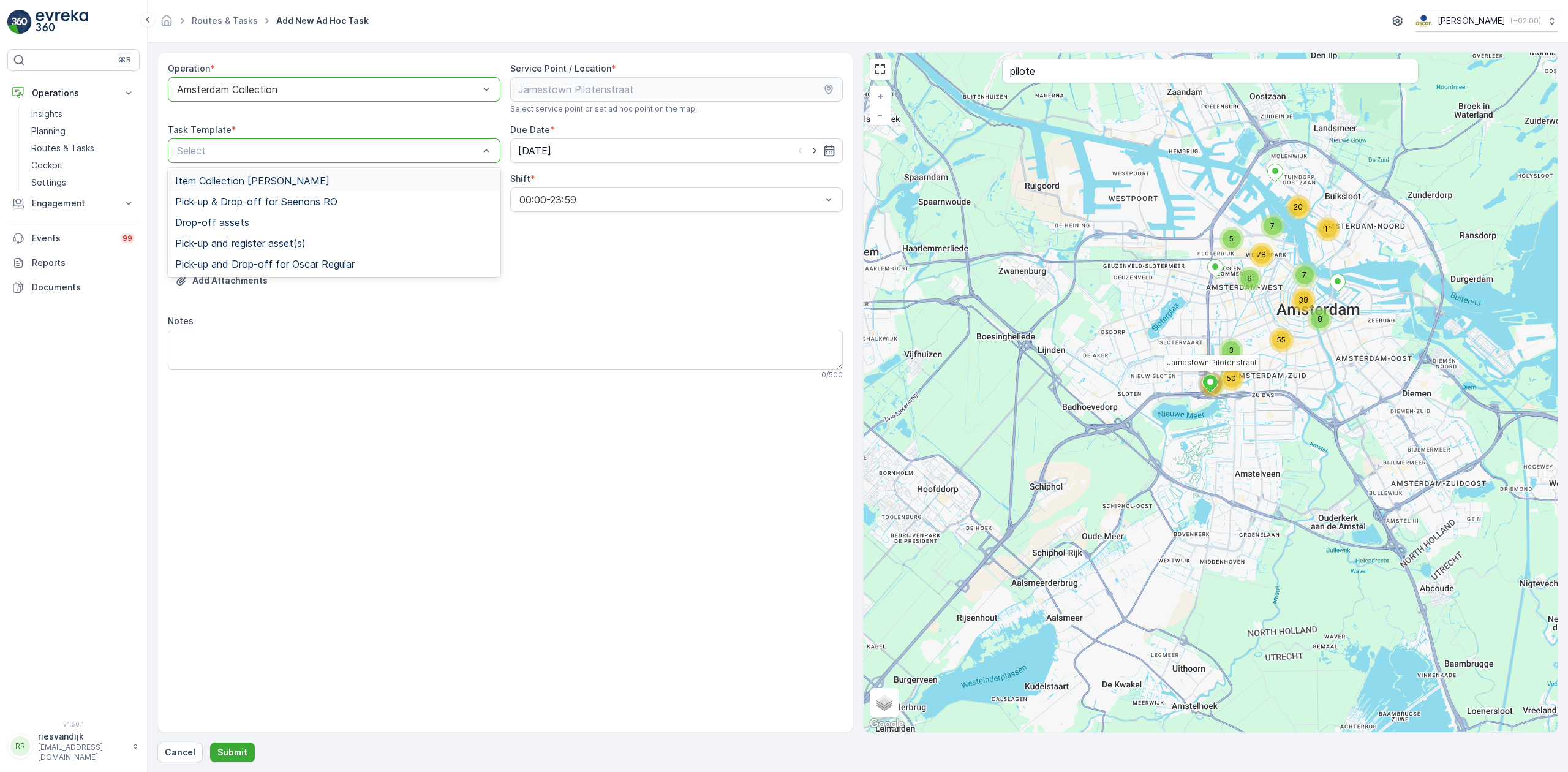
click at [295, 175] on span "Item Collection [PERSON_NAME]" at bounding box center [252, 180] width 155 height 11
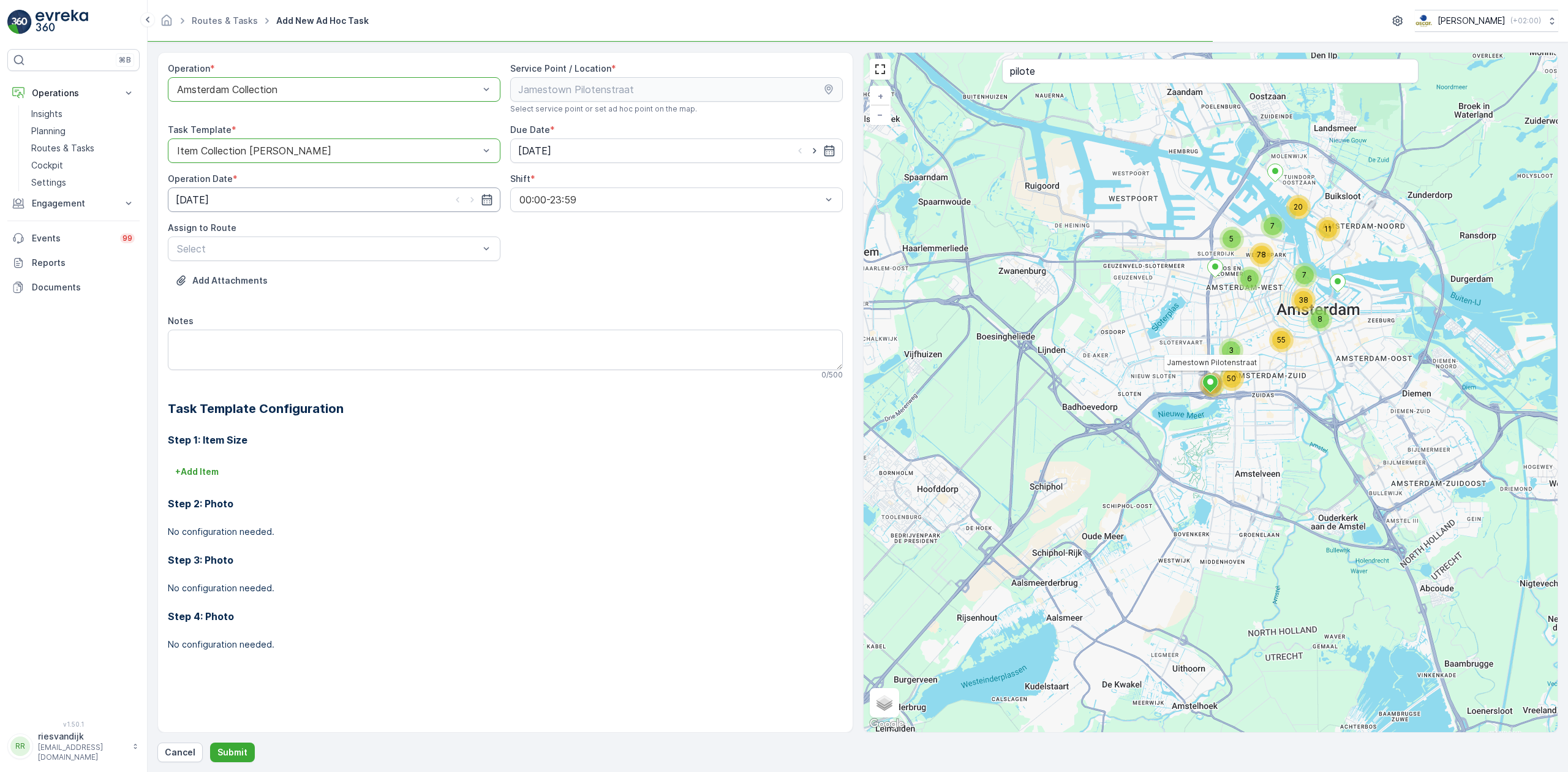
click at [344, 206] on input "[DATE]" at bounding box center [334, 199] width 333 height 24
click at [725, 150] on input "[DATE]" at bounding box center [676, 150] width 333 height 24
click at [573, 279] on div "16" at bounding box center [575, 278] width 20 height 20
type input "[DATE]"
click at [351, 188] on input "[DATE]" at bounding box center [334, 199] width 333 height 24
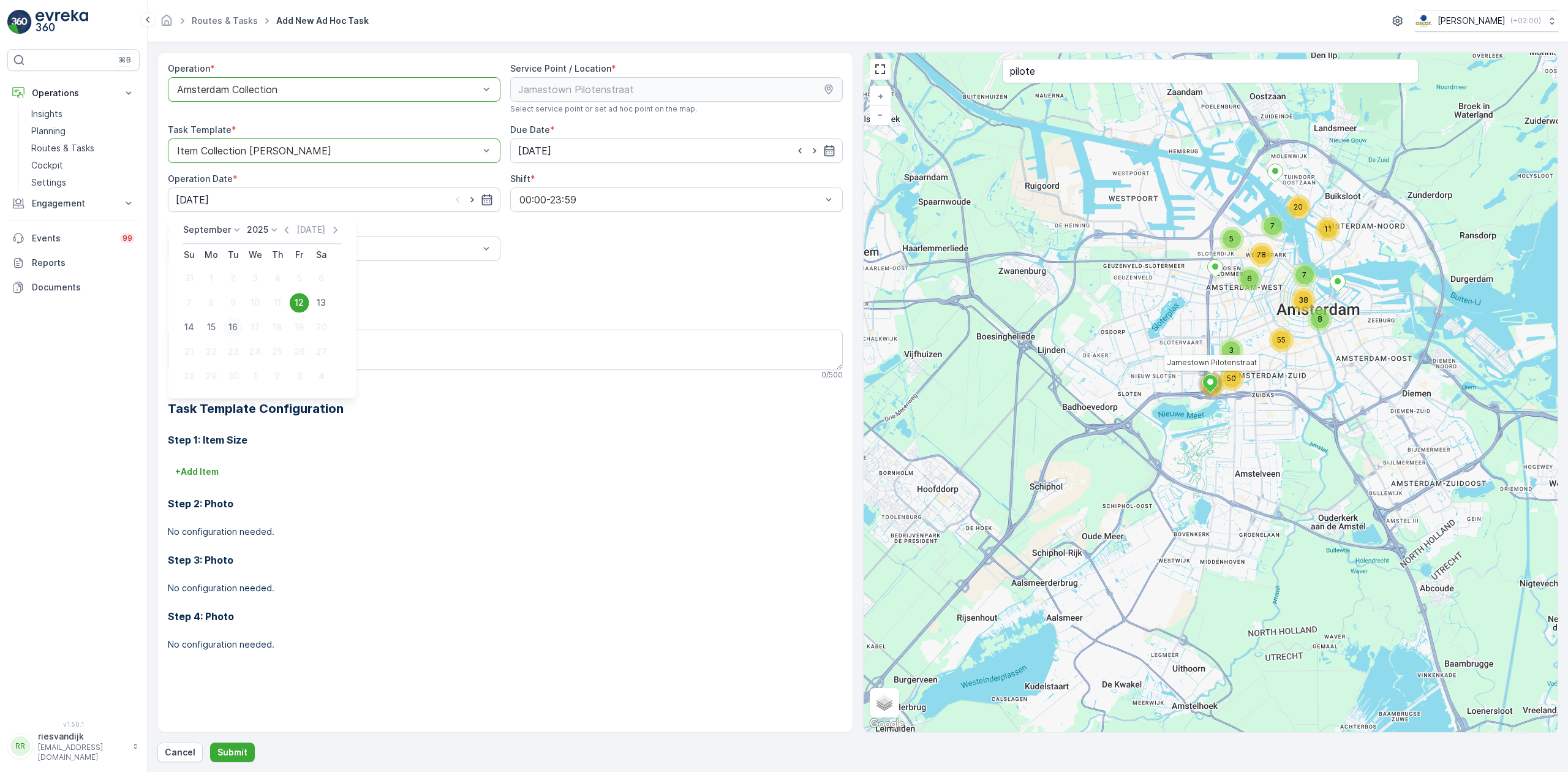
click at [236, 323] on div "16" at bounding box center [233, 326] width 20 height 20
type input "[DATE]"
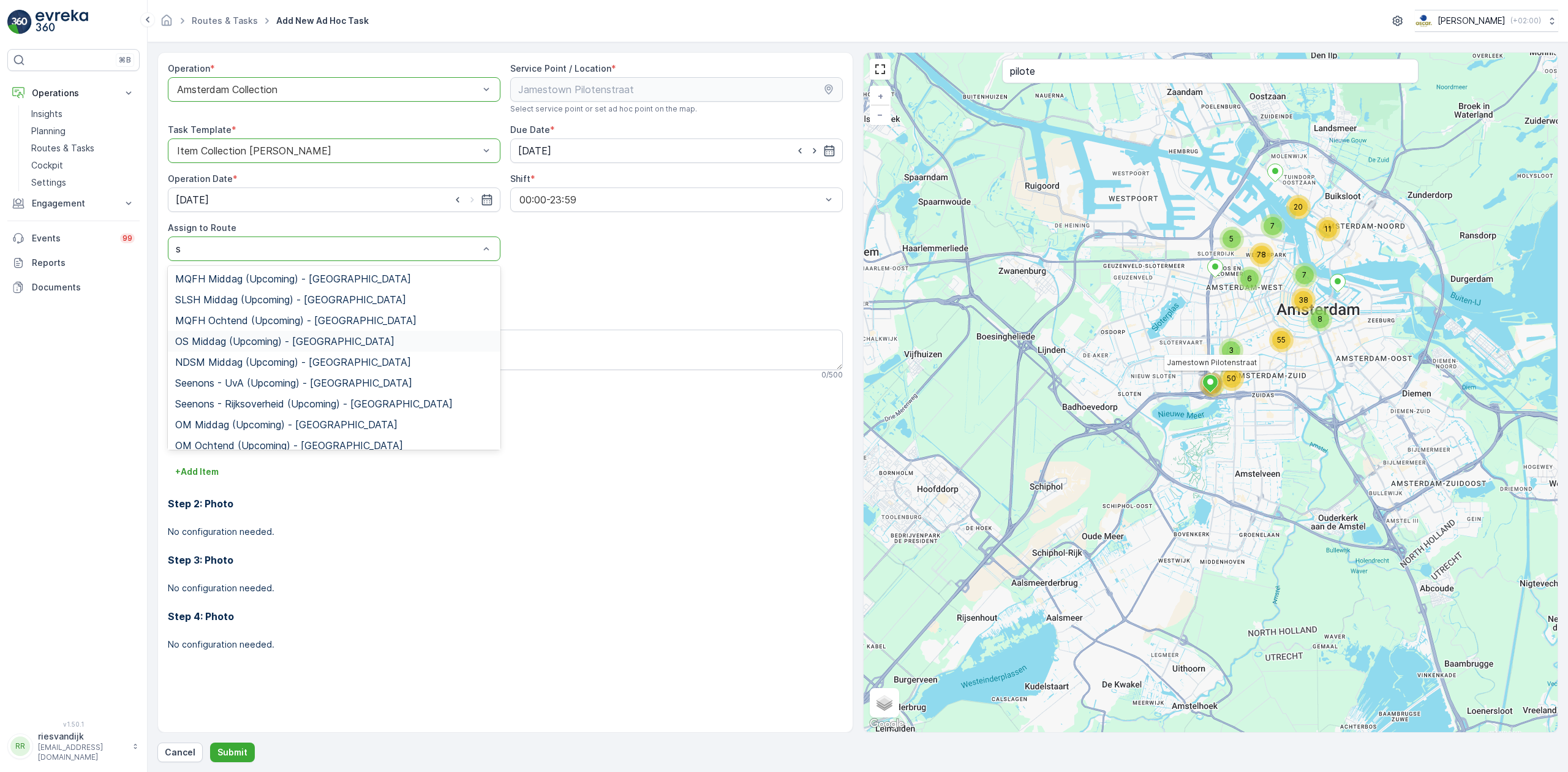
type input "sg"
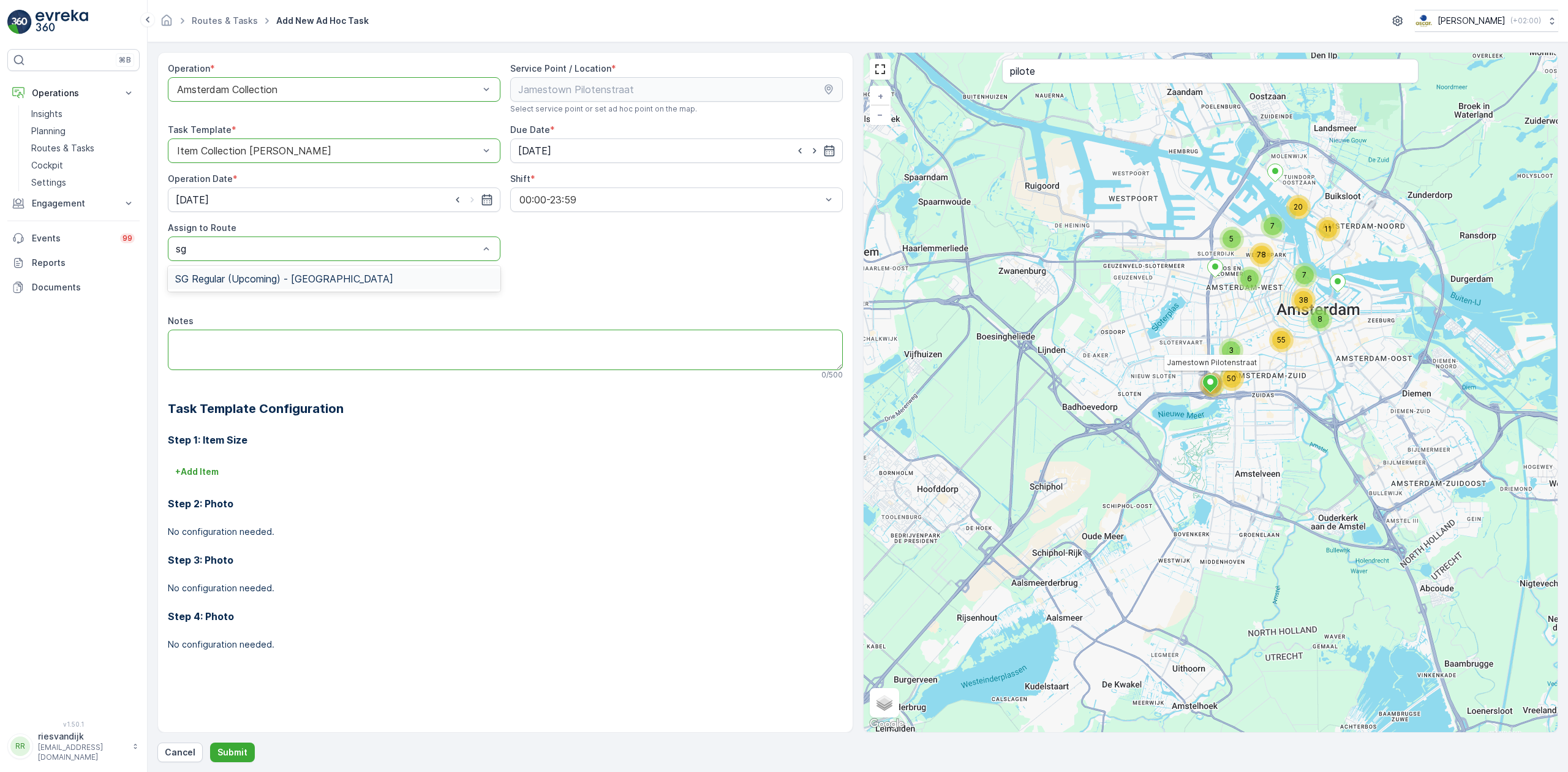
click at [315, 356] on textarea "Notes" at bounding box center [505, 350] width 675 height 41
click at [317, 235] on div "Assign to Route Select" at bounding box center [334, 242] width 333 height 39
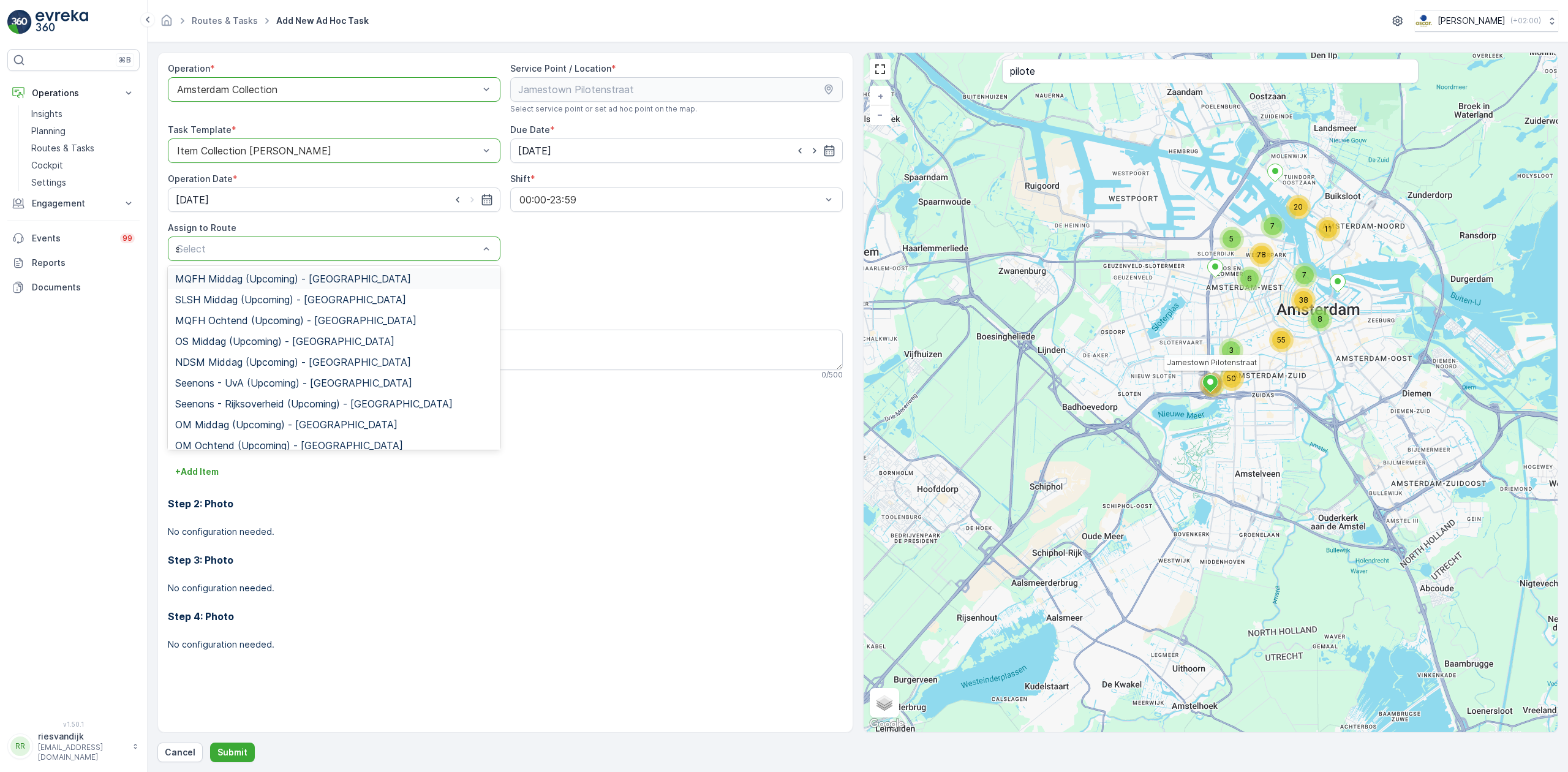
type input "sg"
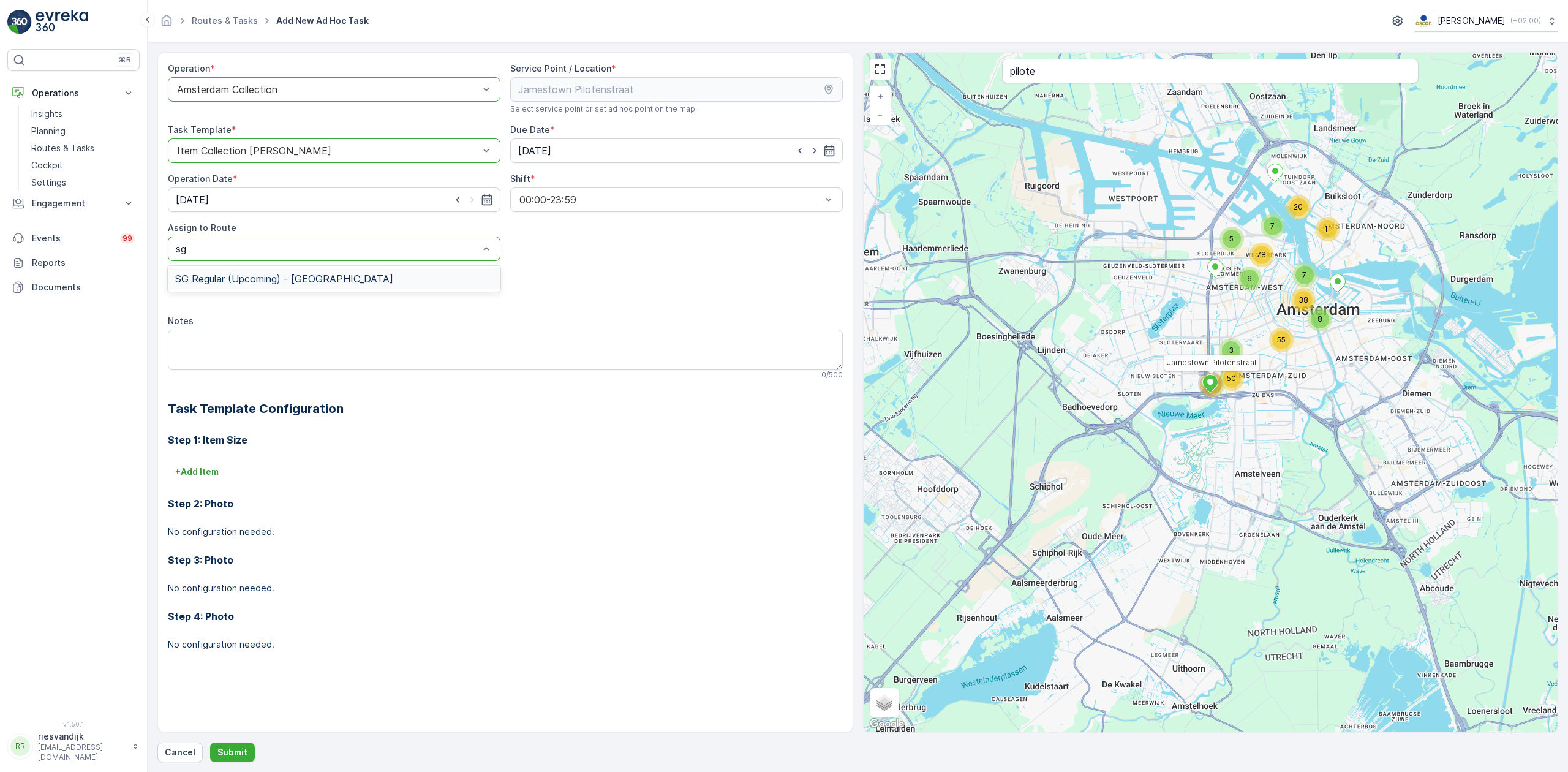
click at [309, 282] on span "SG Regular (Upcoming) - [GEOGRAPHIC_DATA]" at bounding box center [284, 279] width 218 height 11
click at [238, 395] on div "Operation * option Amsterdam Collection, selected. Amsterdam Collection Service…" at bounding box center [505, 366] width 675 height 608
click at [229, 390] on div "Operation * option Amsterdam Collection, selected. Amsterdam Collection Service…" at bounding box center [505, 366] width 675 height 608
click at [282, 342] on textarea "Notes" at bounding box center [505, 350] width 675 height 41
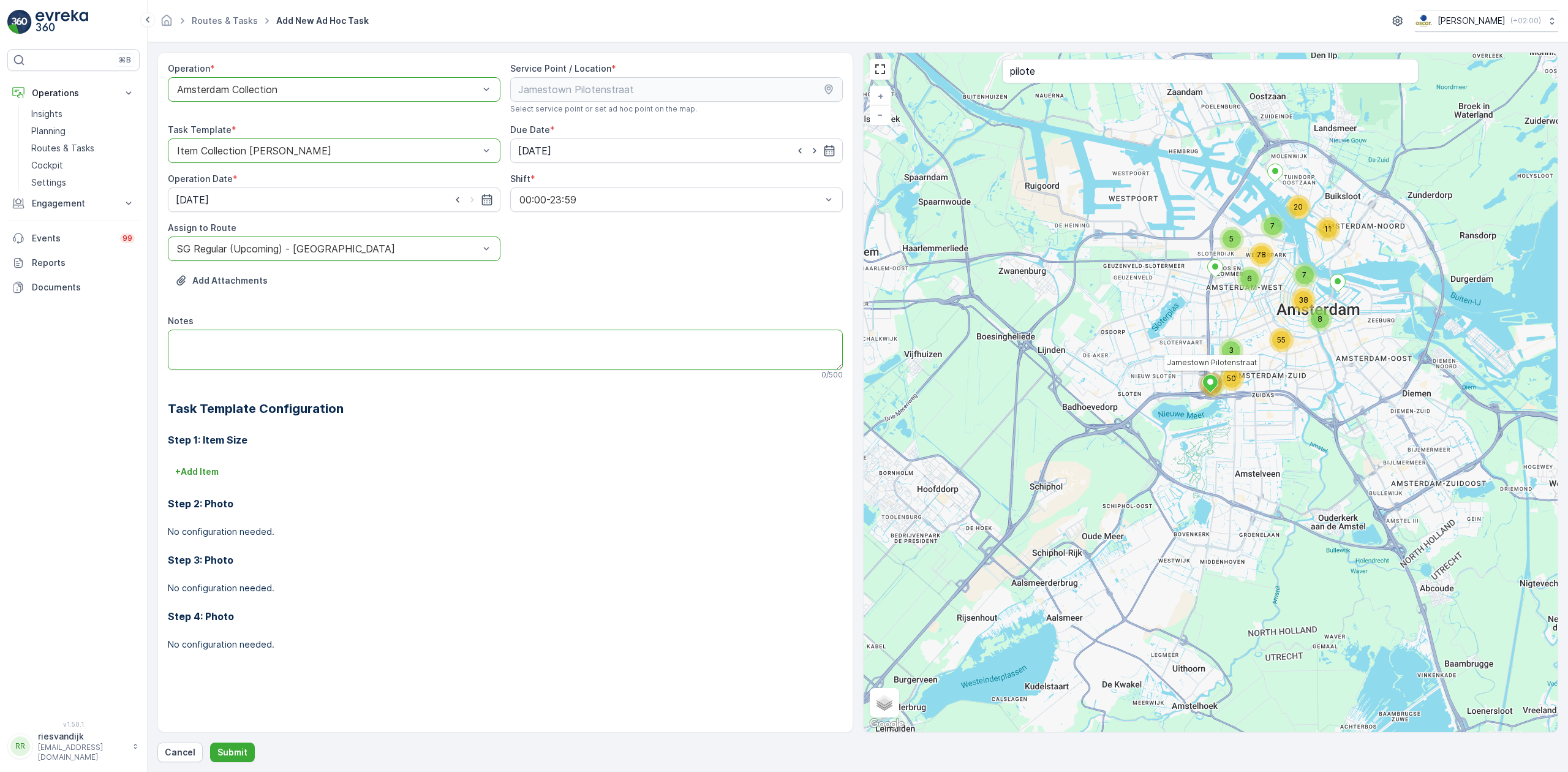
click at [289, 348] on textarea "Notes" at bounding box center [505, 350] width 675 height 41
type textarea "Extra ronde rijden voor karton, ze hebben mega veel ivm sample sale"
click at [211, 478] on p "+ Add Item" at bounding box center [196, 472] width 43 height 13
click at [279, 518] on div "+ Add Another Item" at bounding box center [505, 525] width 675 height 20
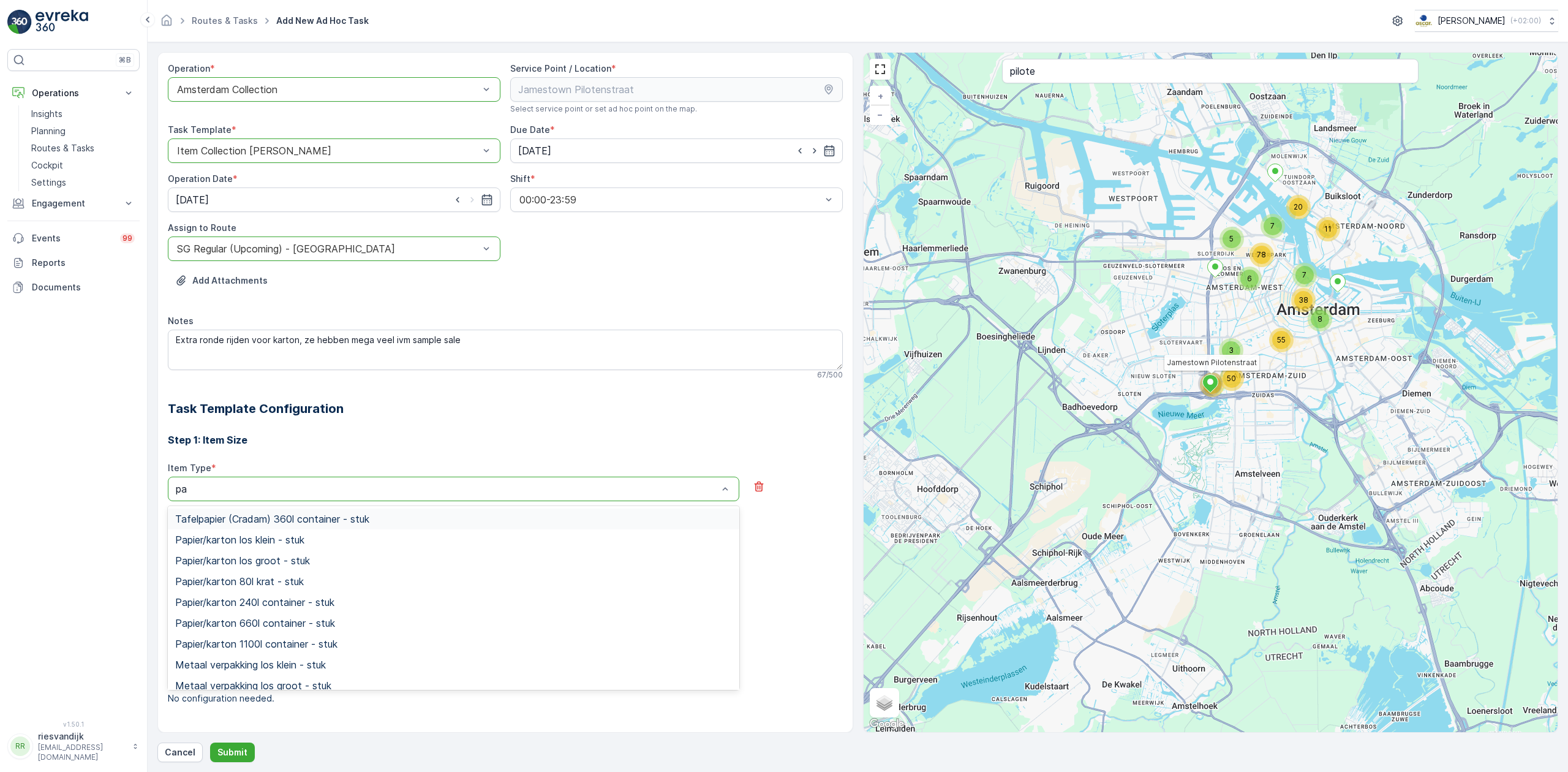
type input "pap"
click at [301, 620] on span "Papier/karton 660l container - stuk" at bounding box center [255, 623] width 160 height 11
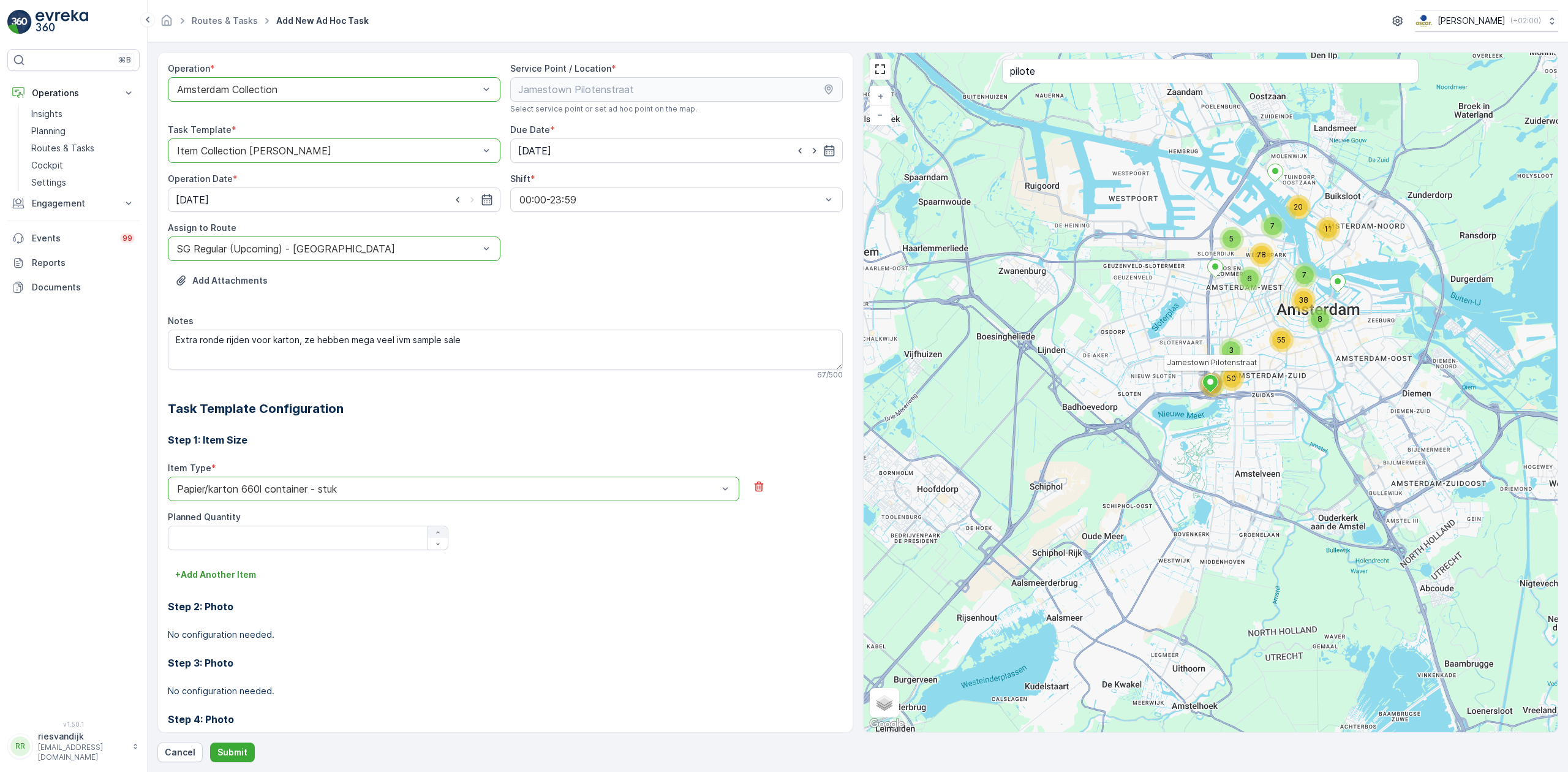
click at [439, 533] on icon "button" at bounding box center [438, 532] width 7 height 7
click at [439, 535] on icon "button" at bounding box center [438, 532] width 7 height 7
type Quantity "3"
click at [236, 743] on button "Submit" at bounding box center [232, 752] width 45 height 20
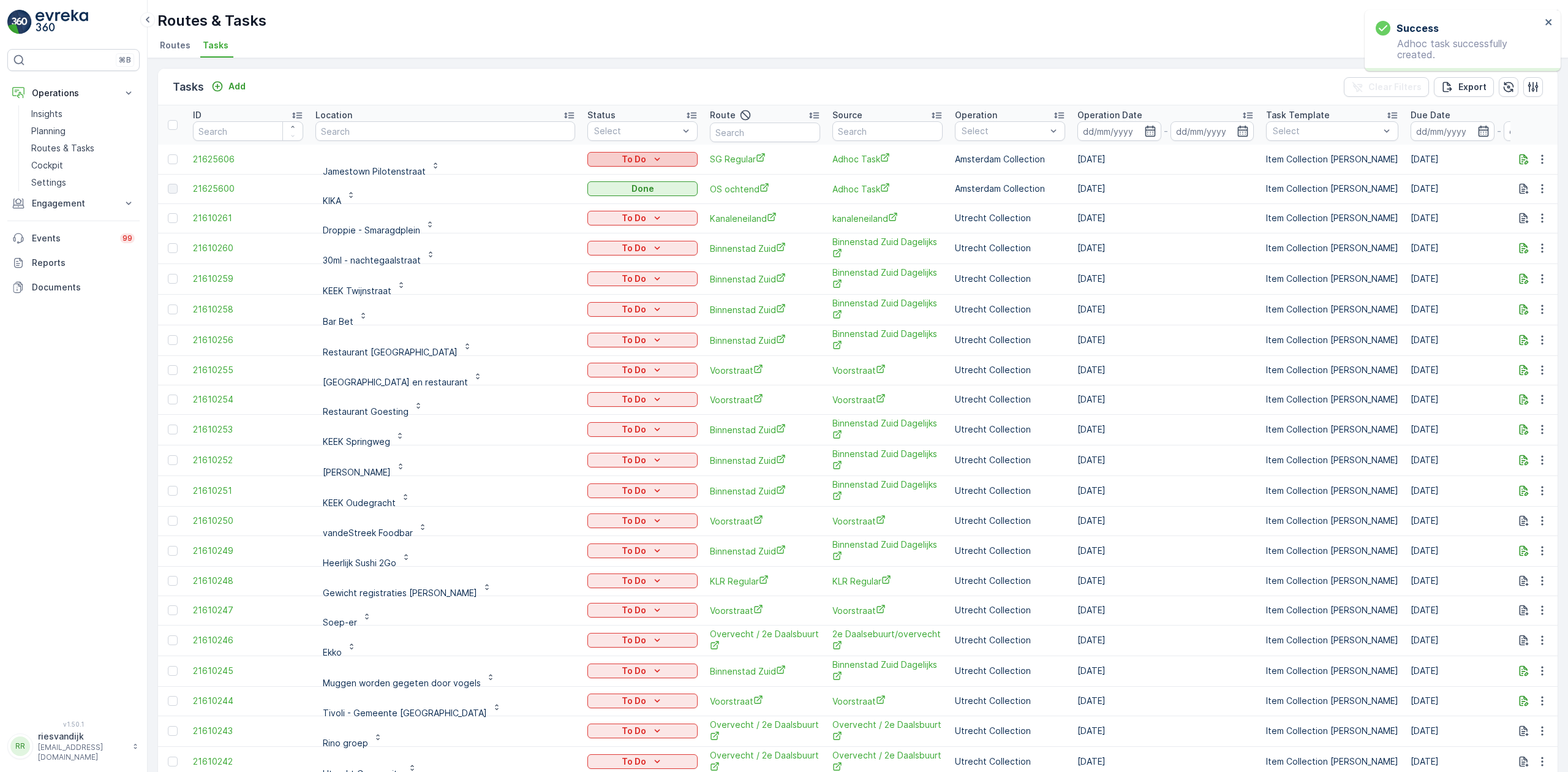
click at [657, 162] on div "To Do" at bounding box center [642, 159] width 100 height 13
click at [600, 177] on div "Let Op!" at bounding box center [599, 178] width 78 height 17
